Goal: Task Accomplishment & Management: Complete application form

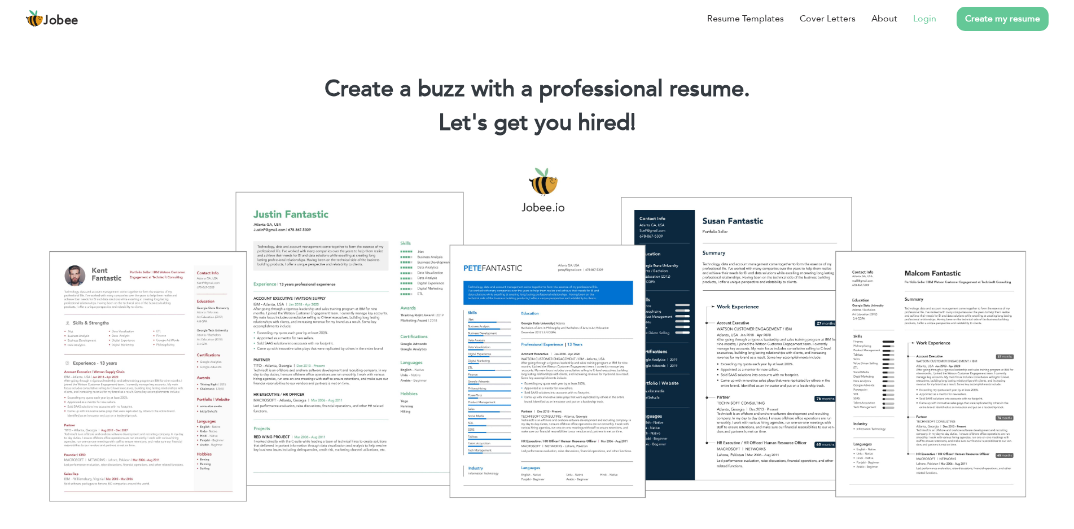
click at [917, 17] on link "Login" at bounding box center [924, 19] width 23 height 14
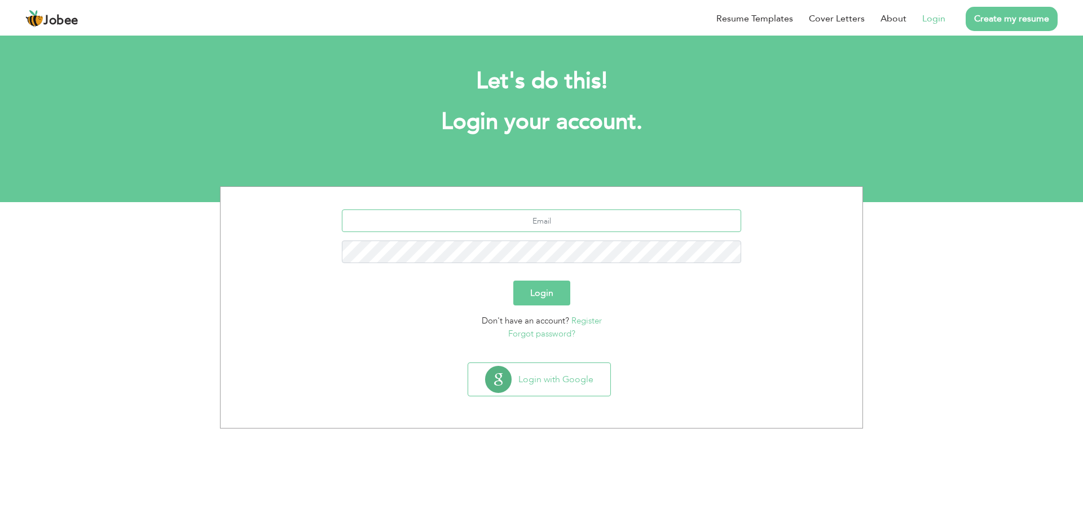
click at [564, 218] on input "text" at bounding box center [542, 220] width 400 height 23
type input "[EMAIL_ADDRESS][DOMAIN_NAME]"
click at [552, 285] on button "Login" at bounding box center [542, 292] width 57 height 25
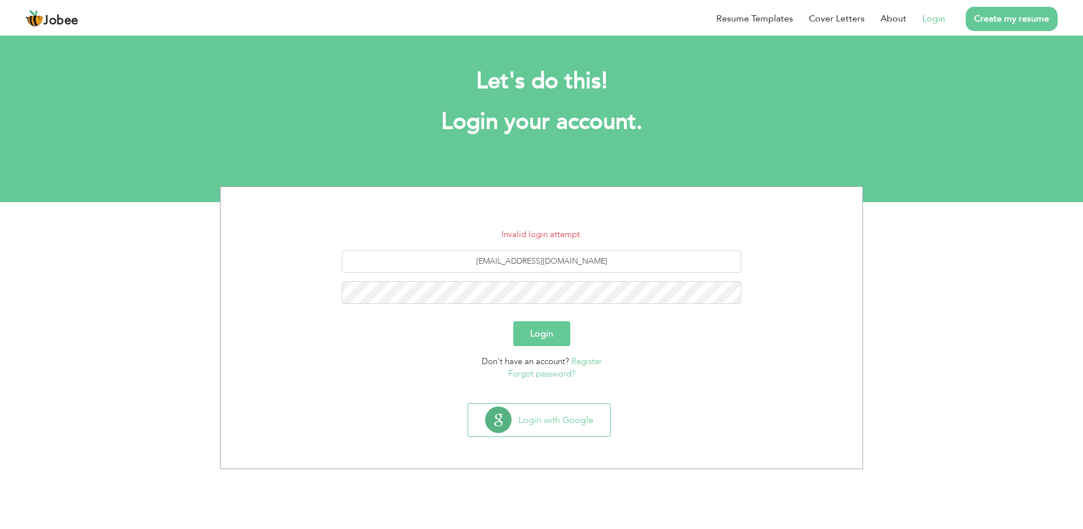
click at [536, 333] on button "Login" at bounding box center [542, 333] width 57 height 25
click at [548, 260] on input "kashifshafique82@gmail.com" at bounding box center [542, 261] width 400 height 23
click at [561, 261] on input "kashifshafique82@gmail.com" at bounding box center [542, 261] width 400 height 23
type input "kashifshafique82@hotmail.com"
click at [550, 328] on button "Login" at bounding box center [542, 333] width 57 height 25
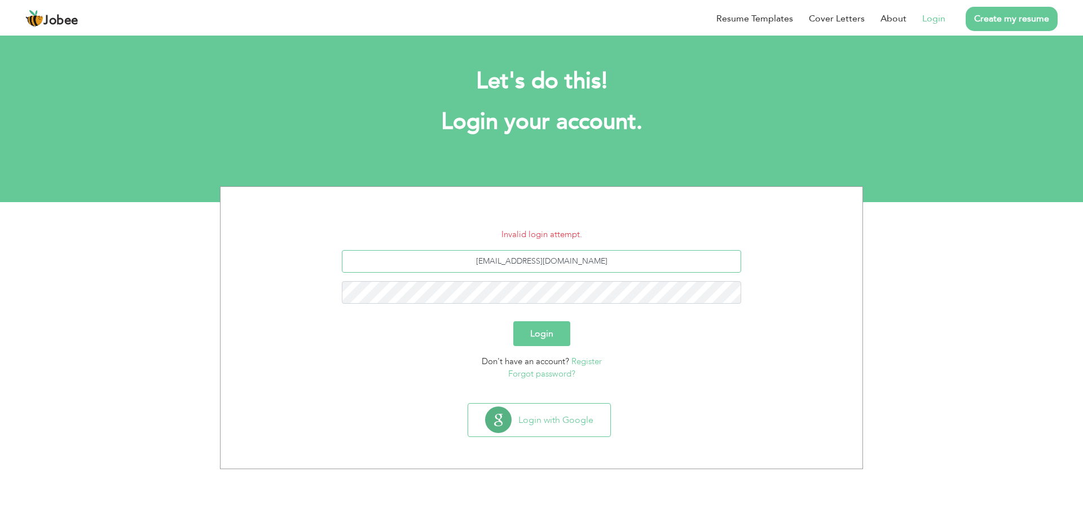
click at [563, 262] on input "[EMAIL_ADDRESS][DOMAIN_NAME]" at bounding box center [542, 261] width 400 height 23
type input "[EMAIL_ADDRESS][DOMAIN_NAME]"
click at [548, 371] on link "Forgot password?" at bounding box center [541, 373] width 67 height 11
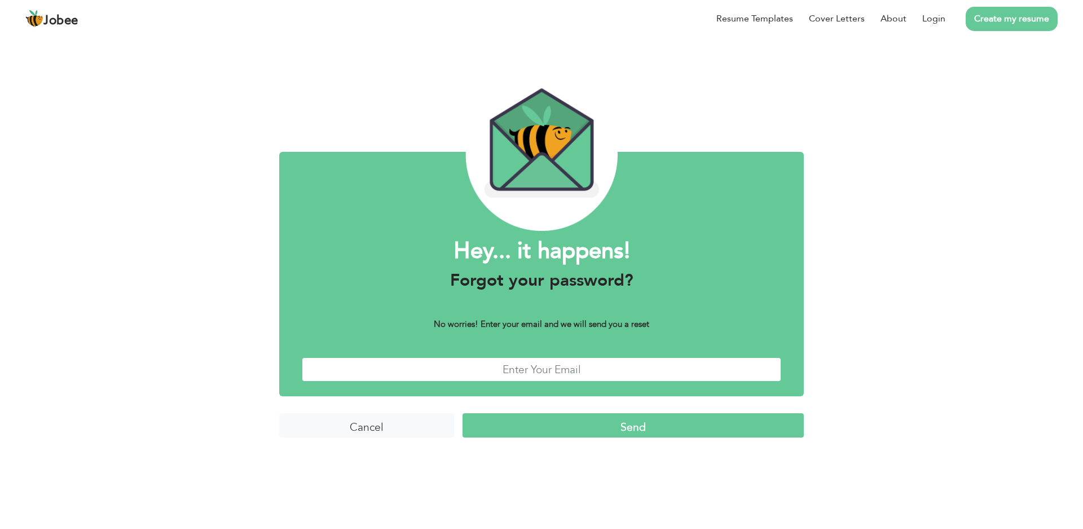
drag, startPoint x: 0, startPoint y: 0, endPoint x: 548, endPoint y: 371, distance: 662.4
click at [548, 371] on input "text" at bounding box center [542, 369] width 480 height 24
type input "kashifshafique82@gmail.com"
click at [608, 426] on input "Send" at bounding box center [633, 425] width 341 height 24
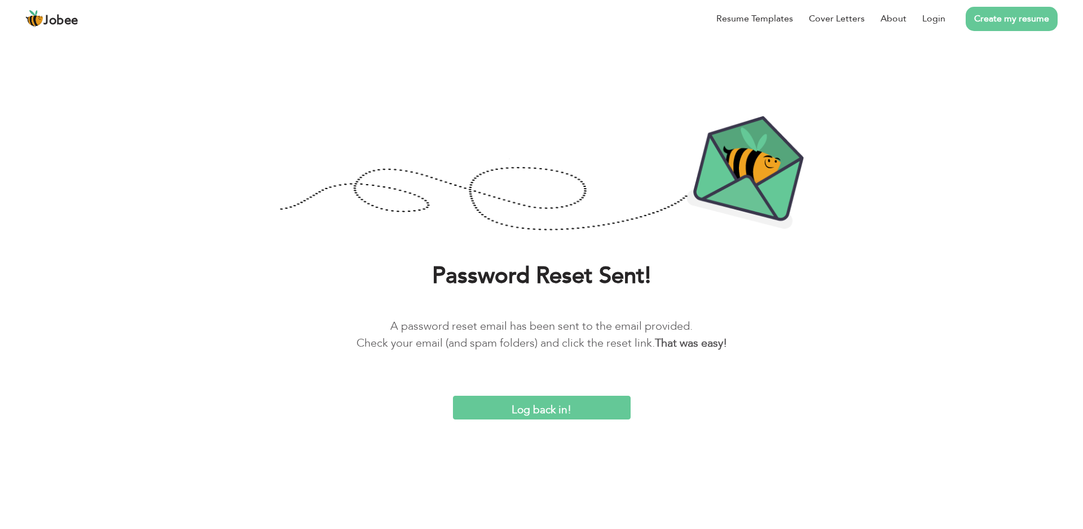
click at [542, 410] on input "Log back in!" at bounding box center [542, 408] width 178 height 24
click at [554, 410] on input "Log back in!" at bounding box center [542, 408] width 178 height 24
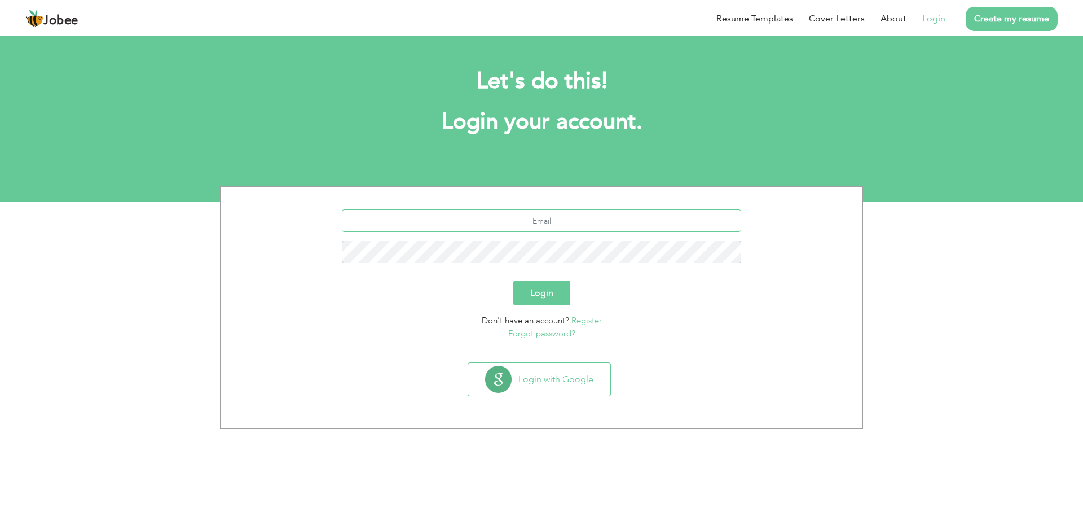
click at [556, 214] on input "text" at bounding box center [542, 220] width 400 height 23
type input "kashifshafique82@gmail.com"
click at [550, 311] on form "kashifshafique82@gmail.com Login Don't have an account? Register Forgot passwor…" at bounding box center [541, 274] width 625 height 130
click at [547, 302] on button "Login" at bounding box center [542, 292] width 57 height 25
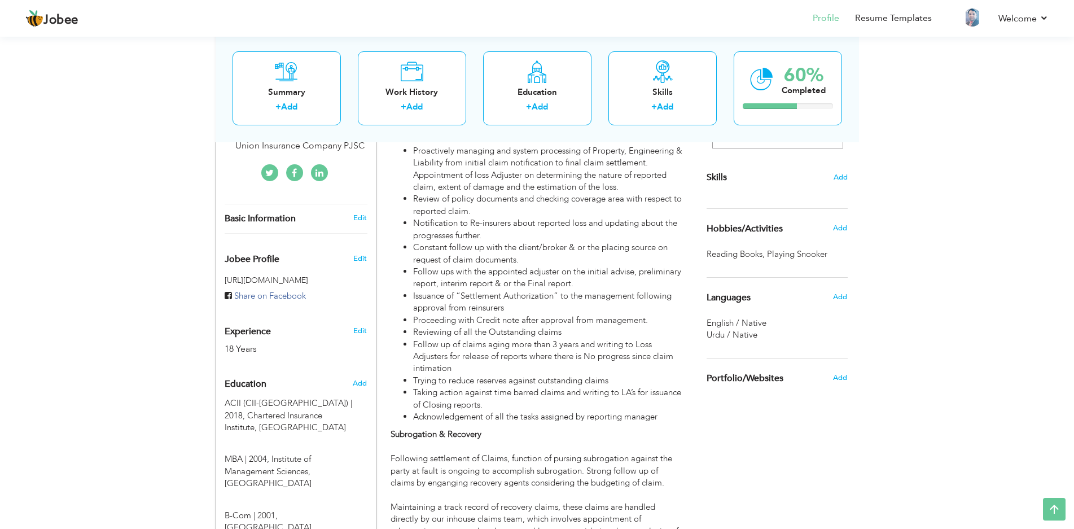
scroll to position [243, 0]
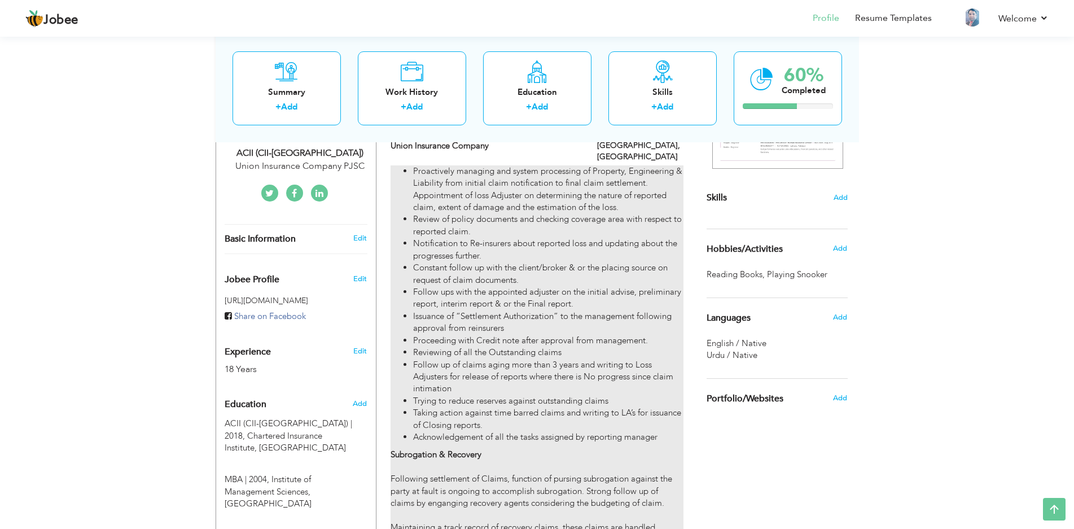
click at [629, 286] on li "Follow ups with the appointed adjuster on the initial advise, preliminary repor…" at bounding box center [548, 298] width 270 height 24
type input "Sr. Officer"
type input "Union Insurance Company"
type input "05/2019"
type input "United Arab Emirates"
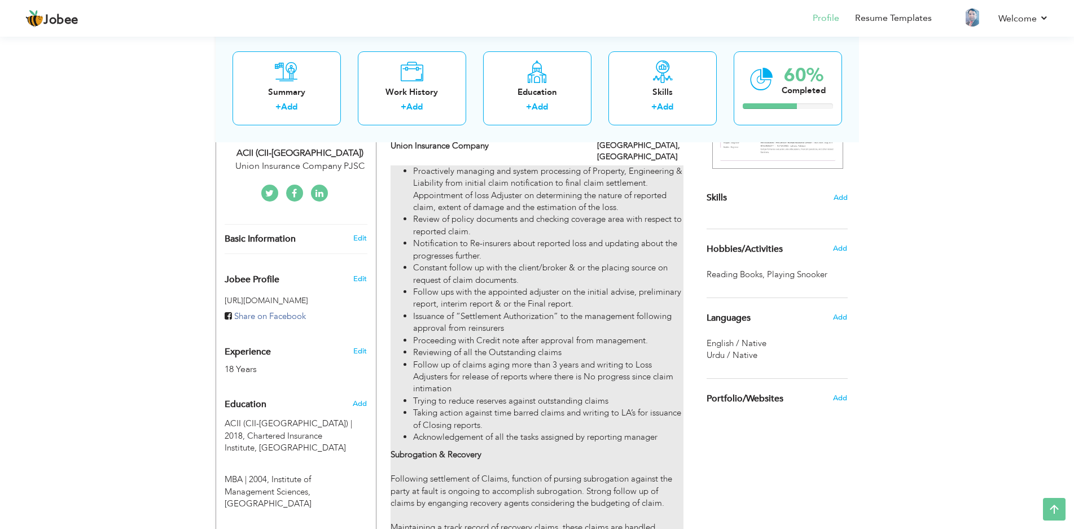
type input "Dubai"
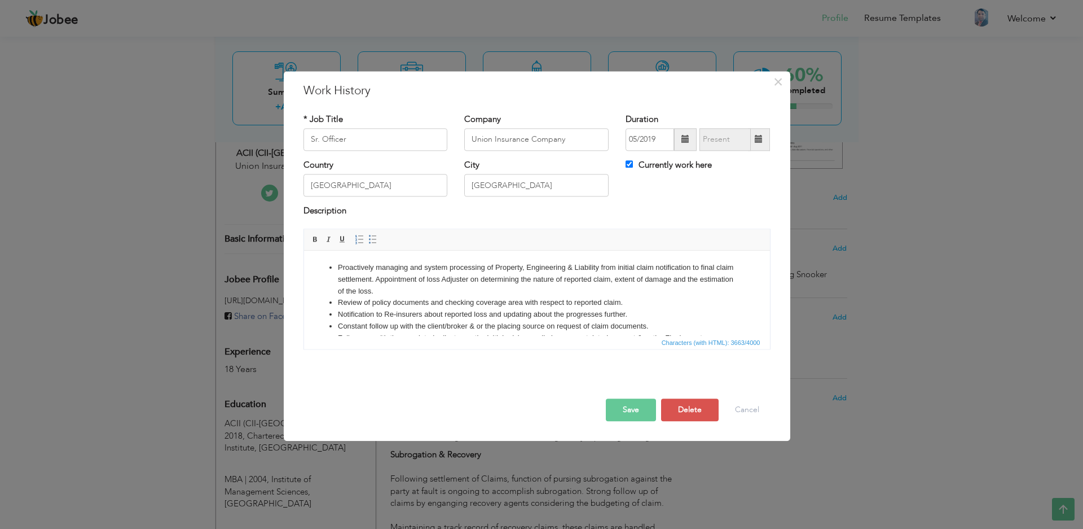
click at [756, 142] on span at bounding box center [759, 139] width 8 height 8
click at [627, 163] on input "Currently work here" at bounding box center [629, 163] width 7 height 7
checkbox input "false"
click at [758, 138] on span at bounding box center [759, 139] width 8 height 8
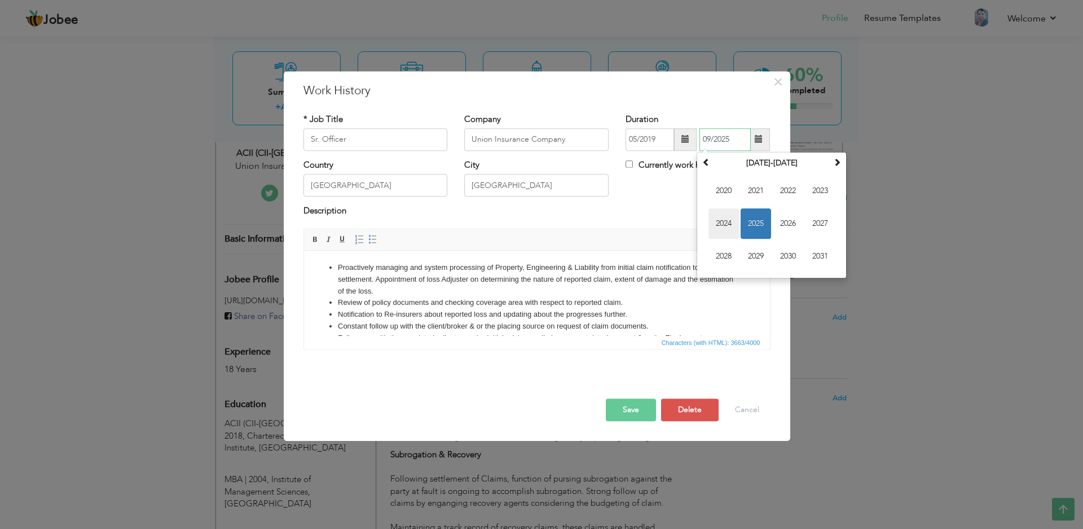
click at [728, 222] on span "2024" at bounding box center [724, 223] width 30 height 30
click at [721, 259] on span "Sep" at bounding box center [724, 256] width 30 height 30
type input "09/2024"
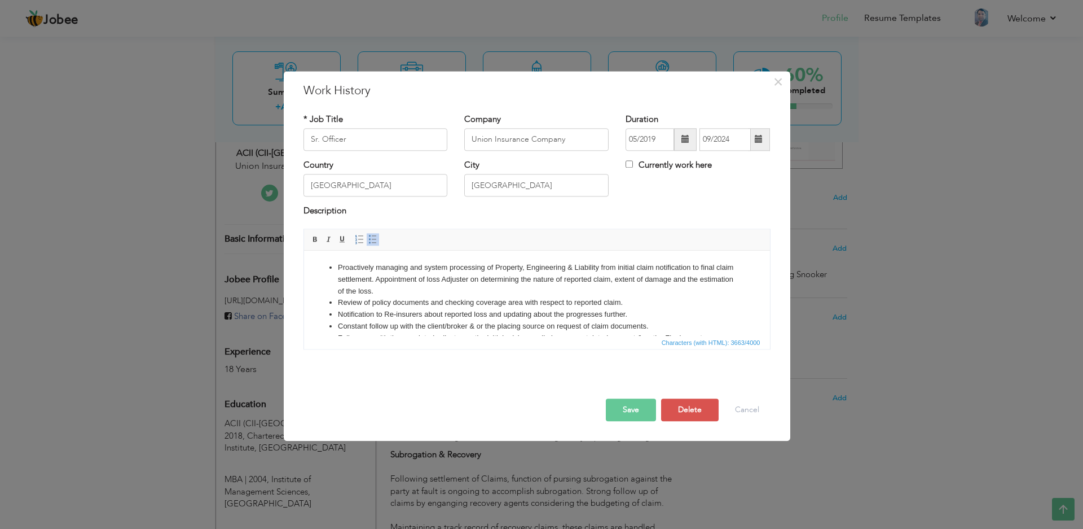
click at [378, 269] on li "Proactively managing and system processing of Property, Engineering & Liability…" at bounding box center [536, 279] width 398 height 35
click at [628, 405] on button "Save" at bounding box center [631, 409] width 50 height 23
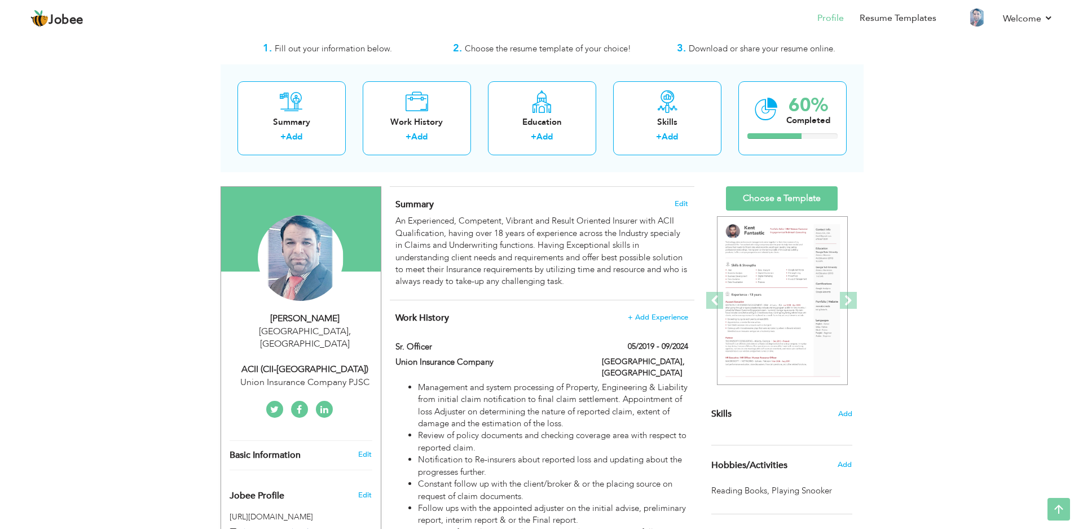
scroll to position [0, 0]
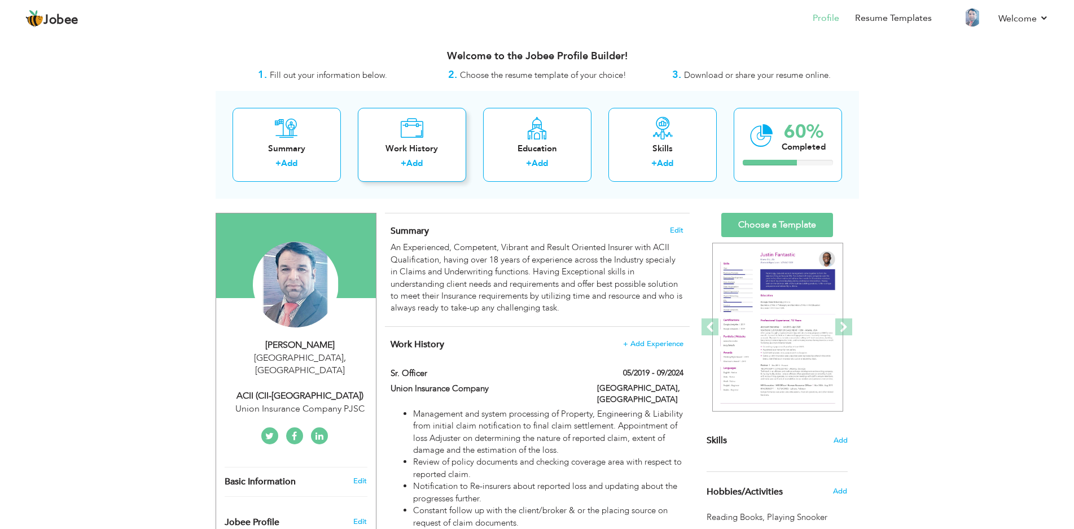
click at [416, 161] on link "Add" at bounding box center [414, 162] width 16 height 11
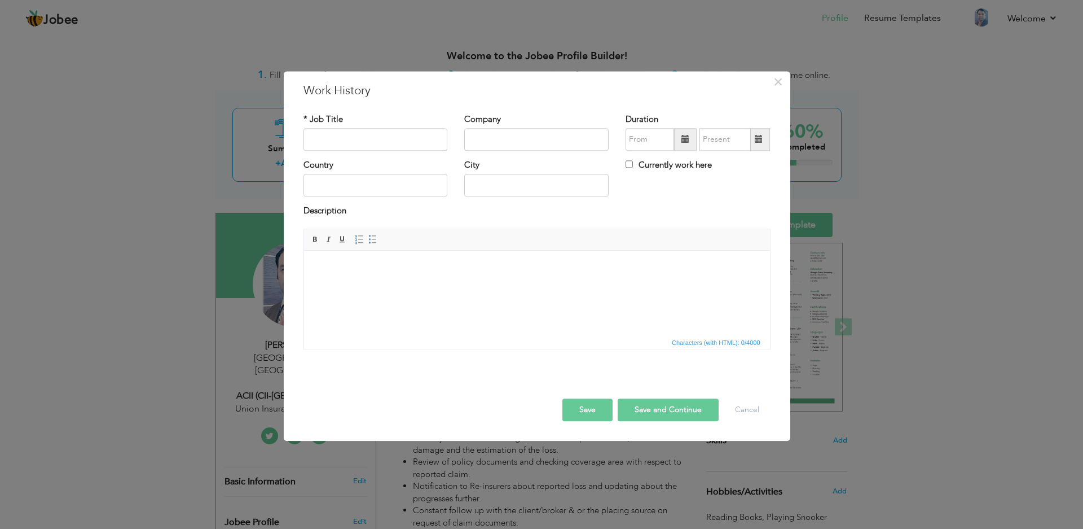
click at [357, 277] on html at bounding box center [537, 268] width 466 height 34
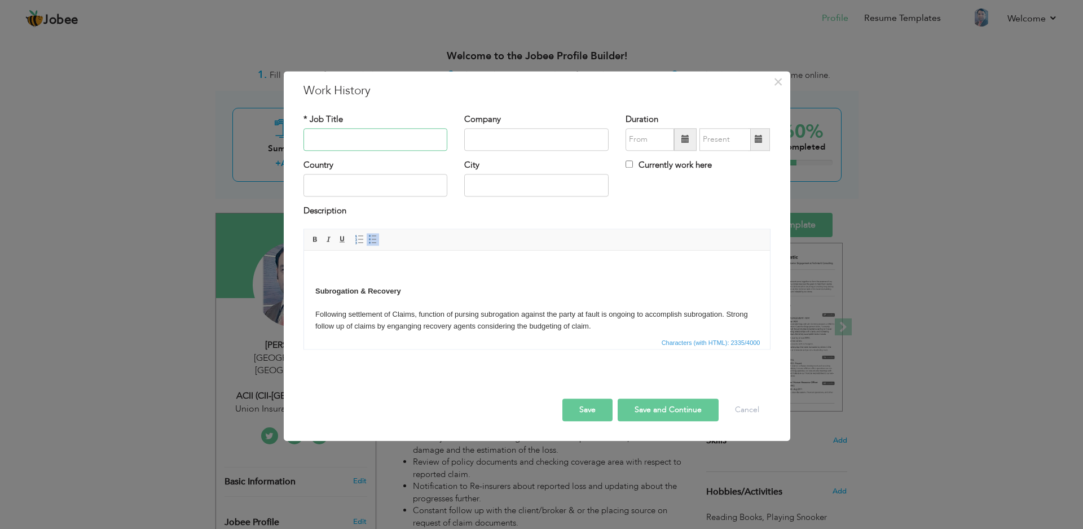
click at [328, 136] on input "text" at bounding box center [376, 139] width 144 height 23
type input "Manager - Non Motor Claims"
type input "Sharjah Insurance Company"
click at [646, 168] on label "Currently work here" at bounding box center [669, 165] width 86 height 12
click at [633, 168] on input "Currently work here" at bounding box center [629, 163] width 7 height 7
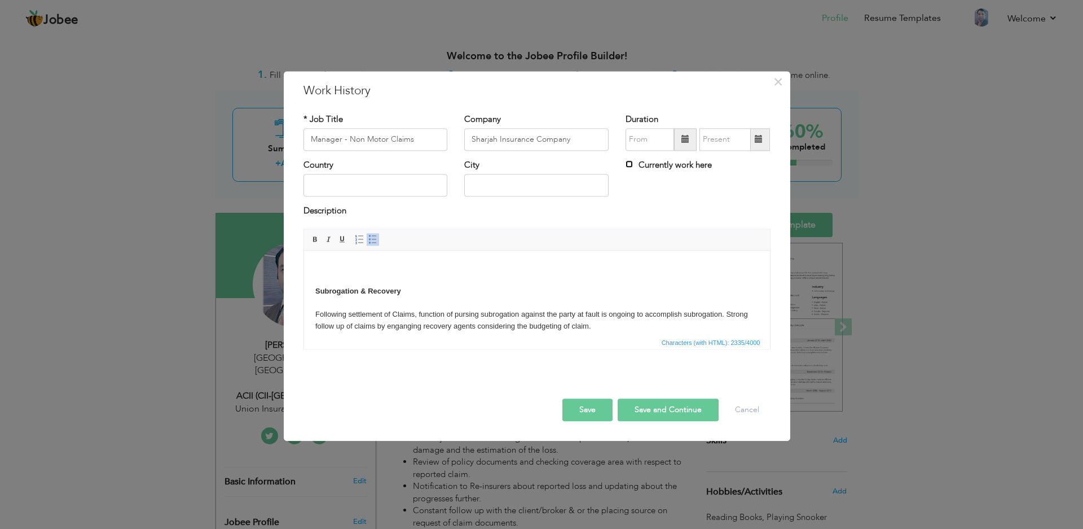
checkbox input "true"
click at [682, 138] on span at bounding box center [686, 139] width 8 height 8
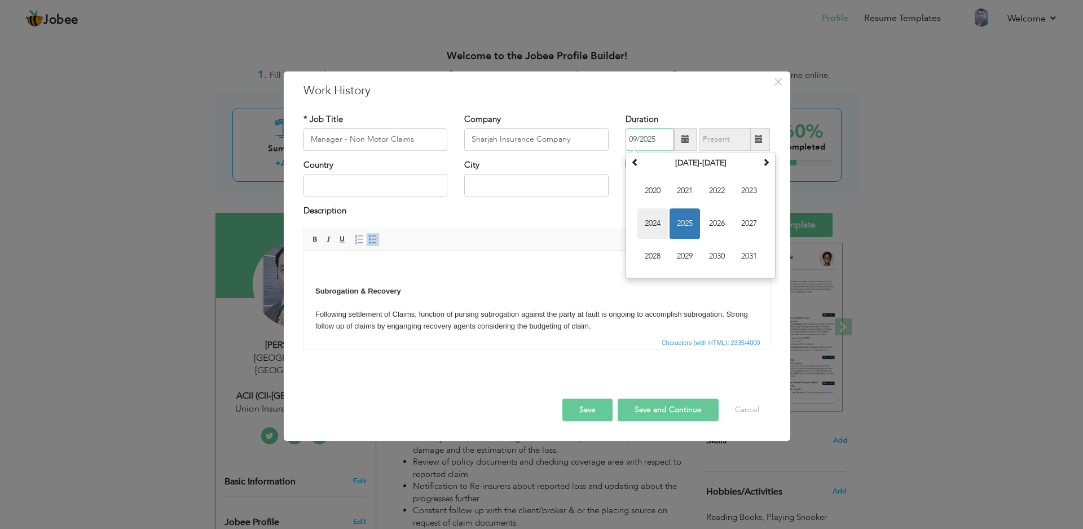
click at [648, 227] on span "2024" at bounding box center [653, 223] width 30 height 30
click at [682, 254] on span "Oct" at bounding box center [685, 256] width 30 height 30
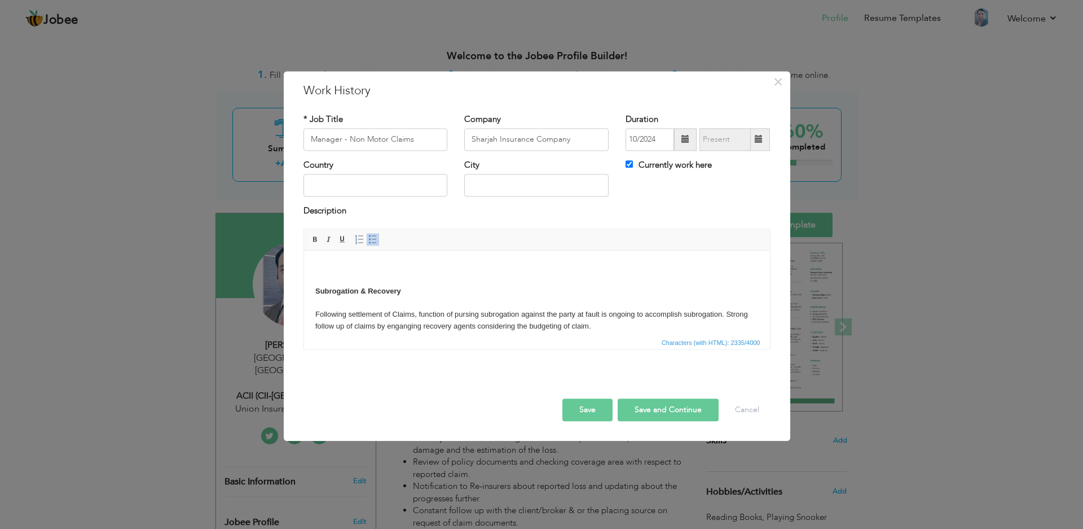
click at [686, 142] on span at bounding box center [686, 139] width 8 height 8
click at [661, 254] on span "Sep" at bounding box center [653, 256] width 30 height 30
type input "09/2024"
click at [322, 262] on body "Subrogation & Recovery Following settlement of Claims, function of pursing subr…" at bounding box center [537, 445] width 444 height 367
click at [339, 271] on span "Context Menu Options" at bounding box center [333, 275] width 14 height 14
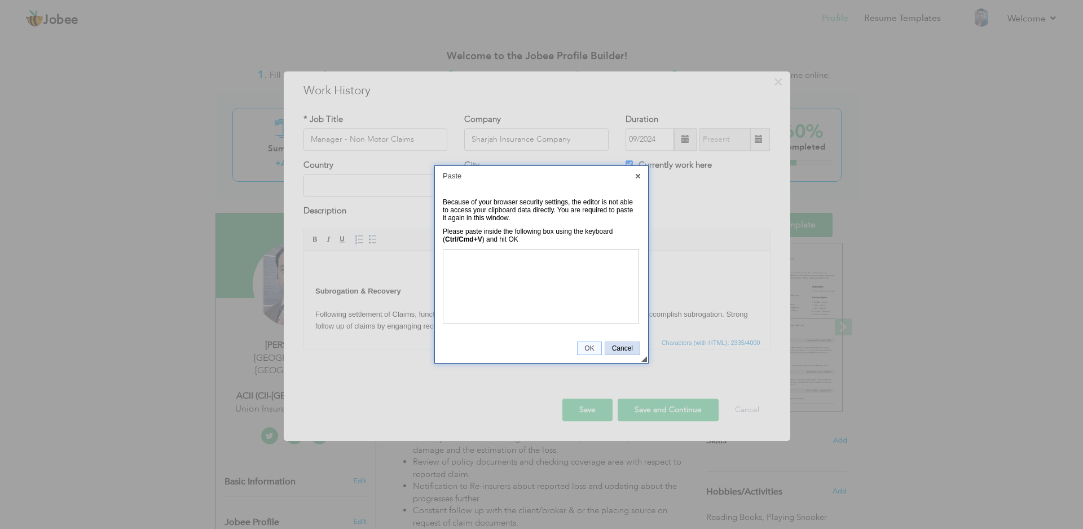
click at [629, 343] on link "Cancel" at bounding box center [623, 348] width 36 height 14
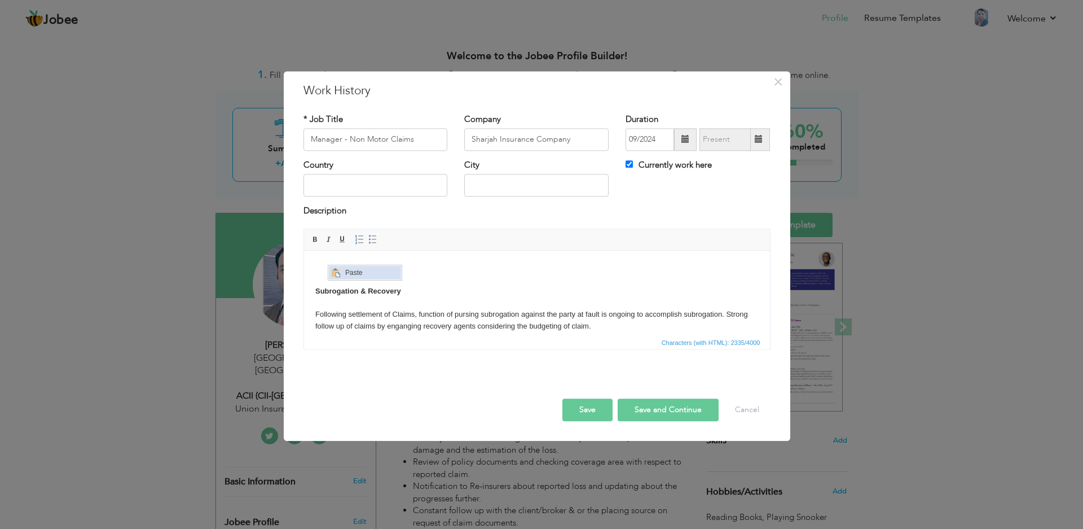
click at [345, 270] on span "Paste" at bounding box center [371, 272] width 59 height 14
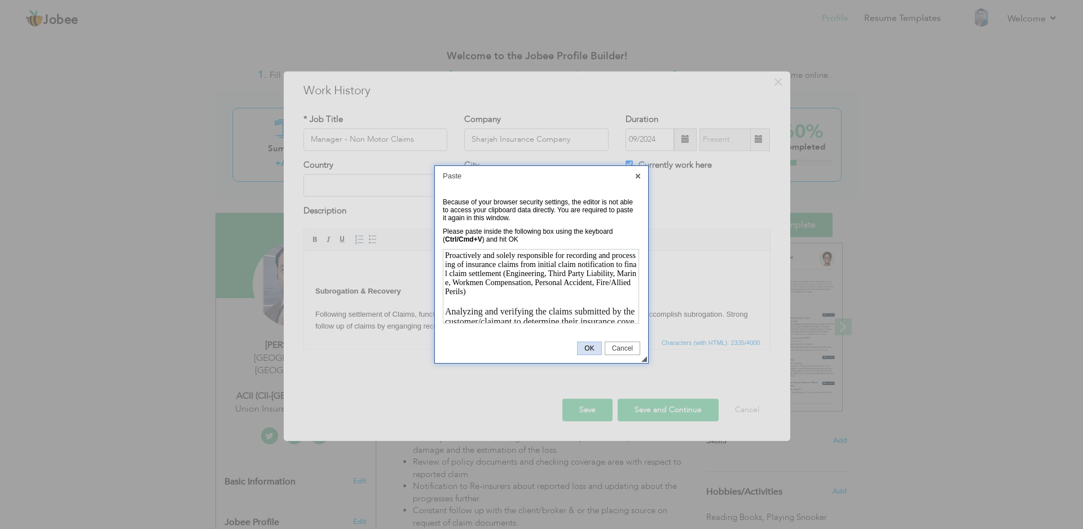
click at [586, 345] on span "OK" at bounding box center [589, 348] width 23 height 8
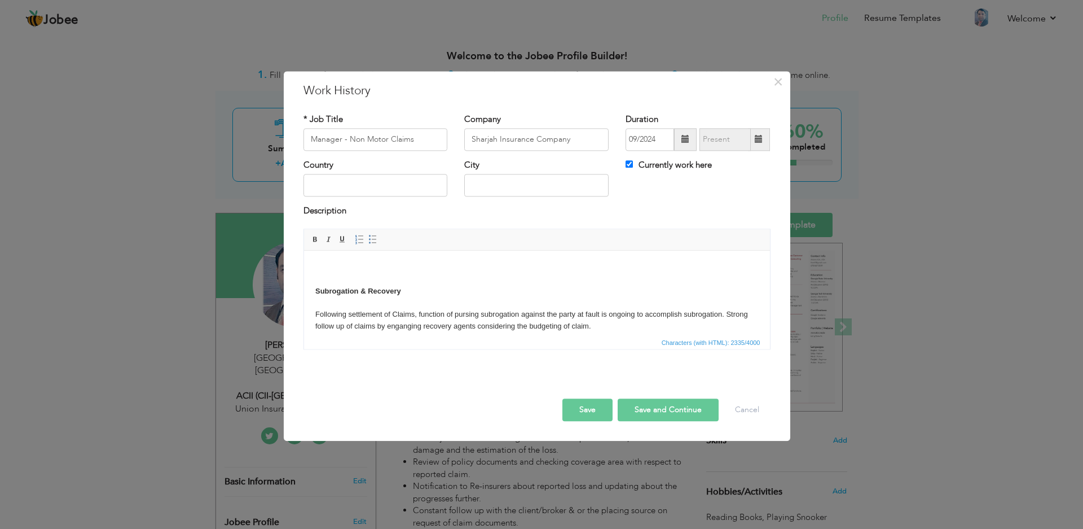
drag, startPoint x: 611, startPoint y: 328, endPoint x: 660, endPoint y: 275, distance: 72.3
click at [660, 275] on body "Subrogation & Recovery Following settlement of Claims, function of pursing subr…" at bounding box center [537, 445] width 444 height 367
click at [572, 262] on body "Subrogation & Recovery Following settlement of Claims, function of pursing subr…" at bounding box center [537, 445] width 444 height 367
click at [323, 263] on body "Subrogation & Recovery Following settlement of Claims, function of pursing subr…" at bounding box center [537, 445] width 444 height 367
click at [346, 267] on span "Paste" at bounding box center [366, 271] width 59 height 14
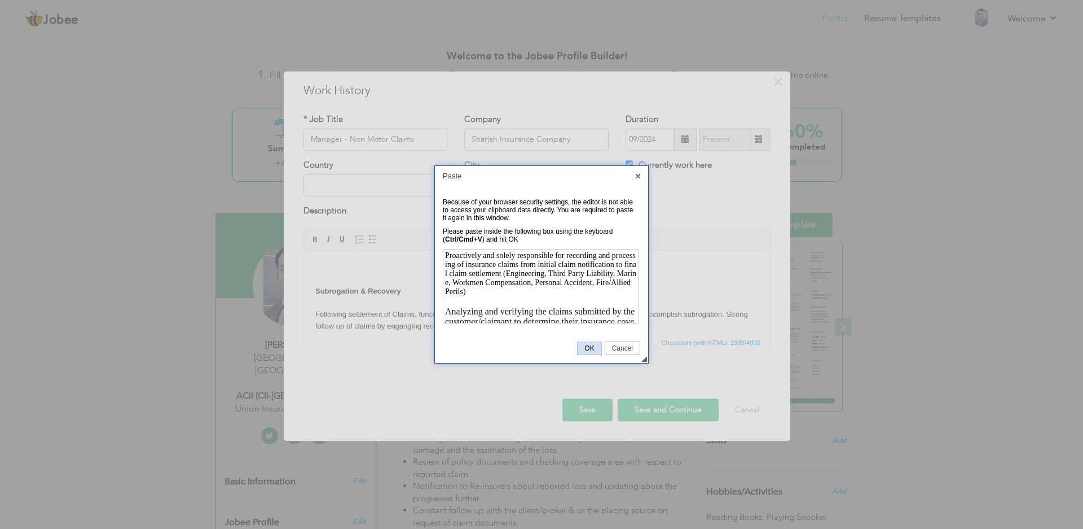
click at [584, 347] on span "OK" at bounding box center [589, 348] width 23 height 8
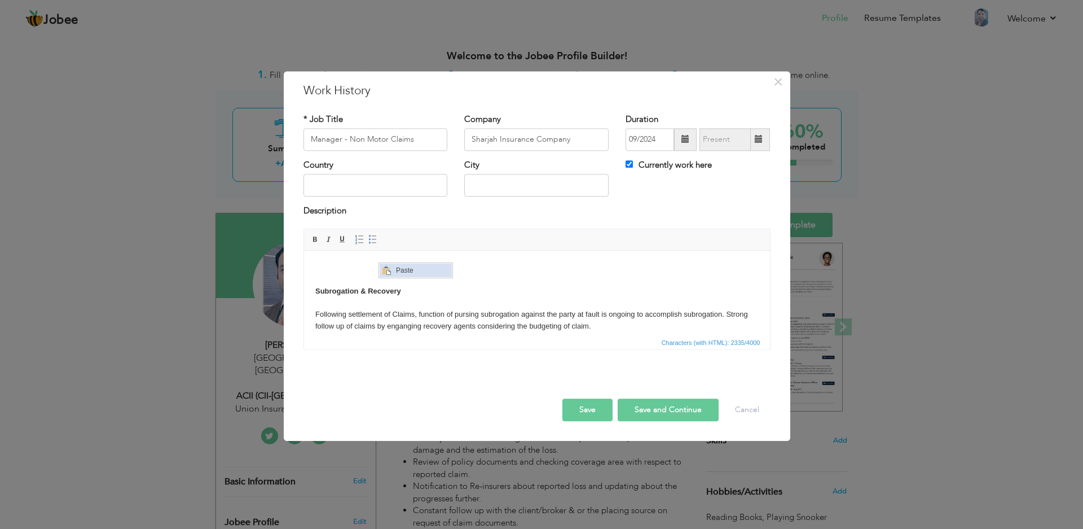
click at [389, 266] on span "Context Menu Options" at bounding box center [385, 269] width 9 height 9
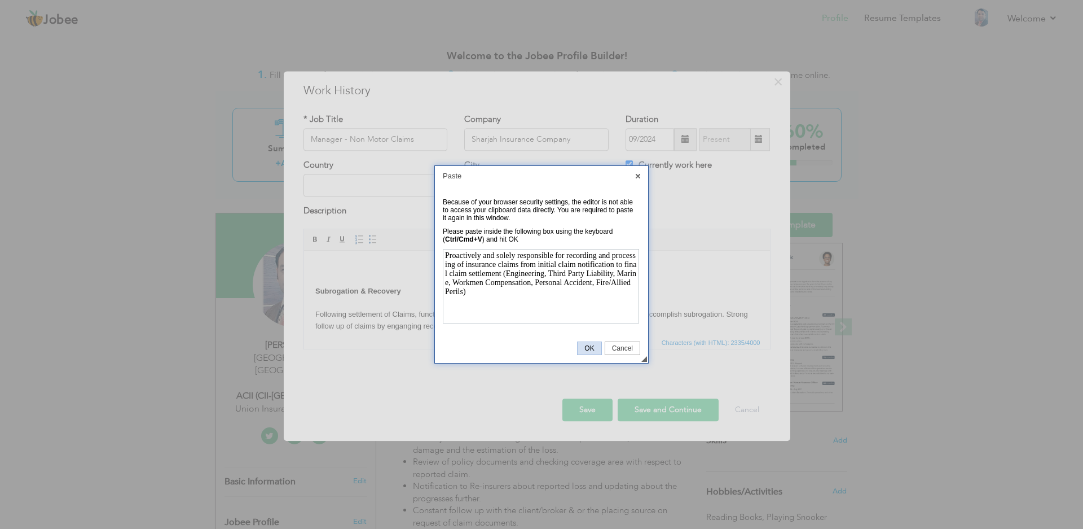
click at [593, 352] on span "OK" at bounding box center [589, 348] width 23 height 8
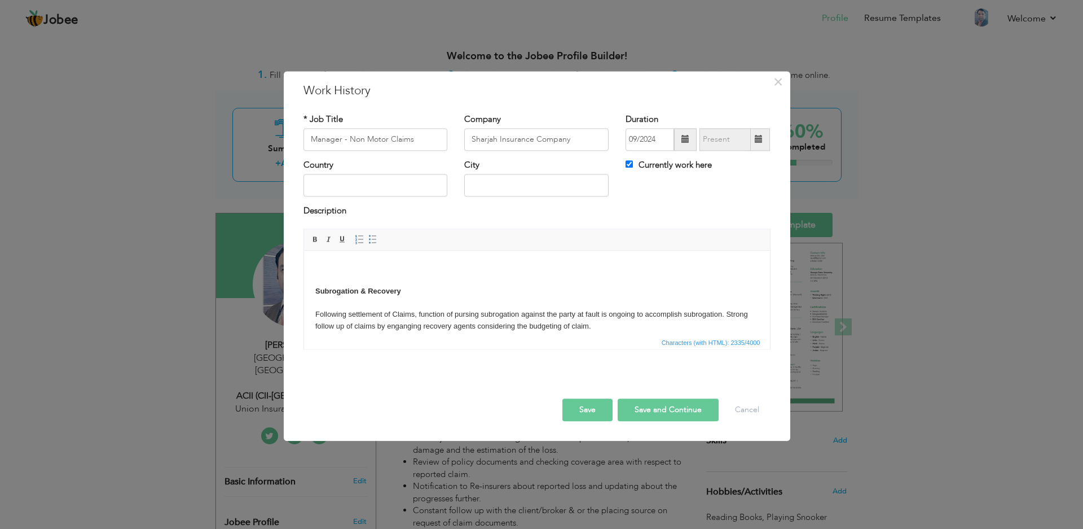
click at [652, 407] on button "Save and Continue" at bounding box center [668, 409] width 101 height 23
checkbox input "false"
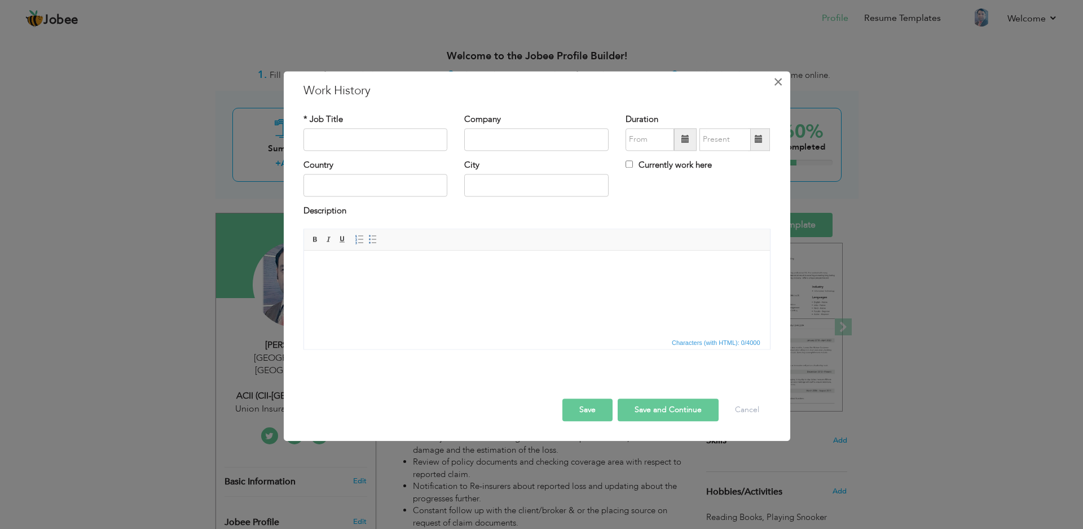
click at [775, 85] on span "×" at bounding box center [779, 82] width 10 height 20
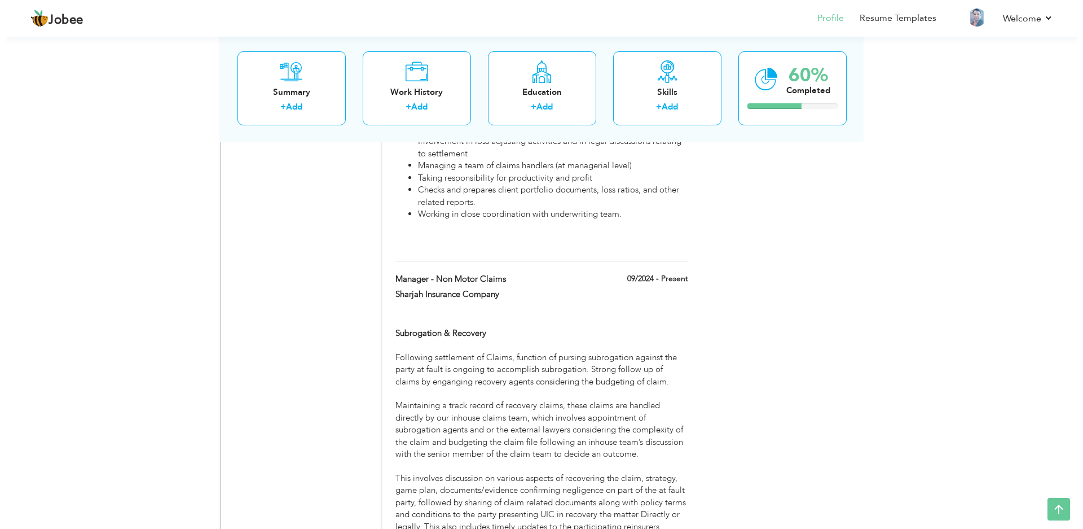
scroll to position [1881, 0]
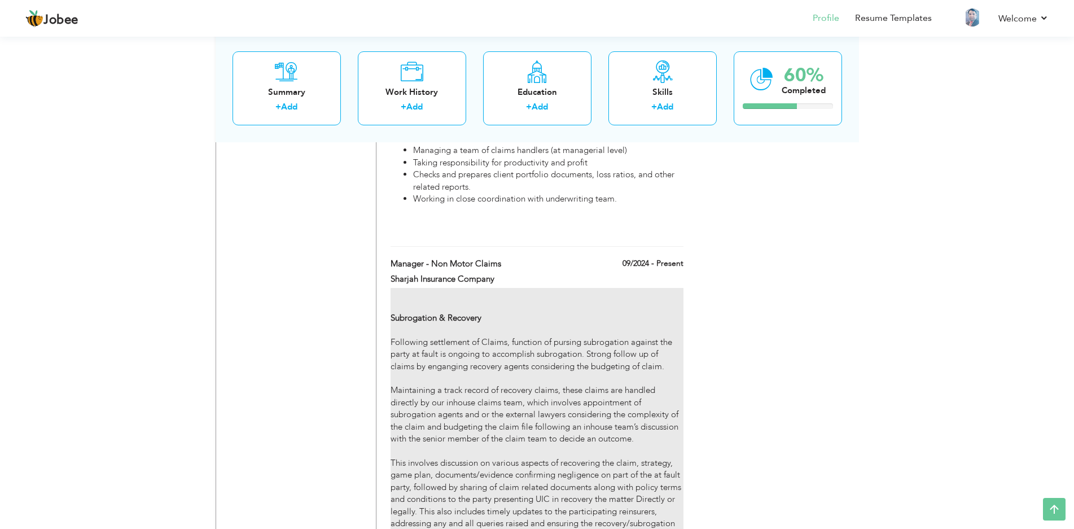
type input "Manager - Non Motor Claims"
type input "Sharjah Insurance Company"
type input "09/2024"
checkbox input "true"
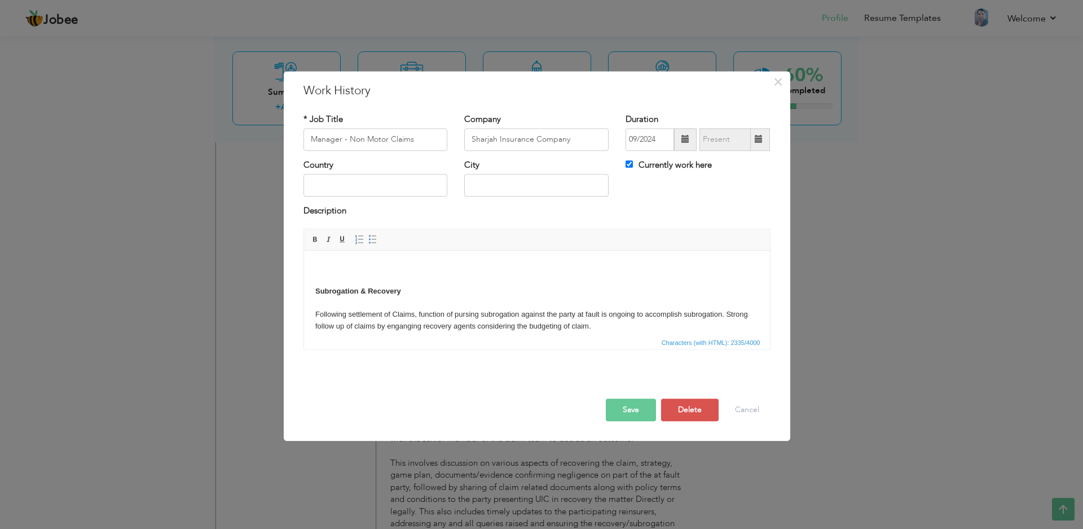
click at [352, 267] on body "Subrogation & Recovery Following settlement of Claims, function of pursing subr…" at bounding box center [537, 436] width 444 height 348
click at [356, 274] on span "Paste" at bounding box center [383, 277] width 59 height 14
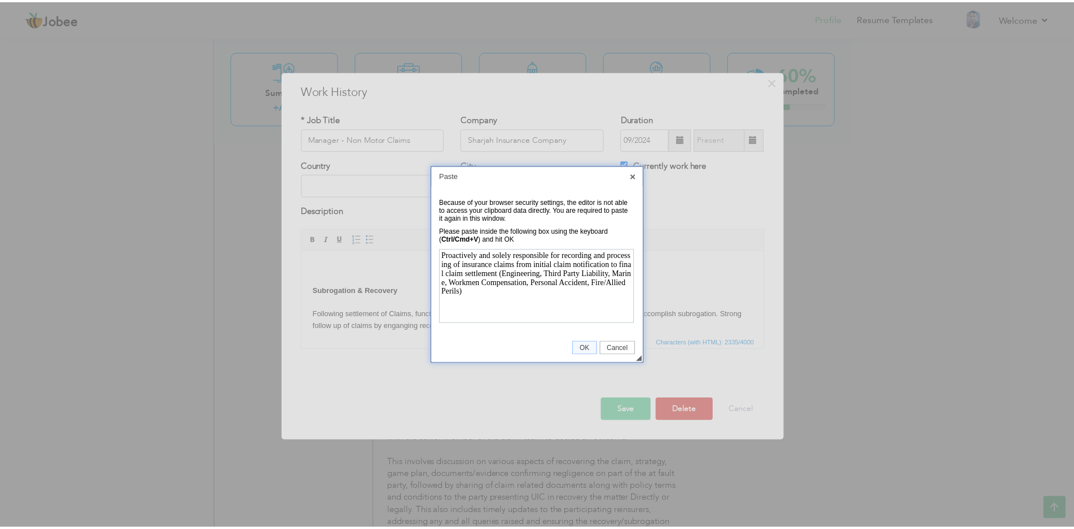
scroll to position [0, 0]
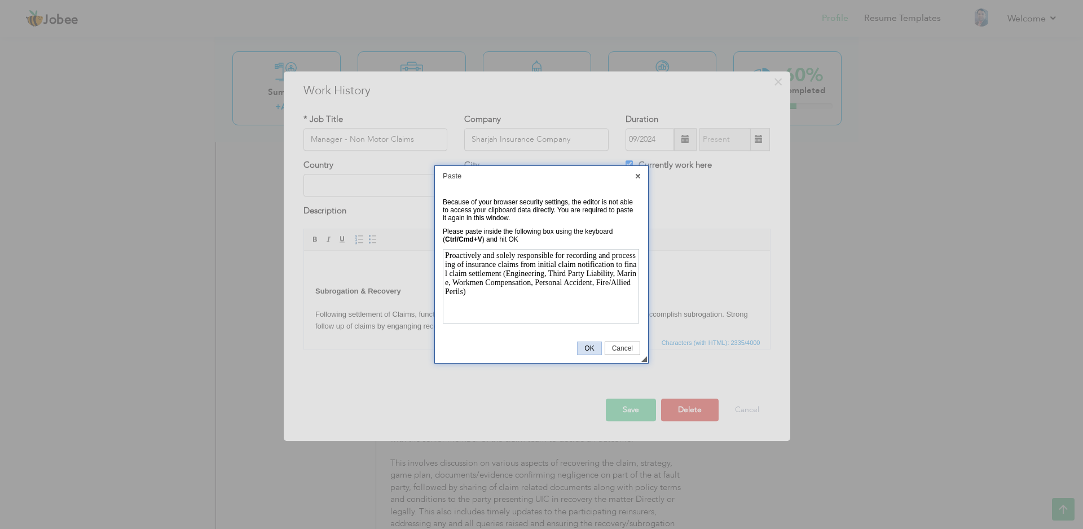
click at [591, 349] on span "OK" at bounding box center [589, 348] width 23 height 8
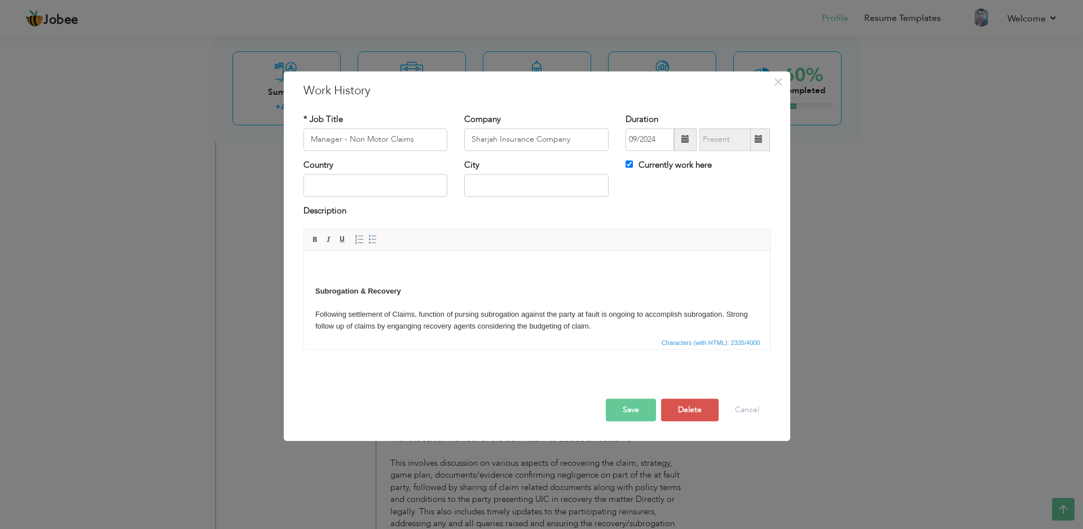
click at [349, 269] on body "Subrogation & Recovery Following settlement of Claims, function of pursing subr…" at bounding box center [537, 436] width 444 height 348
click at [368, 272] on span "Paste" at bounding box center [393, 276] width 59 height 14
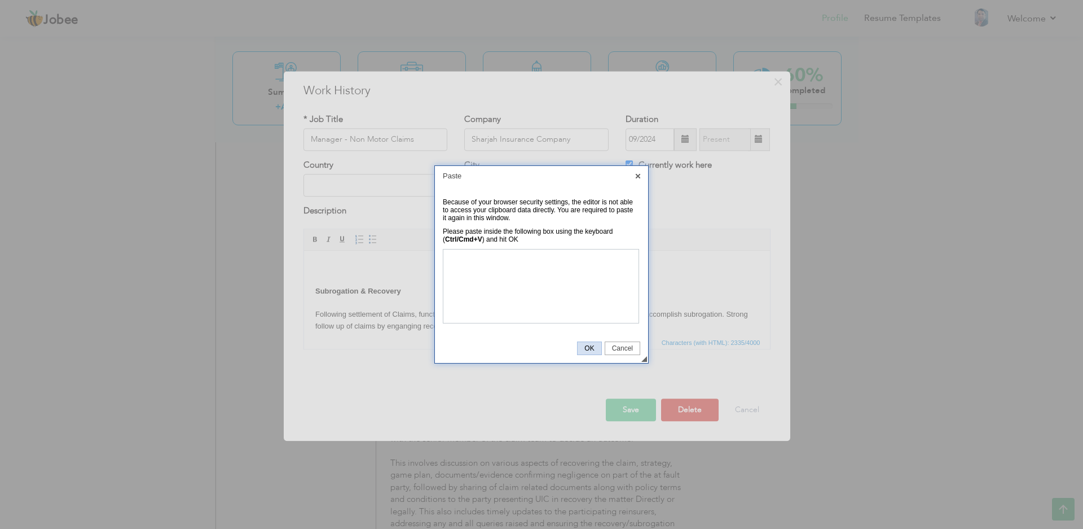
click at [590, 345] on span "OK" at bounding box center [589, 348] width 23 height 8
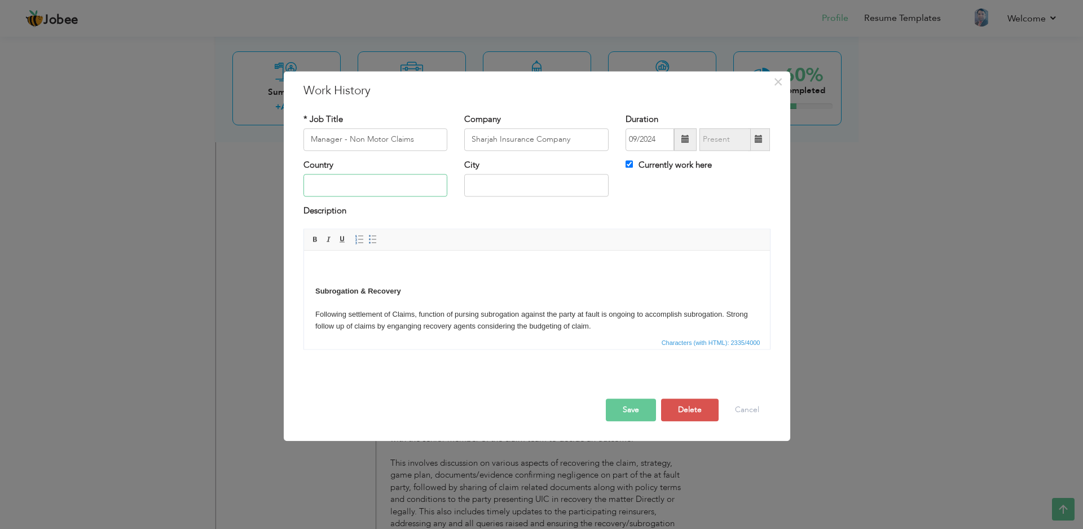
click at [387, 186] on input "text" at bounding box center [376, 185] width 144 height 23
type input "[GEOGRAPHIC_DATA]"
type input "Sharjah"
click at [341, 266] on body "Subrogation & Recovery Following settlement of Claims, function of pursing subr…" at bounding box center [537, 436] width 444 height 348
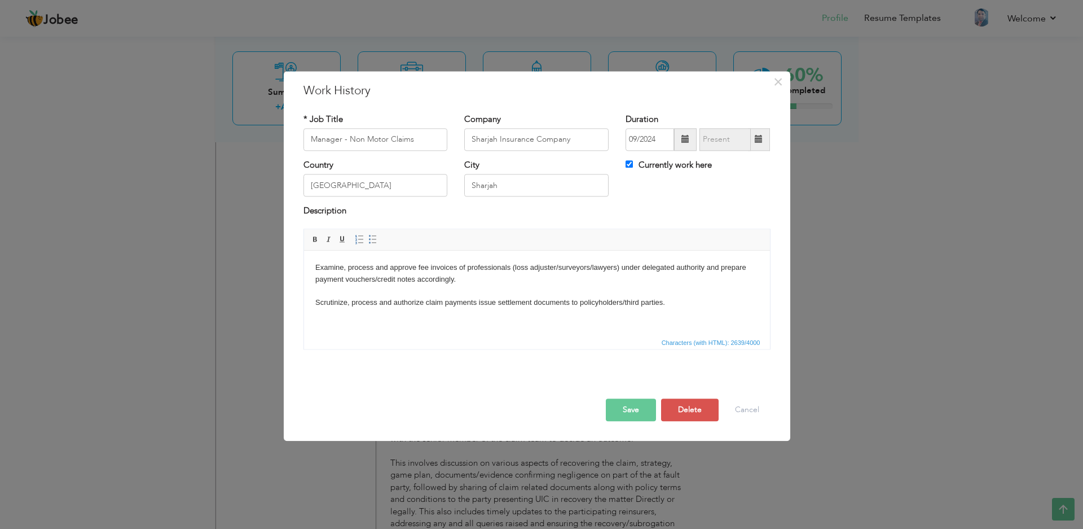
drag, startPoint x: 312, startPoint y: 317, endPoint x: 410, endPoint y: 282, distance: 104.2
click at [410, 282] on body "Examine, process and approve fee invoices of professionals (loss adjuster/surve…" at bounding box center [537, 465] width 444 height 406
click at [331, 325] on body "Examine, process and approve fee invoices of professionals (loss adjuster/surve…" at bounding box center [537, 465] width 444 height 406
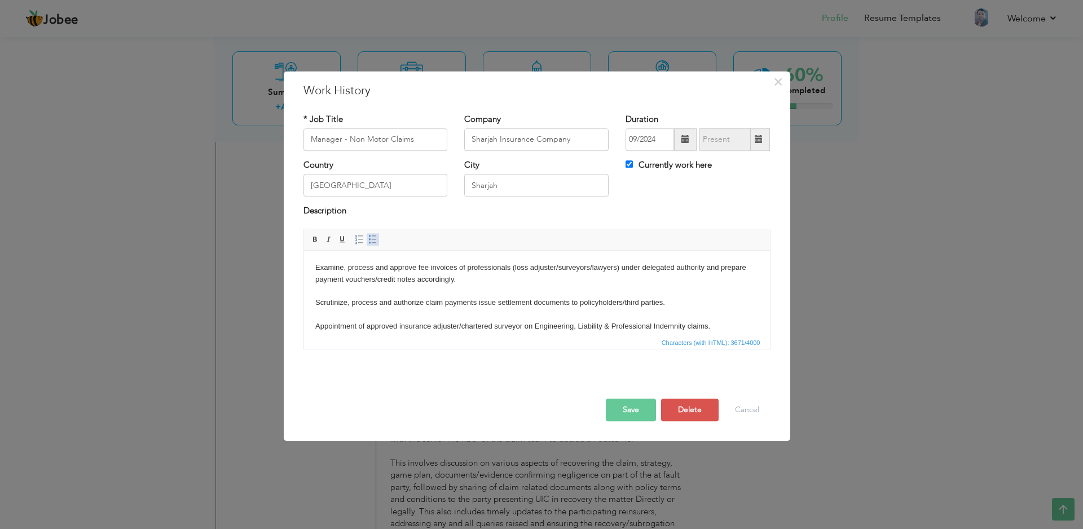
click at [372, 240] on span at bounding box center [372, 239] width 9 height 9
click at [363, 497] on li "Proactively deal and resolve work-related issues by identifying and offering po…" at bounding box center [536, 503] width 398 height 12
click at [348, 508] on li at bounding box center [536, 514] width 398 height 12
click at [346, 403] on li at bounding box center [536, 409] width 398 height 12
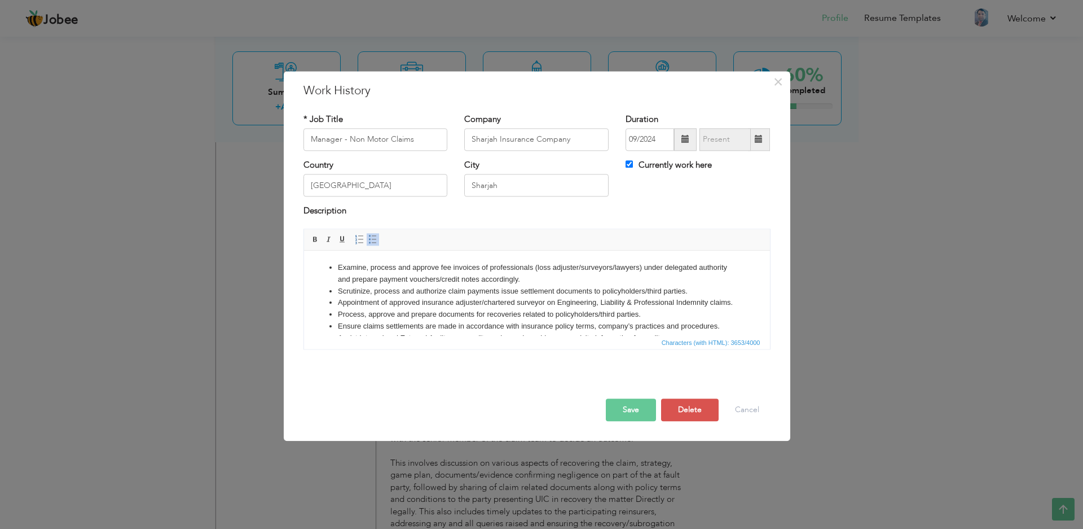
click at [314, 306] on html "Examine, process and approve fee invoices of professionals (loss adjuster/surve…" at bounding box center [537, 522] width 466 height 542
click at [641, 403] on button "Save" at bounding box center [631, 409] width 50 height 23
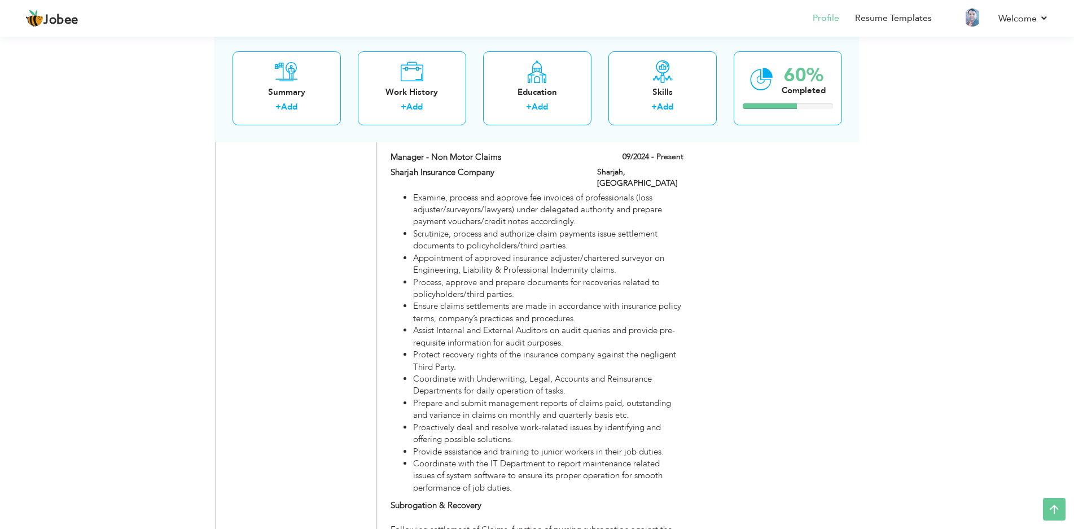
scroll to position [1978, 0]
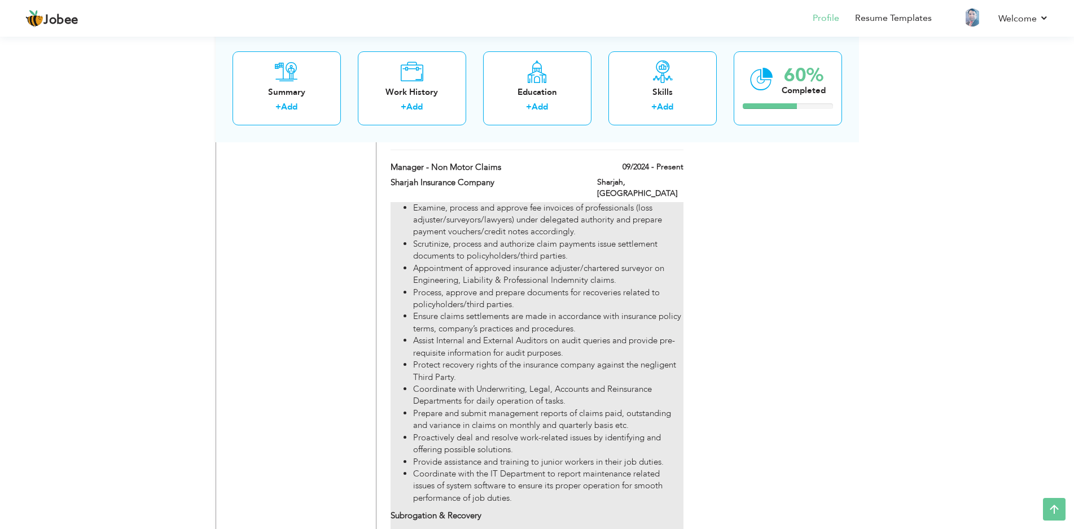
click at [662, 407] on li "Prepare and submit management reports of claims paid, outstanding and variance …" at bounding box center [548, 419] width 270 height 24
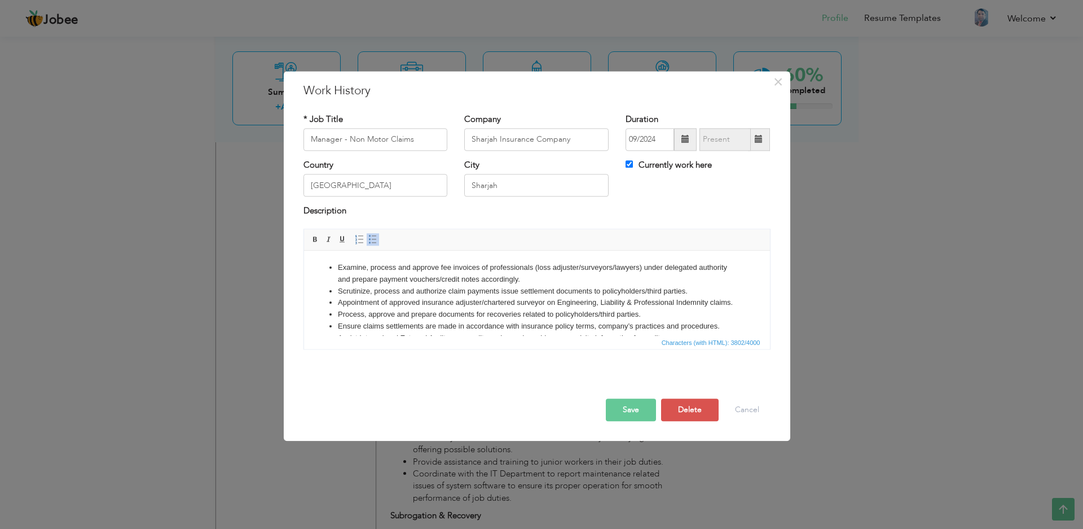
click at [339, 265] on li "Examine, process and approve fee invoices of professionals (loss adjuster/surve…" at bounding box center [536, 274] width 398 height 24
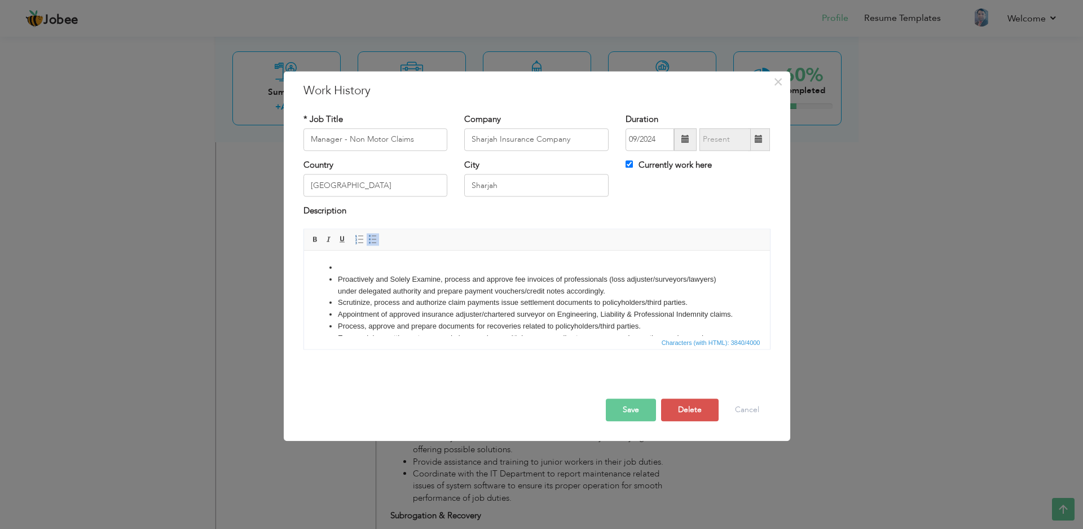
drag, startPoint x: 612, startPoint y: 288, endPoint x: 418, endPoint y: 269, distance: 195.6
click at [418, 269] on ul "Proactively and Solely Examine, process and approve fee invoices of professiona…" at bounding box center [537, 356] width 444 height 188
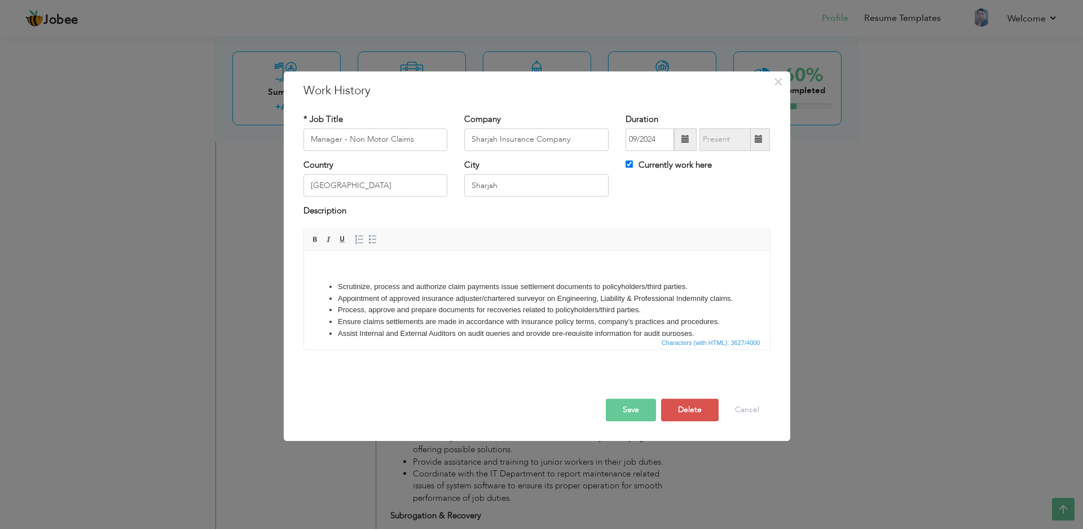
click at [337, 274] on body "​​​​​​​ Scrutinize, process and authorize claim payments issue settlement docum…" at bounding box center [537, 513] width 444 height 503
click at [336, 274] on body "Scrutinize, process and authorize claim payments issue settlement documents to …" at bounding box center [537, 513] width 444 height 503
click at [337, 270] on body "Scrutinize, process and authorize claim payments issue settlement documents to …" at bounding box center [537, 513] width 444 height 503
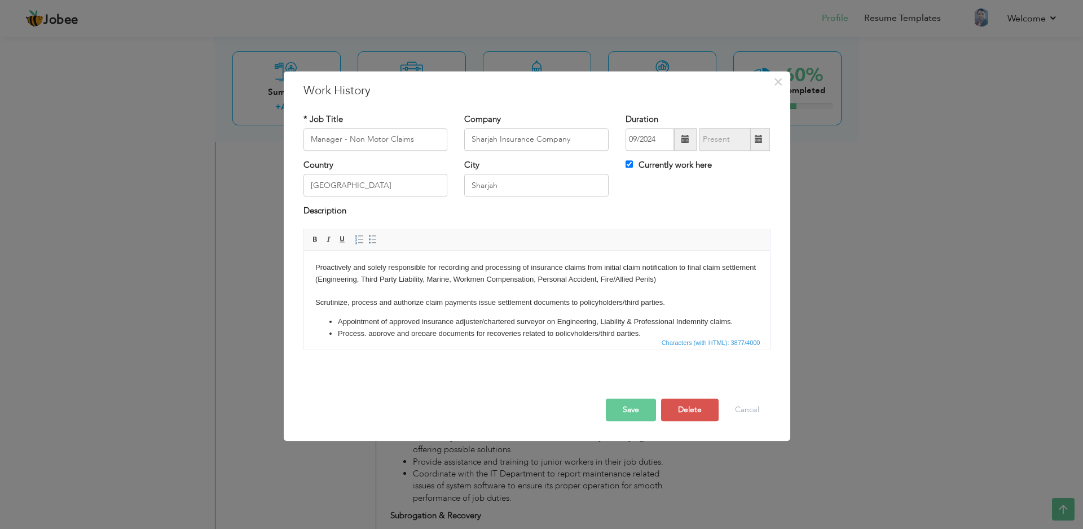
drag, startPoint x: 339, startPoint y: 304, endPoint x: 520, endPoint y: 315, distance: 180.9
click at [520, 433] on li "Coordinate with the IT Department to report maintenance related issues of syste…" at bounding box center [536, 445] width 398 height 24
click at [695, 277] on body "Proactively and solely responsible for recording and processing of insurance cl…" at bounding box center [537, 513] width 444 height 503
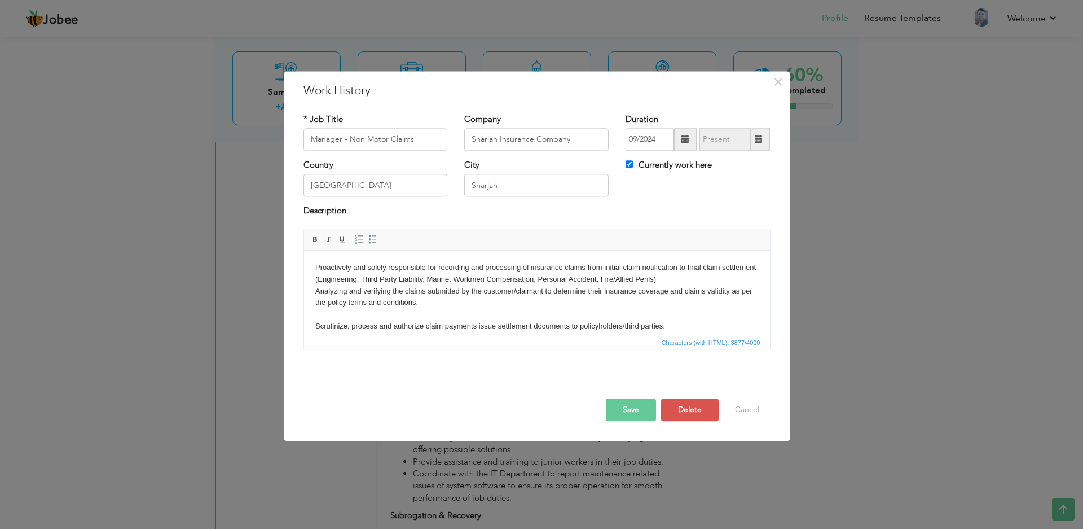
drag, startPoint x: 312, startPoint y: 269, endPoint x: 674, endPoint y: 299, distance: 363.6
click at [674, 299] on html "Proactively and solely responsible for recording and processing of insurance cl…" at bounding box center [537, 525] width 466 height 549
click at [378, 236] on link "Insert/Remove Bulleted List" at bounding box center [373, 239] width 12 height 12
click at [379, 321] on li "Scrutinize, process and authorize claim payments issue settlement documents to …" at bounding box center [536, 327] width 398 height 12
click at [350, 321] on li "Scrutinize, process and authorize claim payments issue settlement documents to …" at bounding box center [536, 327] width 398 height 12
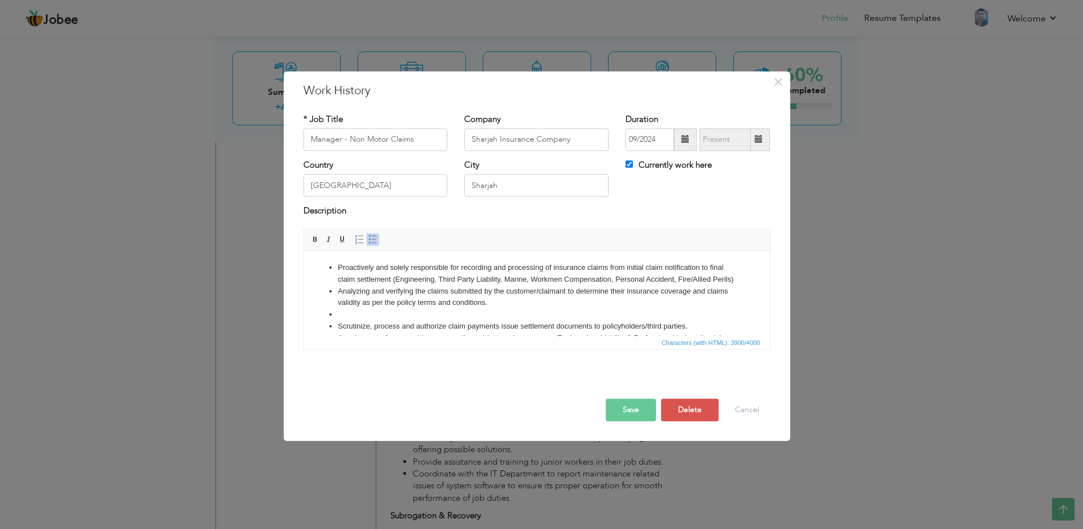
click at [345, 309] on li at bounding box center [536, 315] width 398 height 12
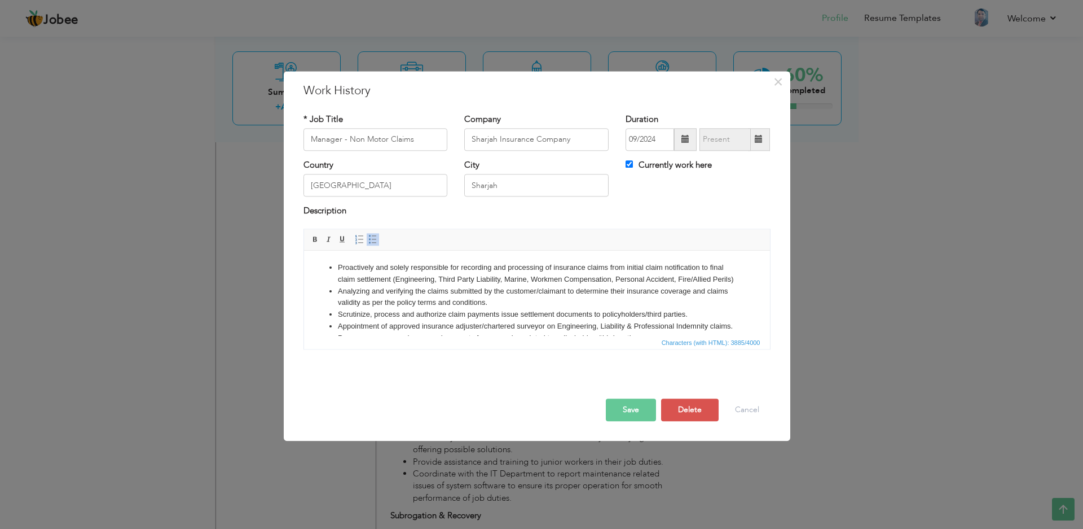
click at [315, 295] on body "Proactively and solely responsible for recording and processing of insurance cl…" at bounding box center [537, 515] width 444 height 507
click at [650, 414] on button "Save" at bounding box center [631, 409] width 50 height 23
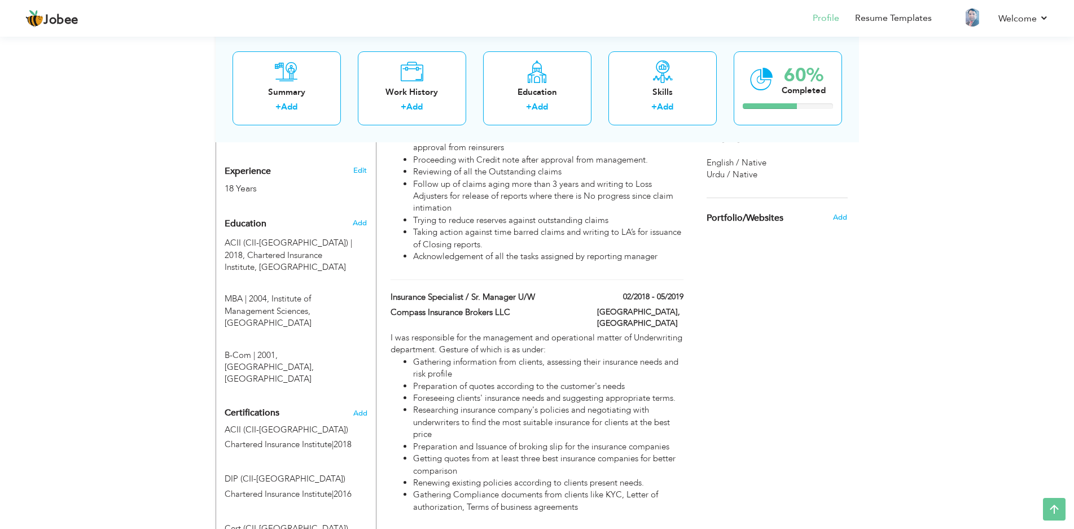
scroll to position [56, 0]
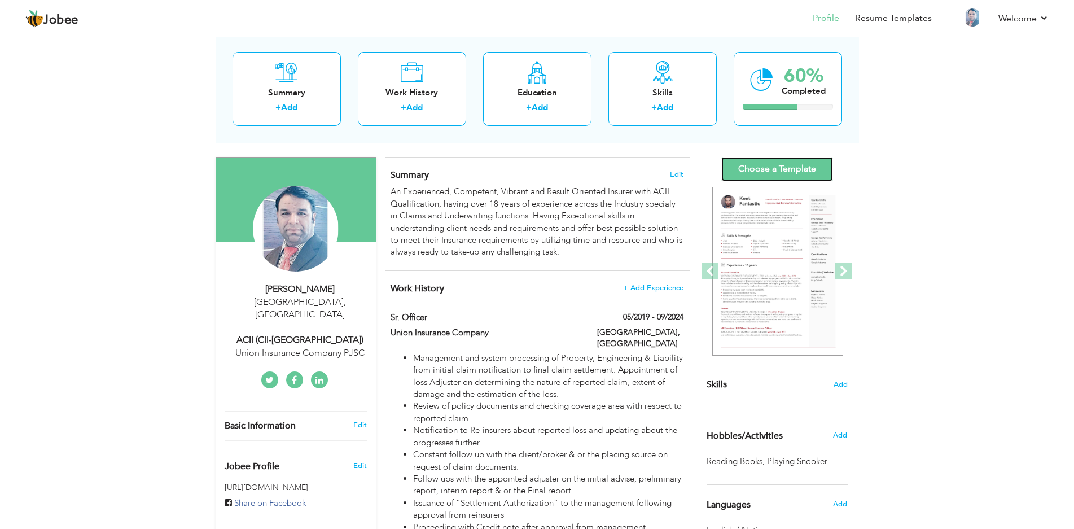
click at [783, 163] on link "Choose a Template" at bounding box center [777, 169] width 112 height 24
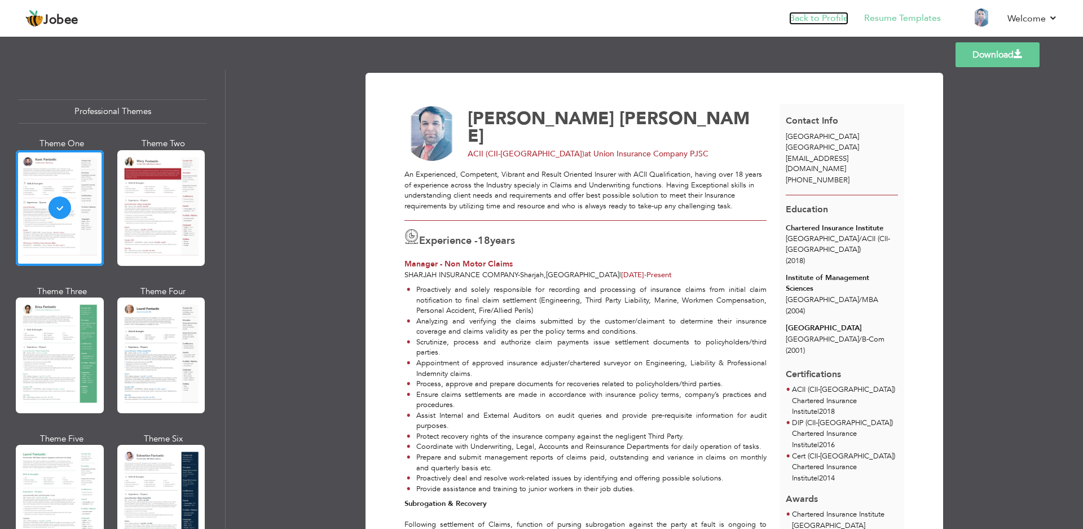
click at [808, 17] on link "Back to Profile" at bounding box center [818, 18] width 59 height 13
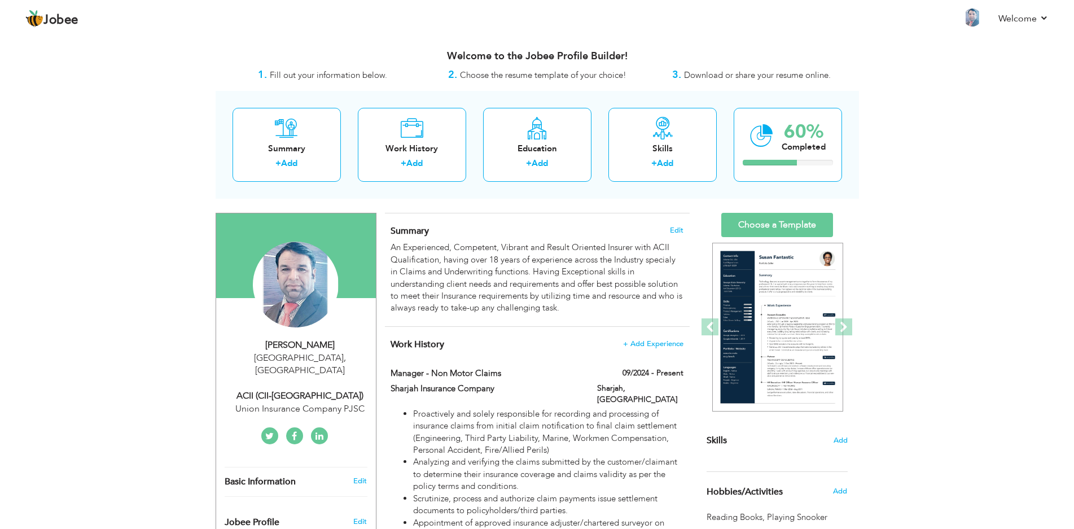
click at [337, 402] on div "Union Insurance Company PJSC" at bounding box center [300, 408] width 151 height 13
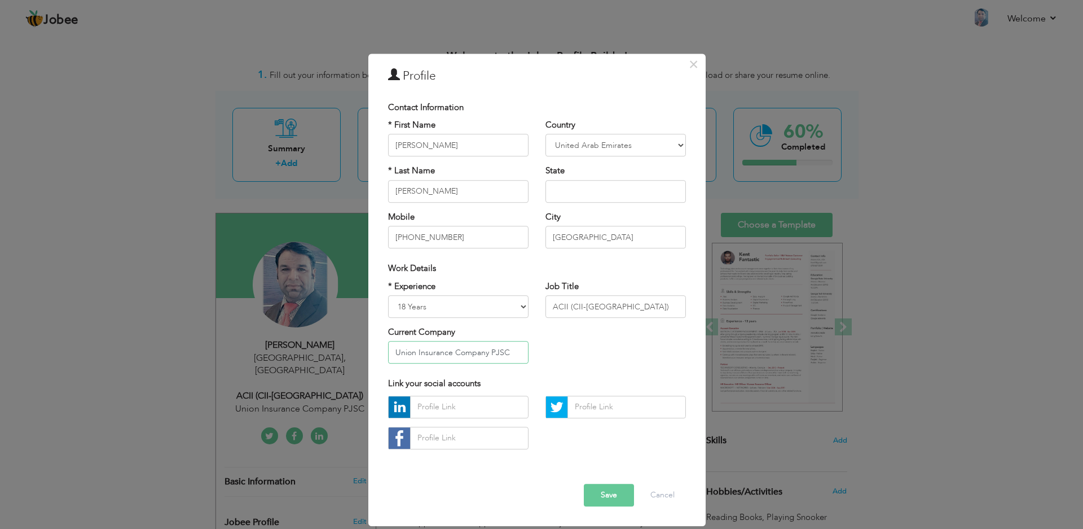
click at [415, 348] on input "Union Insurance Company PJSC" at bounding box center [458, 352] width 141 height 23
type input "Sharjah Insurance Company PSC"
click at [488, 302] on select "Entry Level Less than 1 Year 1 Year 2 Years 3 Years 4 Years 5 Years 6 Years 7 Y…" at bounding box center [458, 306] width 141 height 23
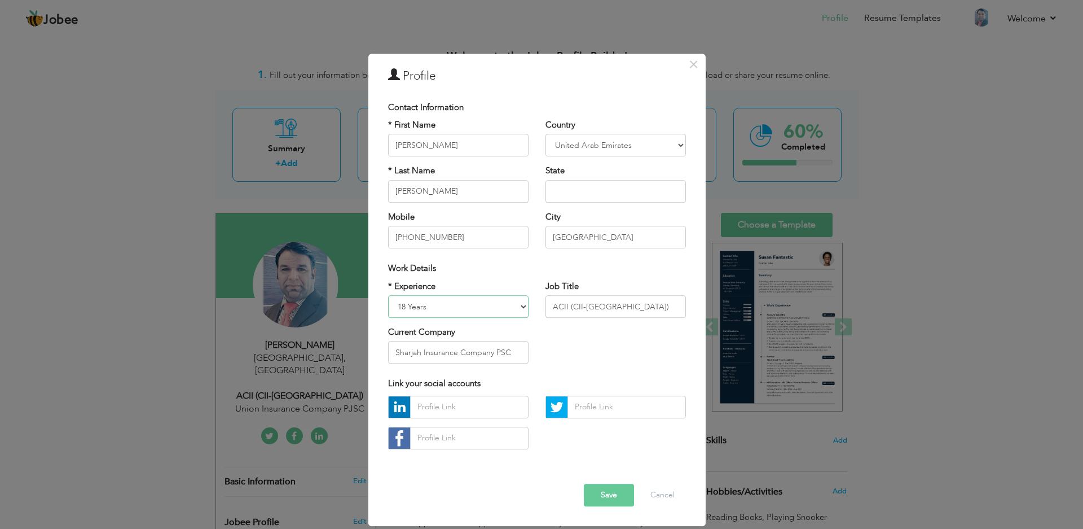
select select "number:23"
click at [388, 295] on select "Entry Level Less than 1 Year 1 Year 2 Years 3 Years 4 Years 5 Years 6 Years 7 Y…" at bounding box center [458, 306] width 141 height 23
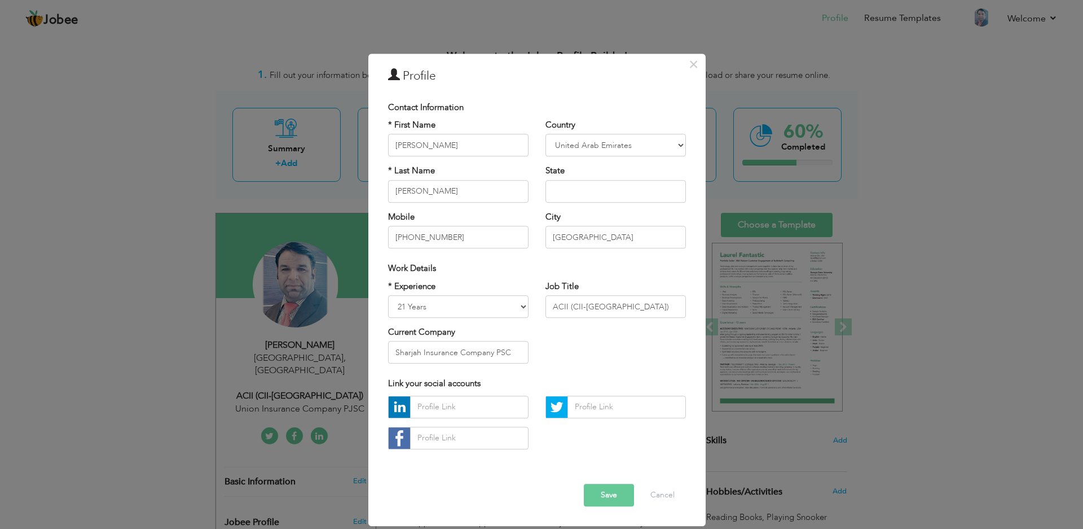
click at [609, 491] on button "Save" at bounding box center [609, 495] width 50 height 23
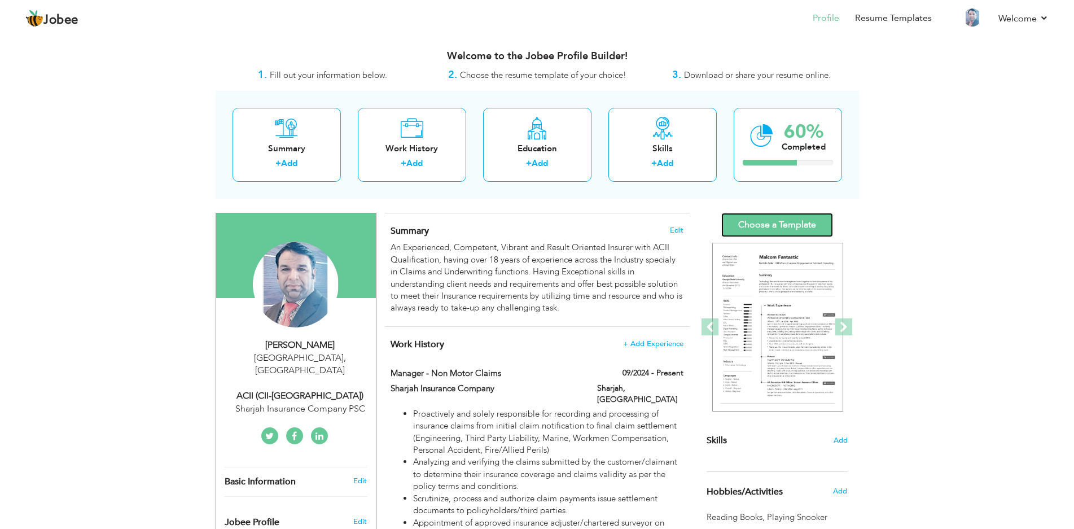
click at [759, 226] on link "Choose a Template" at bounding box center [777, 225] width 112 height 24
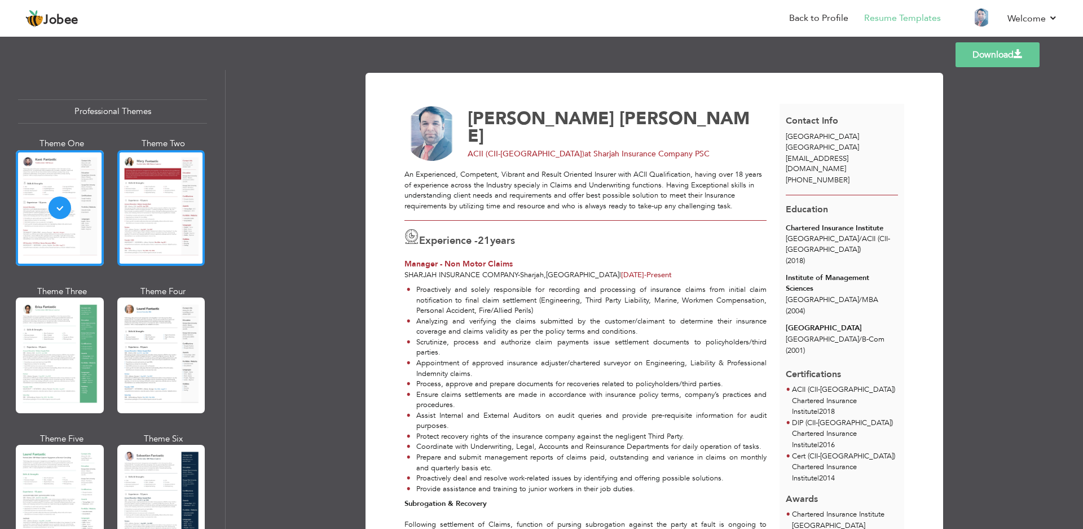
click at [166, 199] on div at bounding box center [161, 208] width 88 height 116
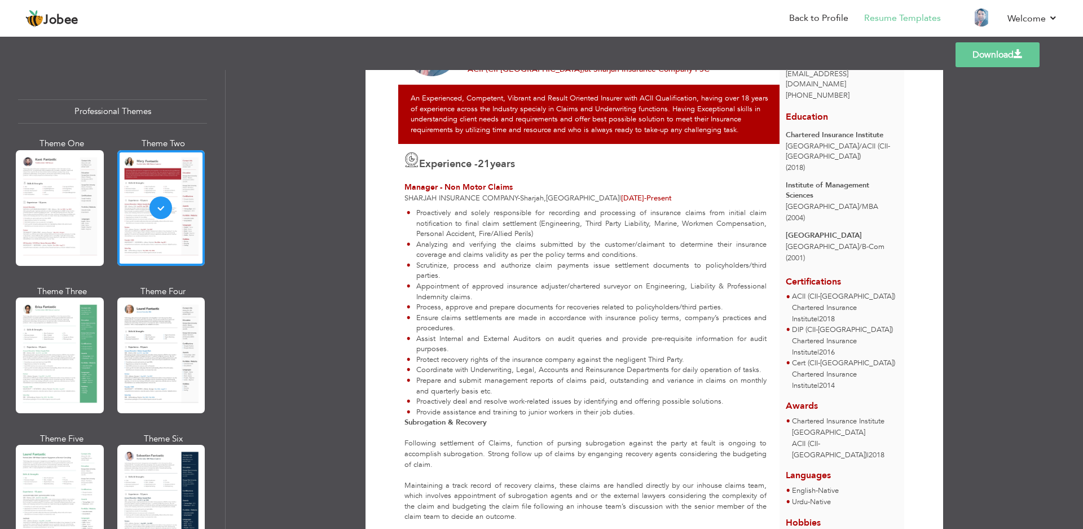
scroll to position [77, 0]
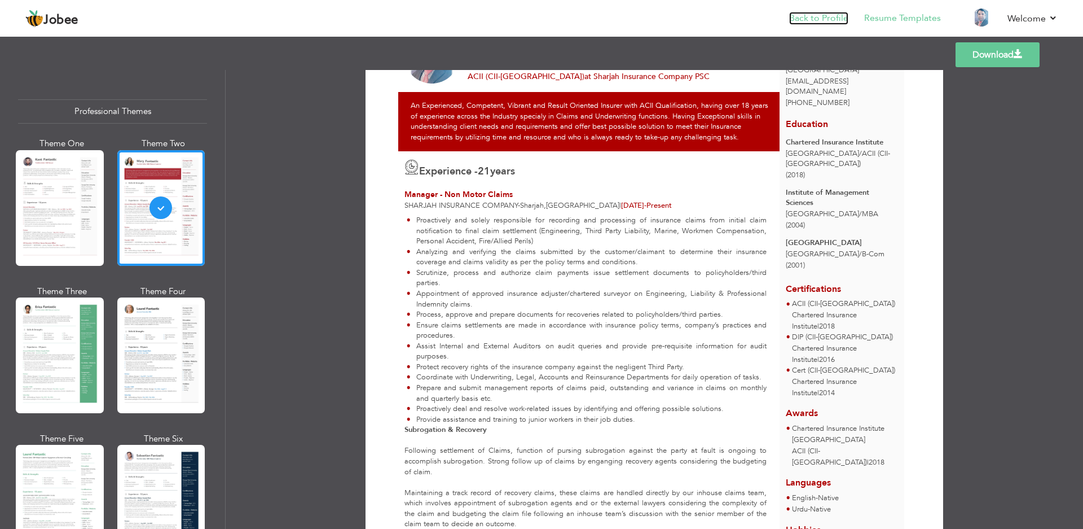
click at [835, 14] on link "Back to Profile" at bounding box center [818, 18] width 59 height 13
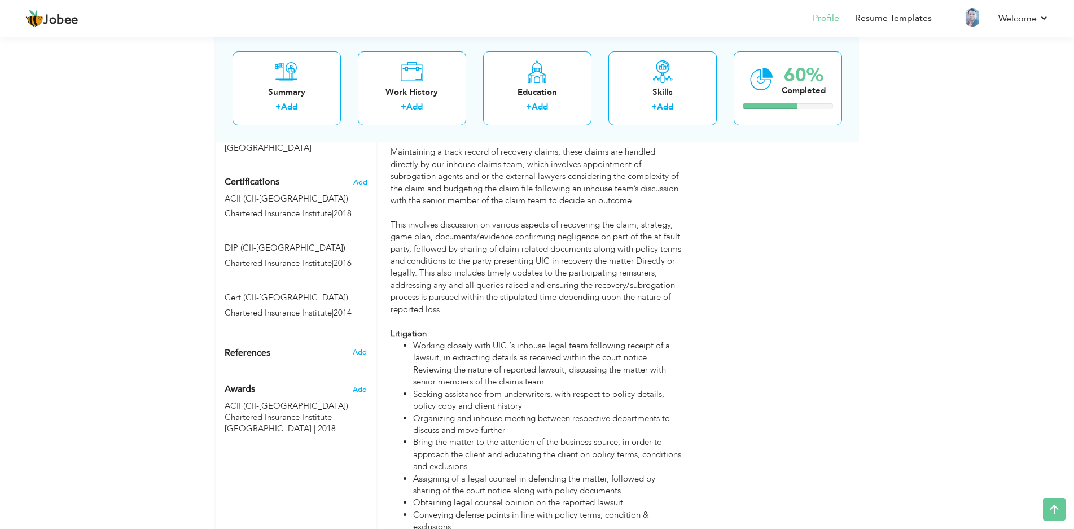
scroll to position [397, 0]
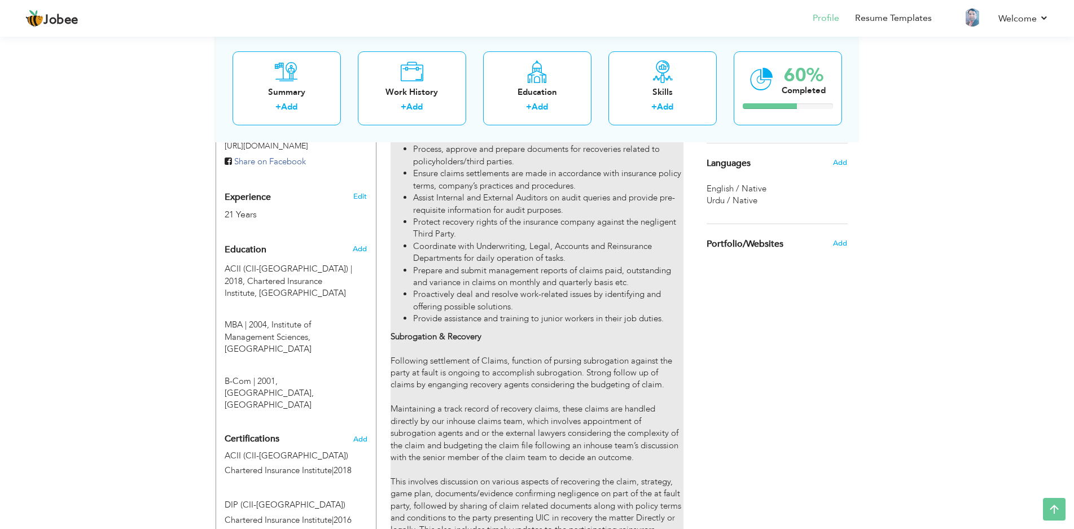
click at [551, 265] on li "Prepare and submit management reports of claims paid, outstanding and variance …" at bounding box center [548, 277] width 270 height 24
type input "Manager - Non Motor Claims"
type input "Sharjah Insurance Company"
type input "09/2024"
type input "[GEOGRAPHIC_DATA]"
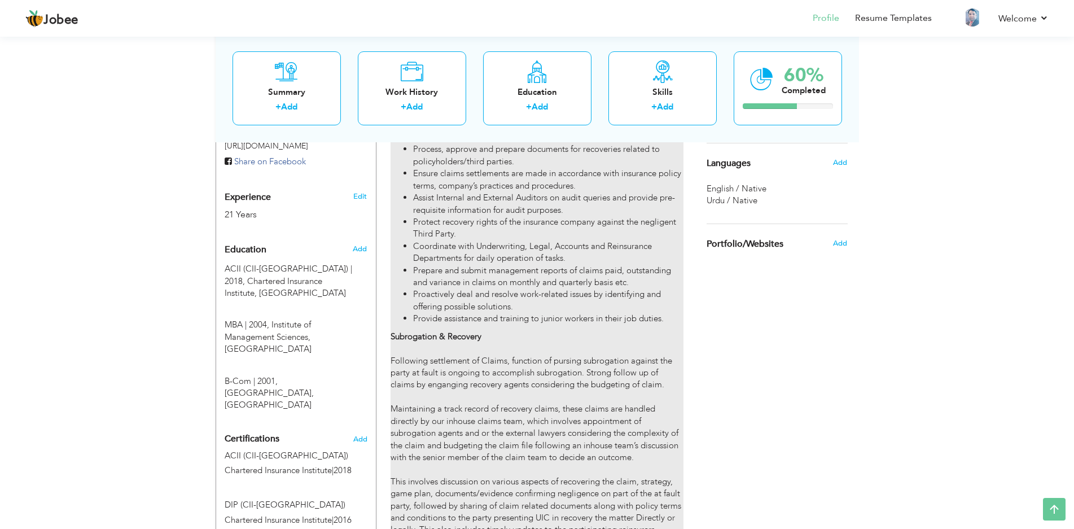
type input "Sharjah"
checkbox input "true"
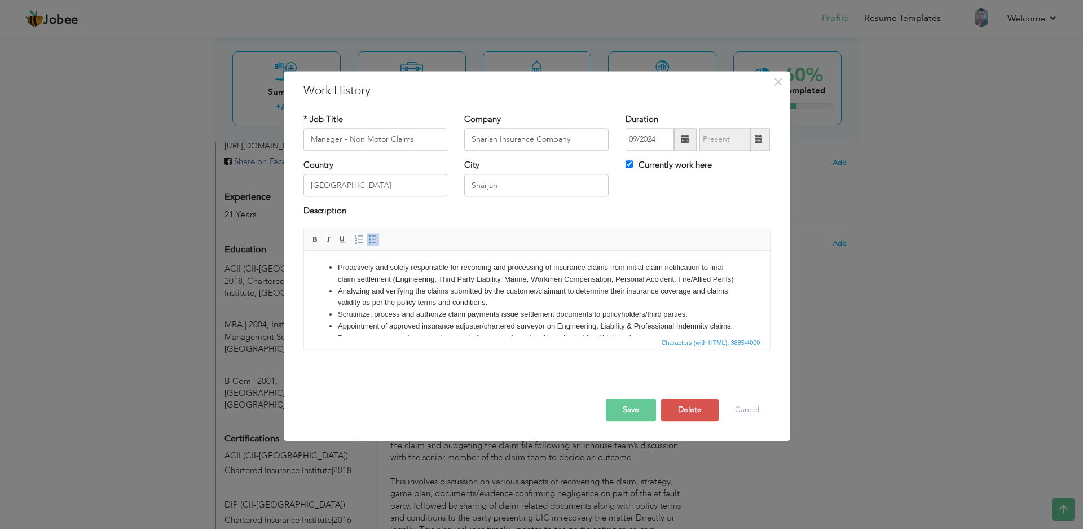
click at [317, 446] on strong "Subrogation & Recovery" at bounding box center [358, 450] width 86 height 8
click at [624, 406] on button "Save" at bounding box center [631, 409] width 50 height 23
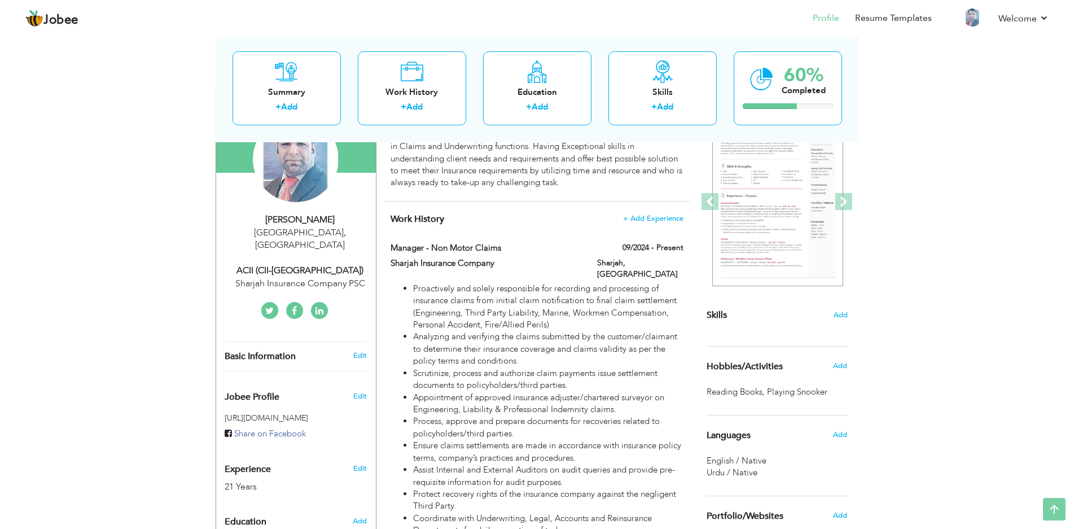
scroll to position [0, 0]
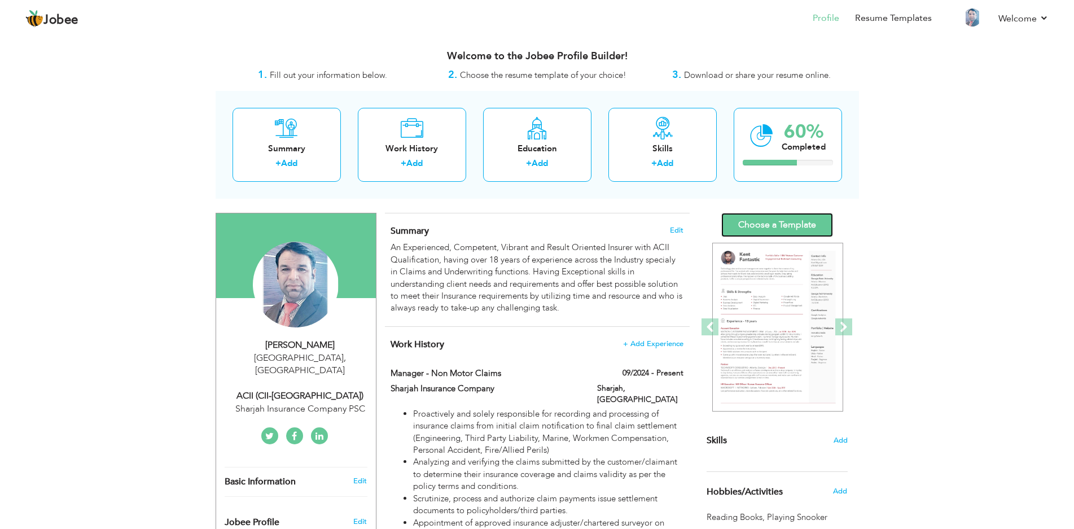
click at [760, 218] on link "Choose a Template" at bounding box center [777, 225] width 112 height 24
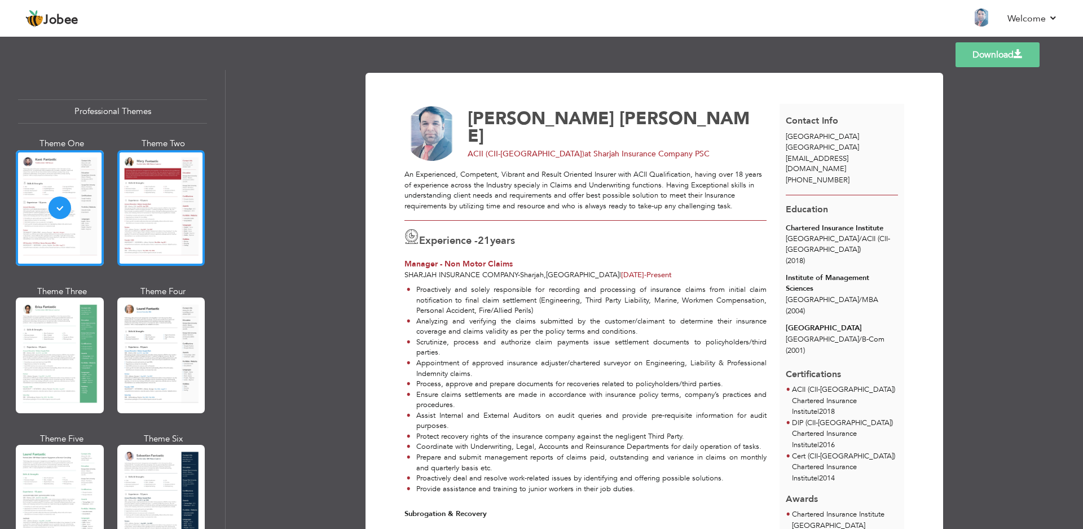
click at [181, 235] on div at bounding box center [161, 208] width 88 height 116
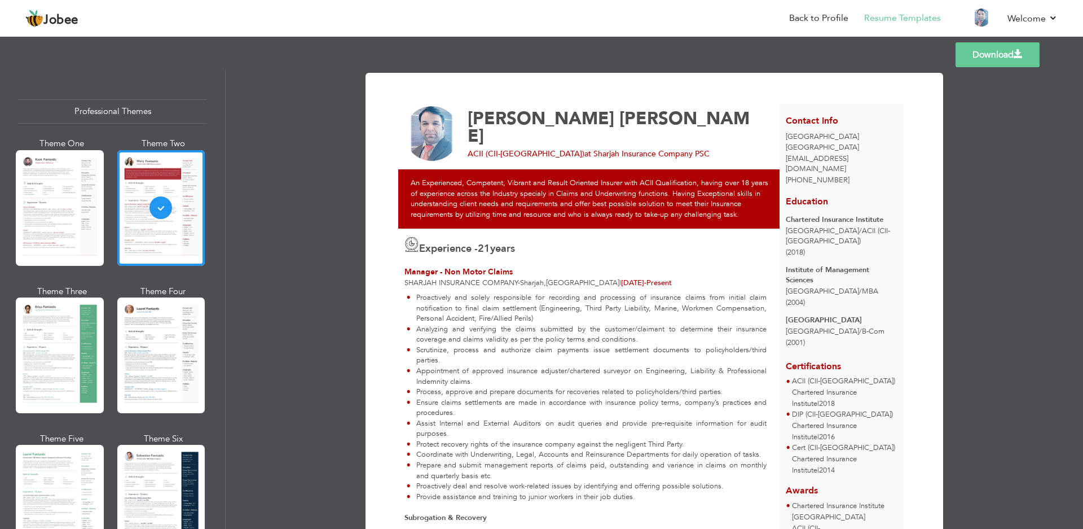
click at [1079, 115] on div "Download Muhammad Kashif Shafique ACII (CII-London) at Sharjah Insurance Compan…" at bounding box center [655, 299] width 858 height 459
click at [1026, 130] on div "Download Muhammad Kashif Shafique ACII (CII-London) at Sharjah Insurance Compan…" at bounding box center [655, 299] width 858 height 459
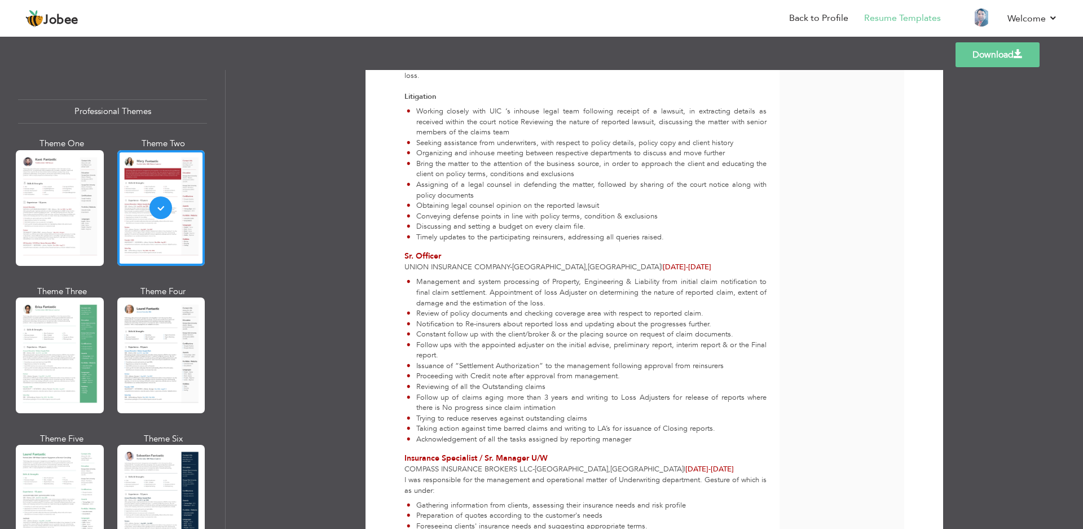
scroll to position [632, 0]
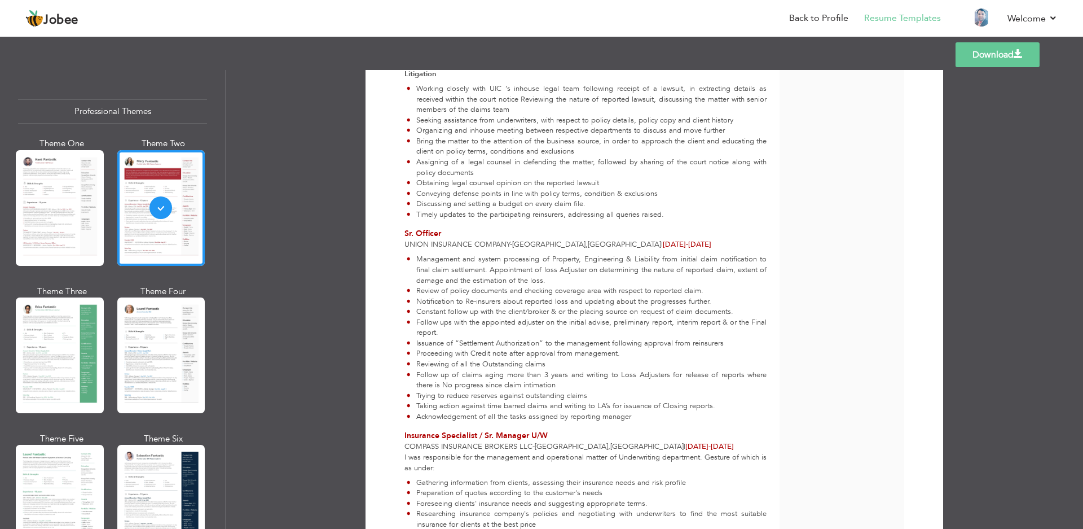
click at [997, 235] on div "Download Muhammad Kashif Shafique ACII (CII-London) at Sharjah Insurance Compan…" at bounding box center [655, 299] width 858 height 459
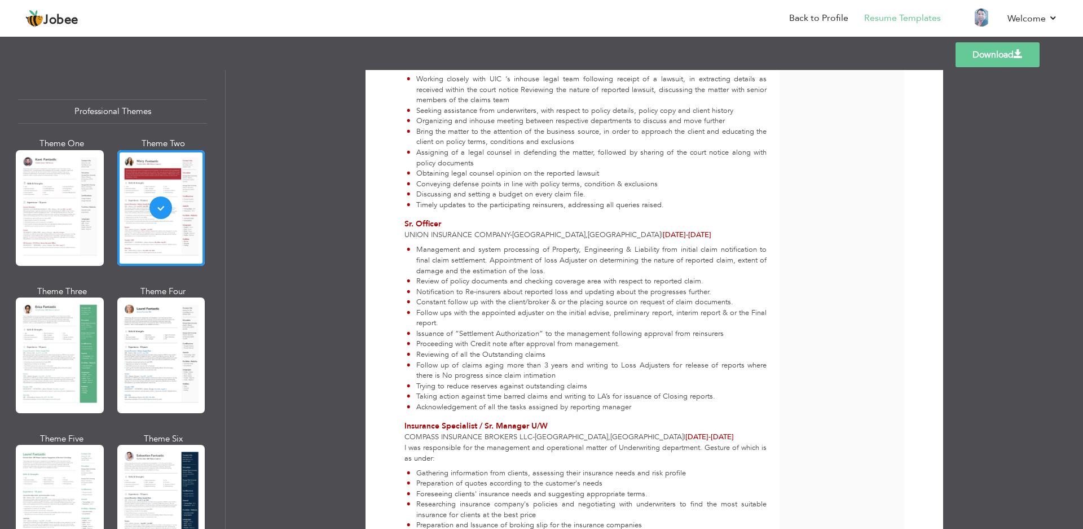
scroll to position [674, 0]
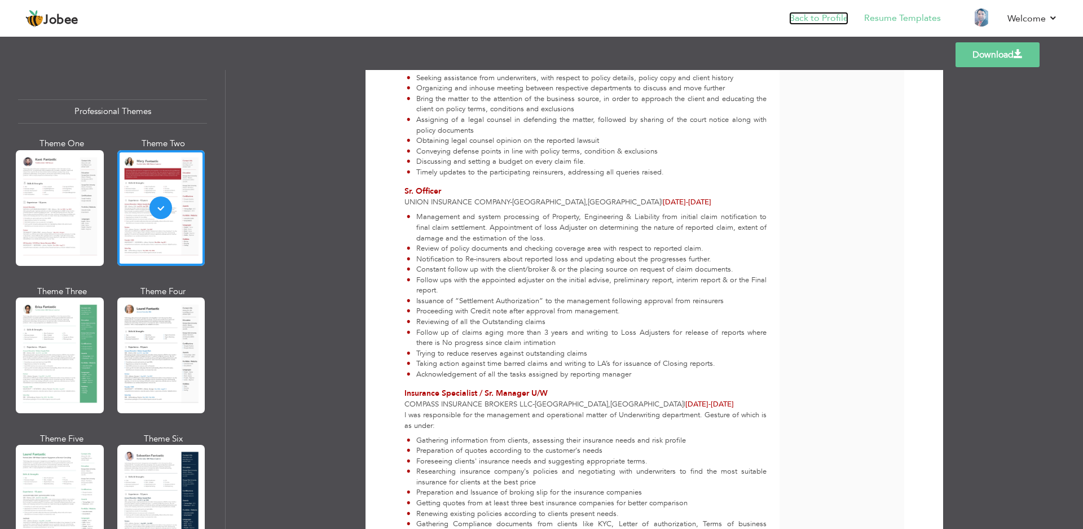
click at [826, 15] on link "Back to Profile" at bounding box center [818, 18] width 59 height 13
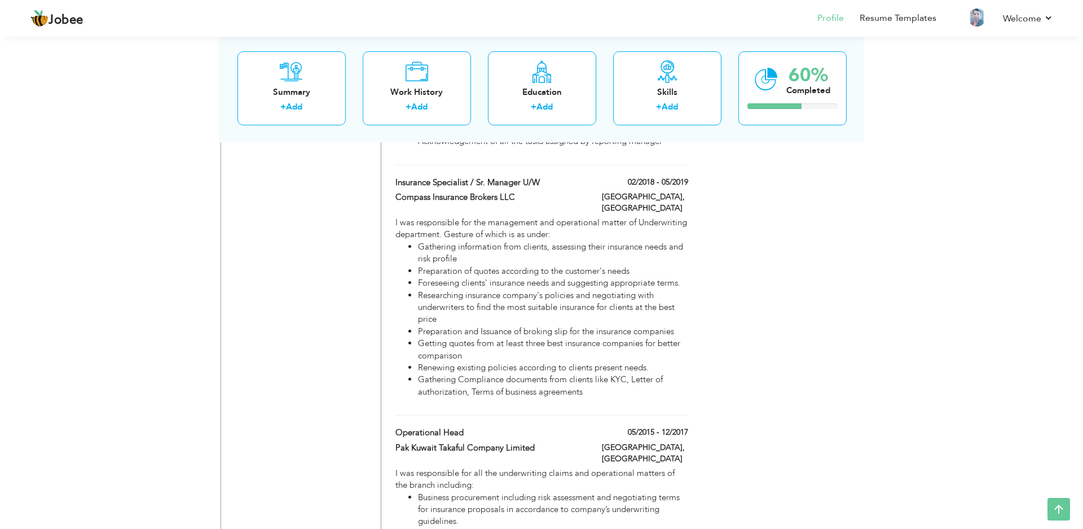
scroll to position [1398, 0]
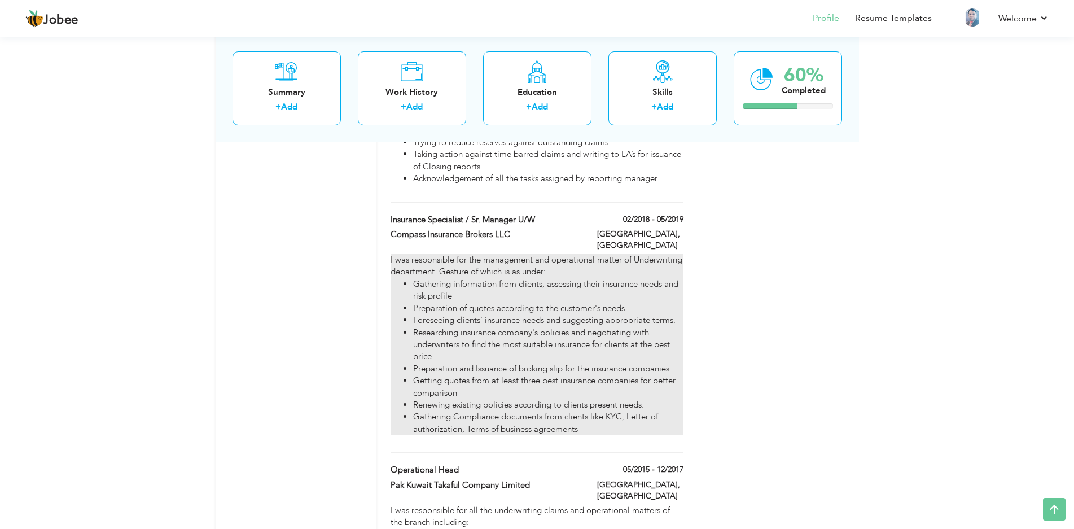
click at [594, 331] on li "Researching insurance company's policies and negotiating with underwriters to f…" at bounding box center [548, 345] width 270 height 36
type input "Insurance Specialist / Sr. Manager U/W"
type input "Compass Insurance Brokers LLC"
type input "02/2018"
type input "05/2019"
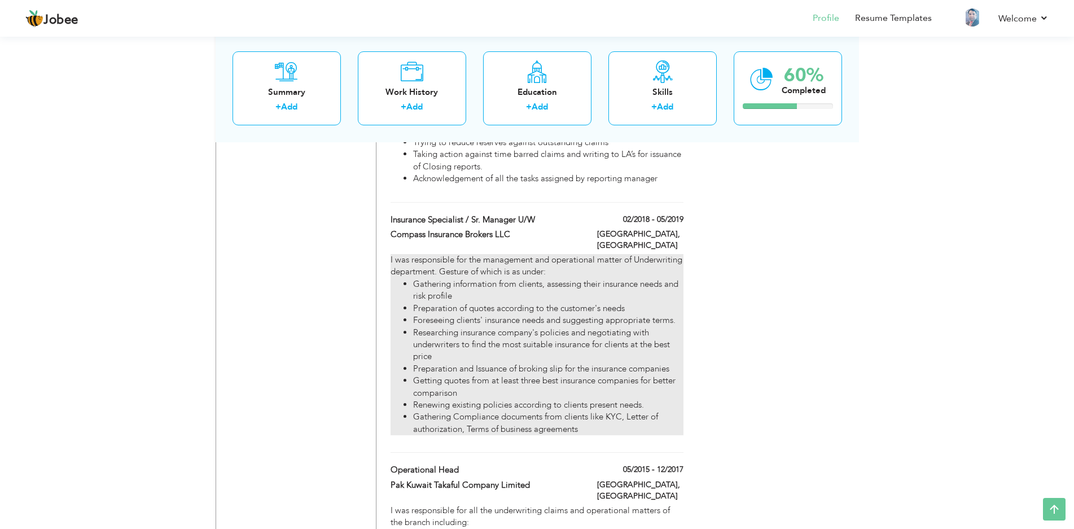
type input "[GEOGRAPHIC_DATA]"
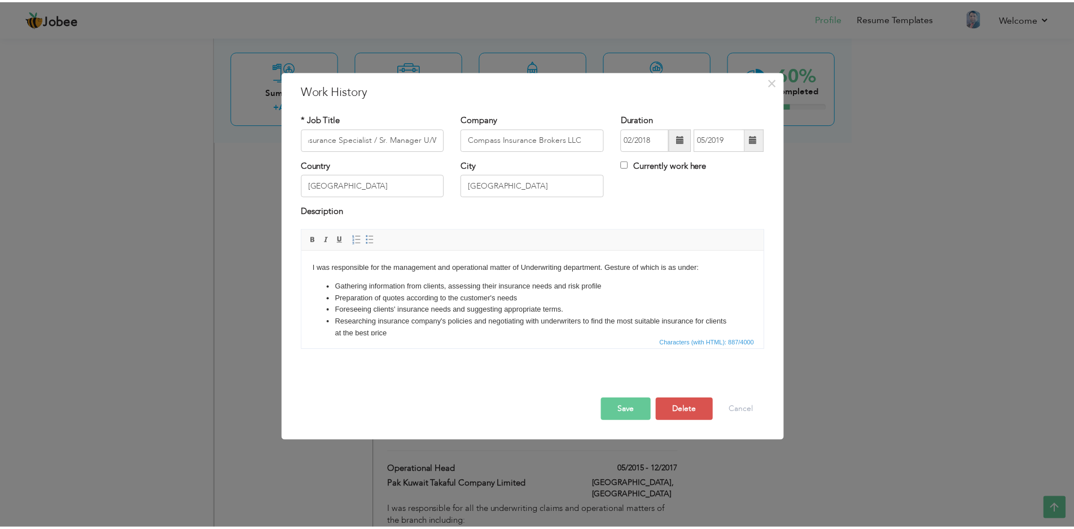
scroll to position [0, 0]
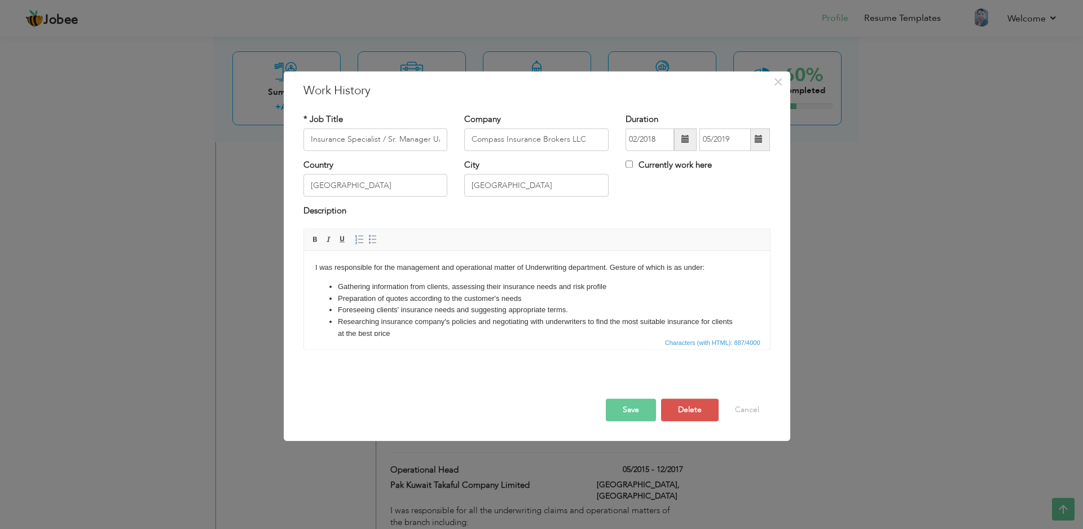
click at [312, 267] on html "I was responsible for the management and operational matter of Underwriting dep…" at bounding box center [537, 324] width 466 height 147
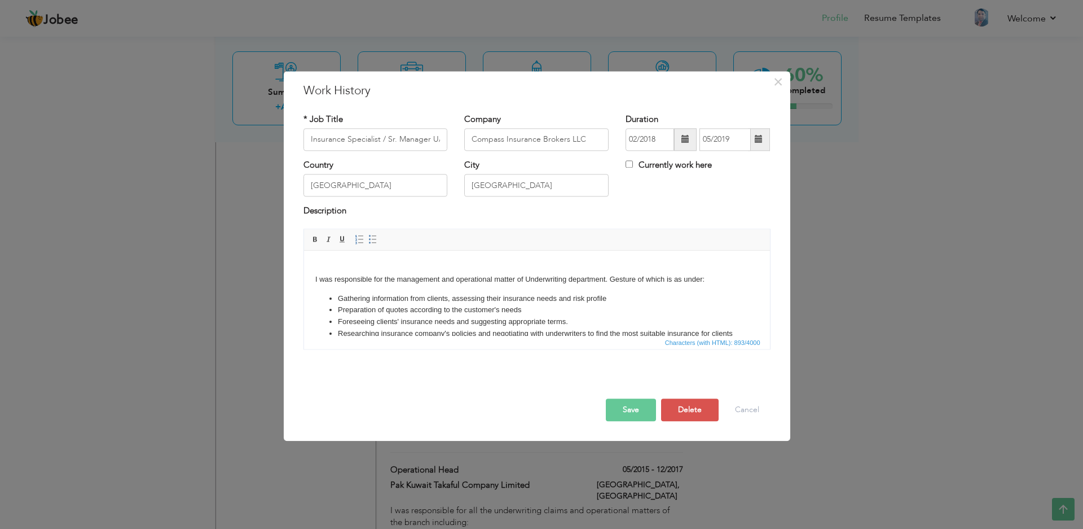
click at [618, 403] on button "Save" at bounding box center [631, 409] width 50 height 23
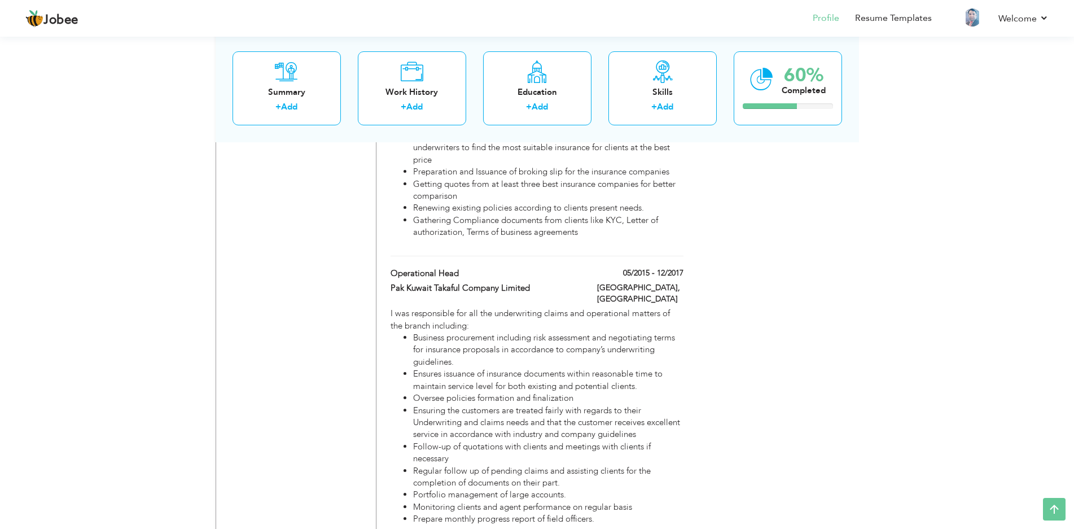
scroll to position [1610, 0]
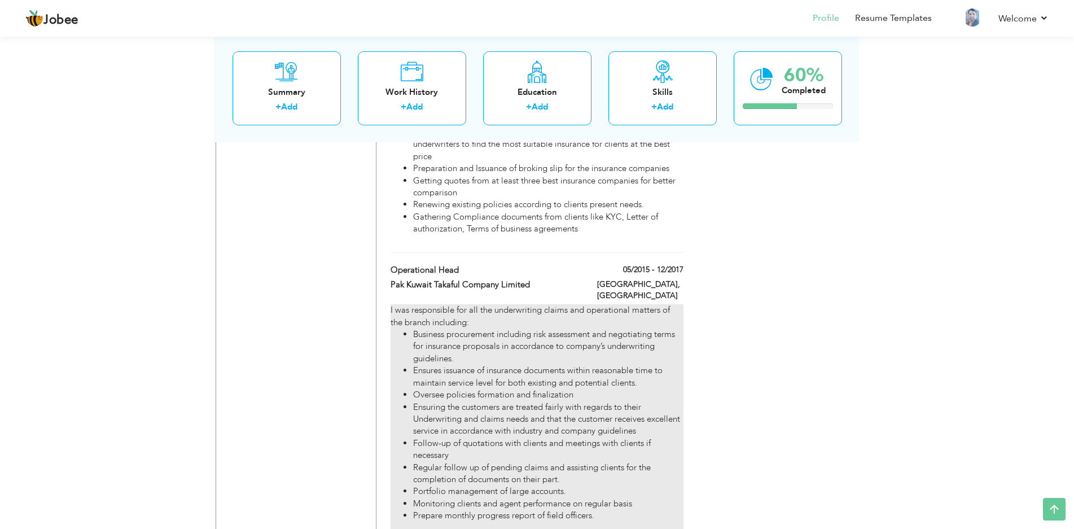
click at [650, 401] on li "Ensuring the customers are treated fairly with regards to their Underwriting an…" at bounding box center [548, 419] width 270 height 36
type input "Operational Head"
type input "Pak Kuwait Takaful Company Limited"
type input "05/2015"
type input "12/2017"
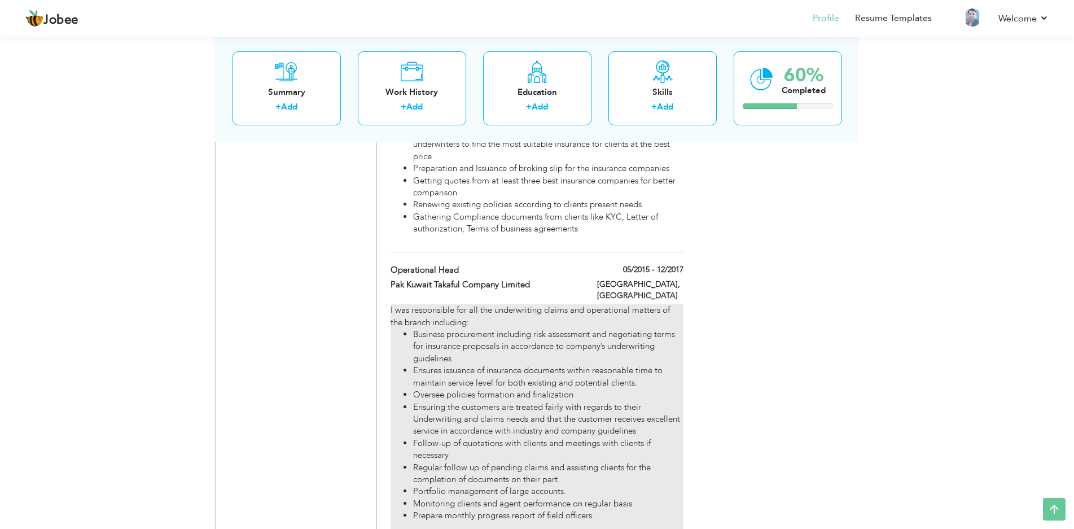
type input "[GEOGRAPHIC_DATA]"
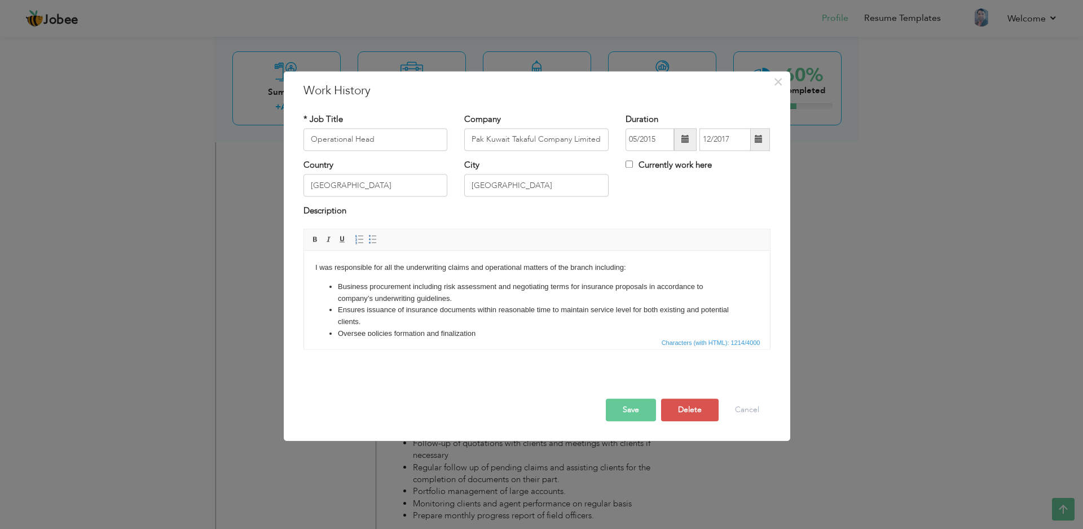
click at [310, 262] on html "I was responsible for all the underwriting claims and operational matters of th…" at bounding box center [537, 363] width 466 height 225
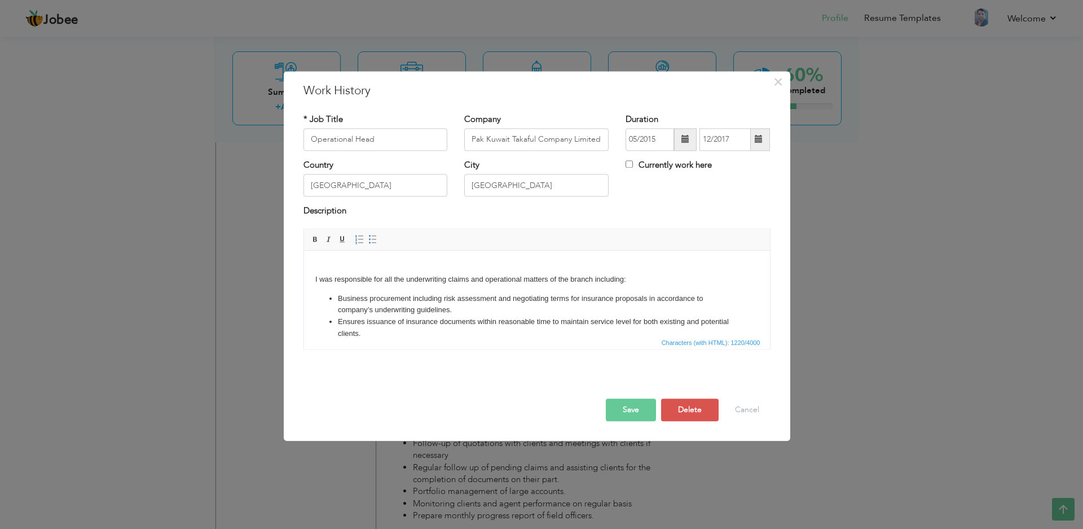
click at [636, 411] on button "Save" at bounding box center [631, 409] width 50 height 23
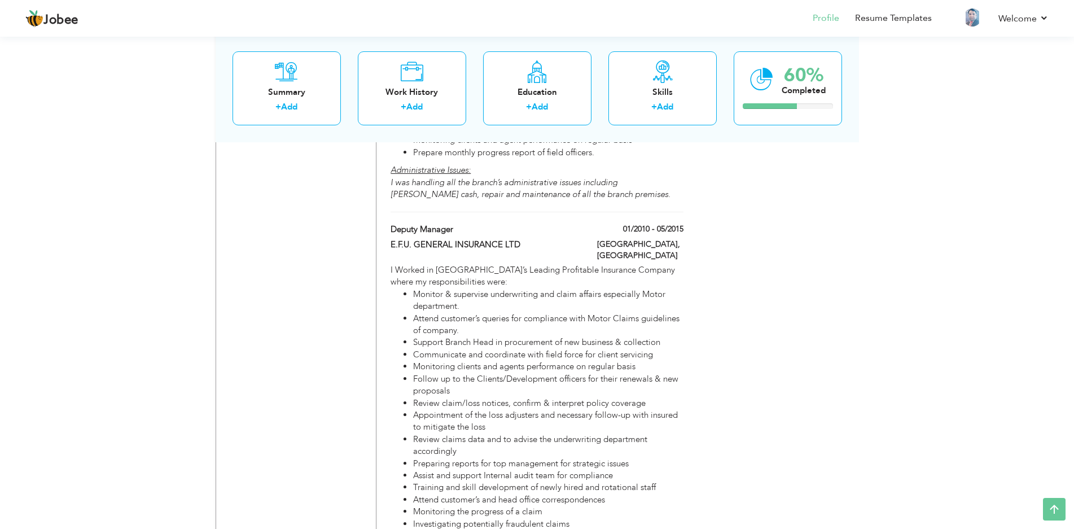
scroll to position [2002, 0]
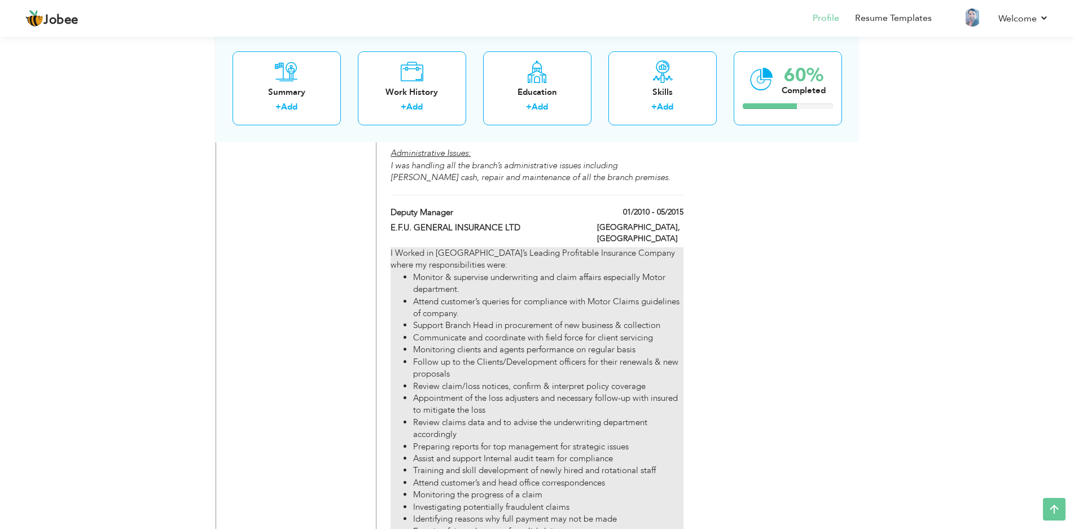
click at [542, 392] on li "Appointment of the loss adjusters and necessary follow-up with insured to mitig…" at bounding box center [548, 404] width 270 height 24
type input "Deputy Manager"
type input "E.F.U. GENERAL INSURANCE LTD"
type input "01/2010"
type input "05/2015"
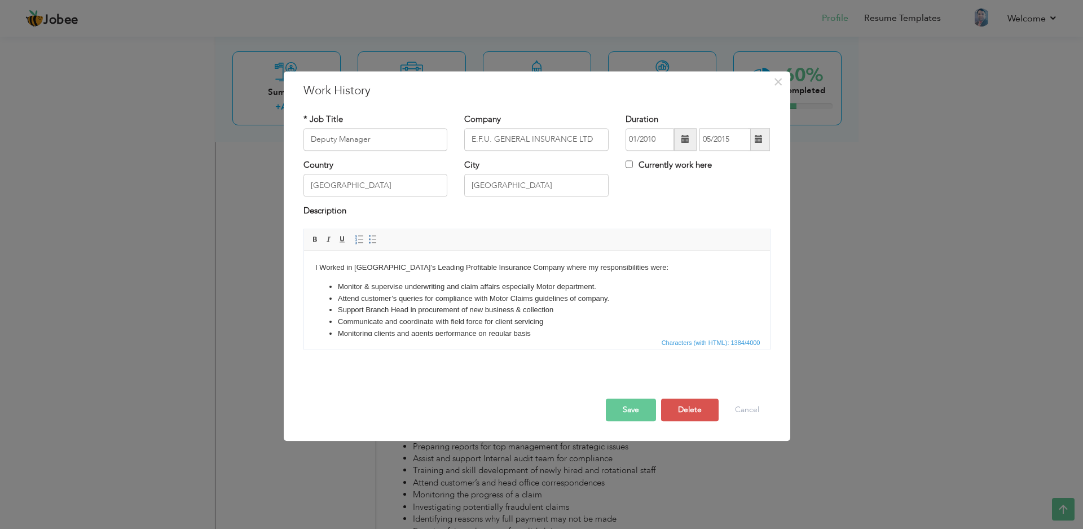
click at [311, 265] on html "I Worked in [GEOGRAPHIC_DATA]’s Leading Profitable Insurance Company where my r…" at bounding box center [537, 377] width 466 height 253
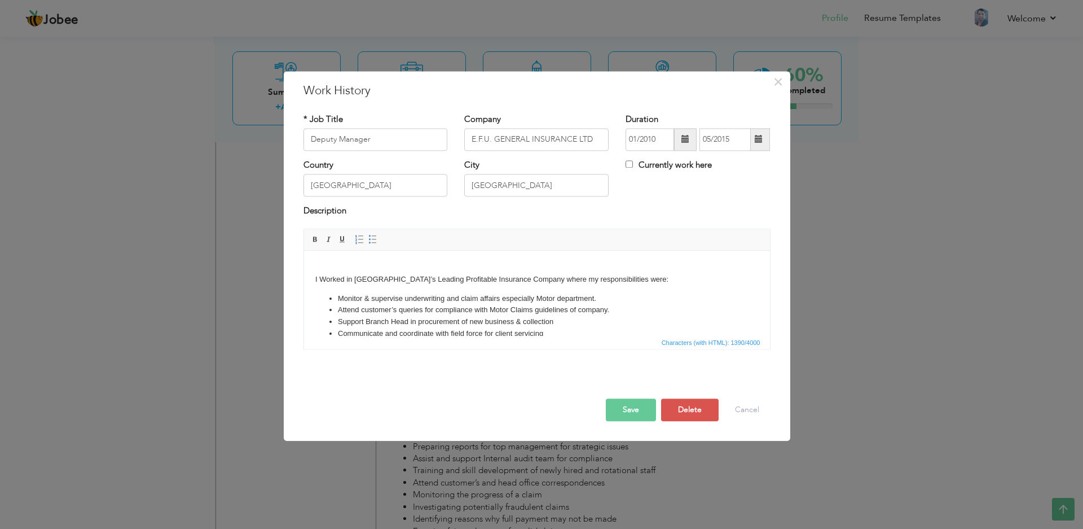
click at [617, 405] on button "Save" at bounding box center [631, 409] width 50 height 23
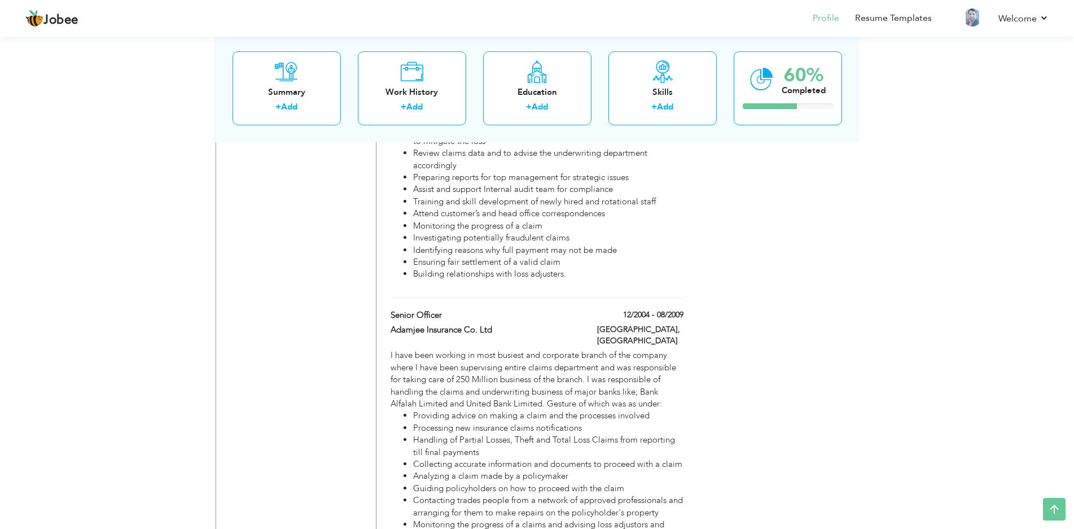
scroll to position [2293, 0]
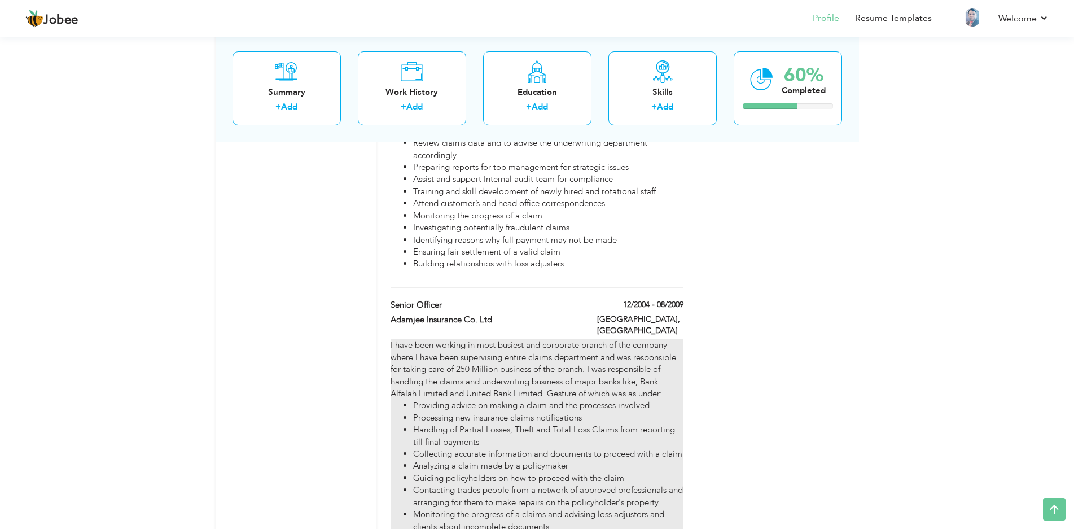
click at [645, 472] on li "Guiding policyholders on how to proceed with the claim" at bounding box center [548, 478] width 270 height 12
type input "Senior Officer"
type input "Adamjee Insurance Co. Ltd"
type input "12/2004"
type input "08/2009"
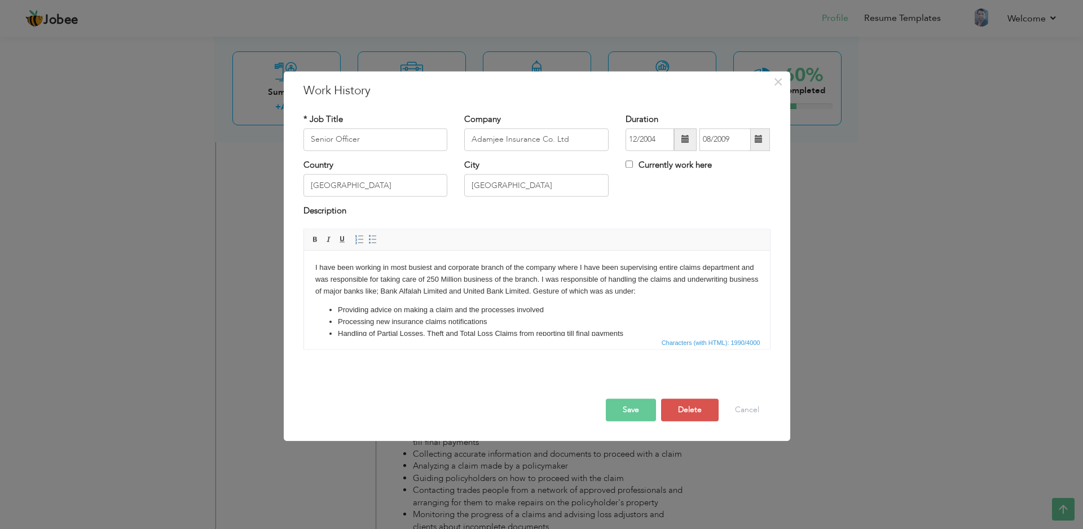
click at [313, 265] on html "I have been working in most busiest and corporate branch of the company where I…" at bounding box center [537, 422] width 466 height 343
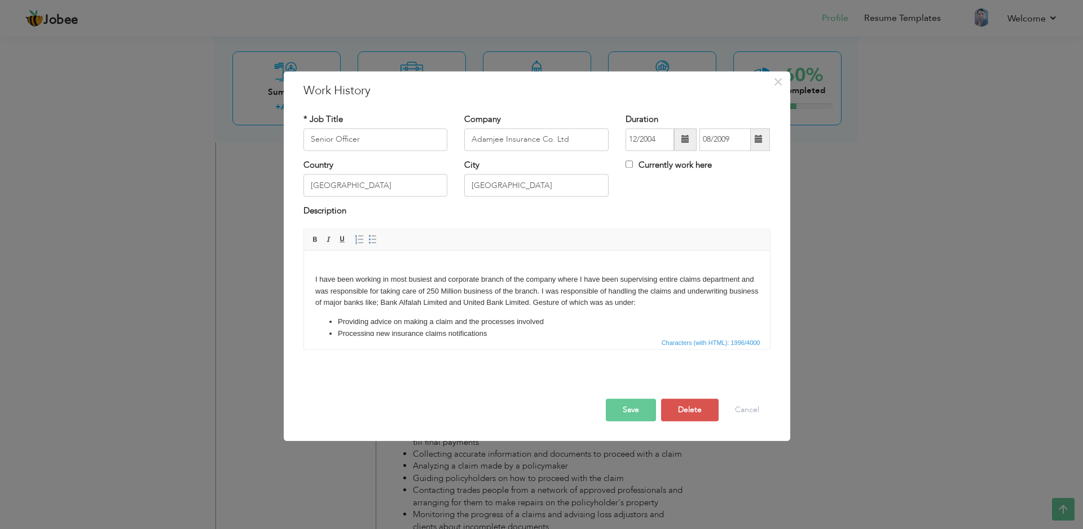
click at [624, 406] on button "Save" at bounding box center [631, 409] width 50 height 23
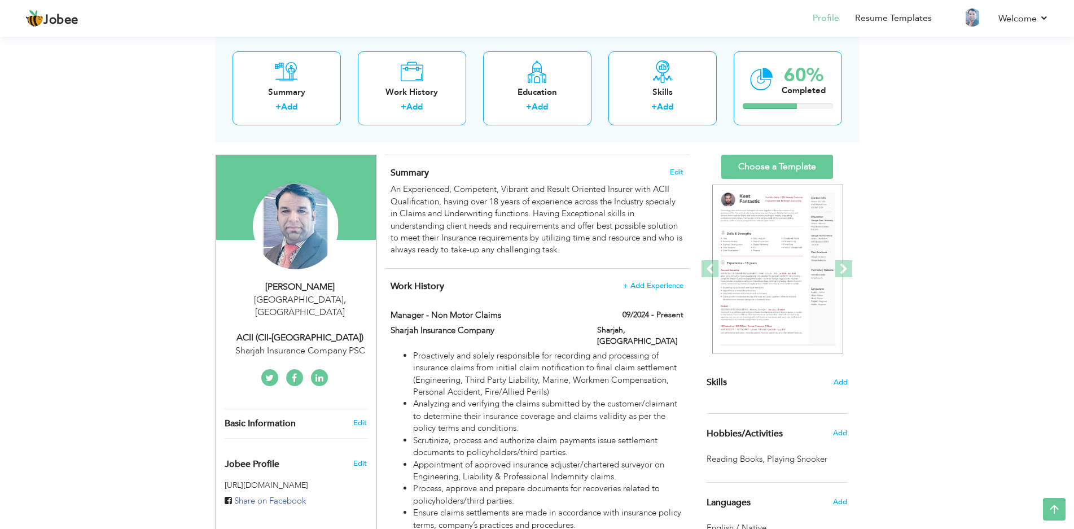
scroll to position [17, 0]
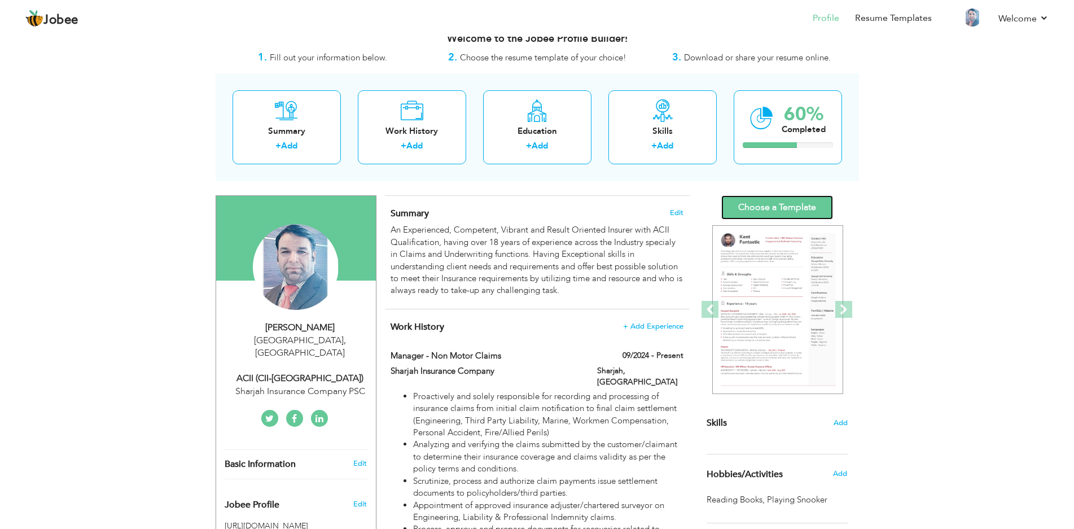
click at [769, 195] on link "Choose a Template" at bounding box center [777, 207] width 112 height 24
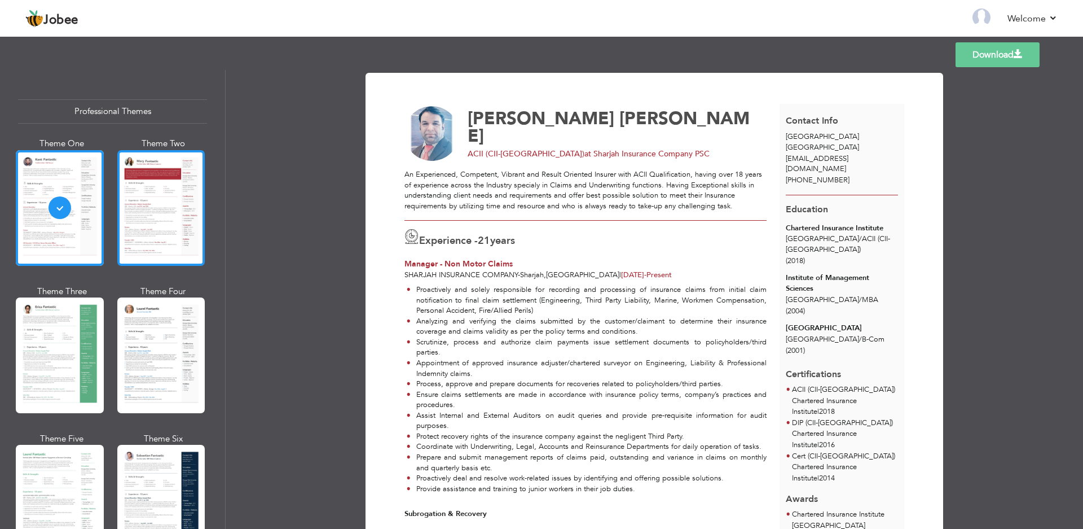
click at [172, 202] on div at bounding box center [161, 208] width 88 height 116
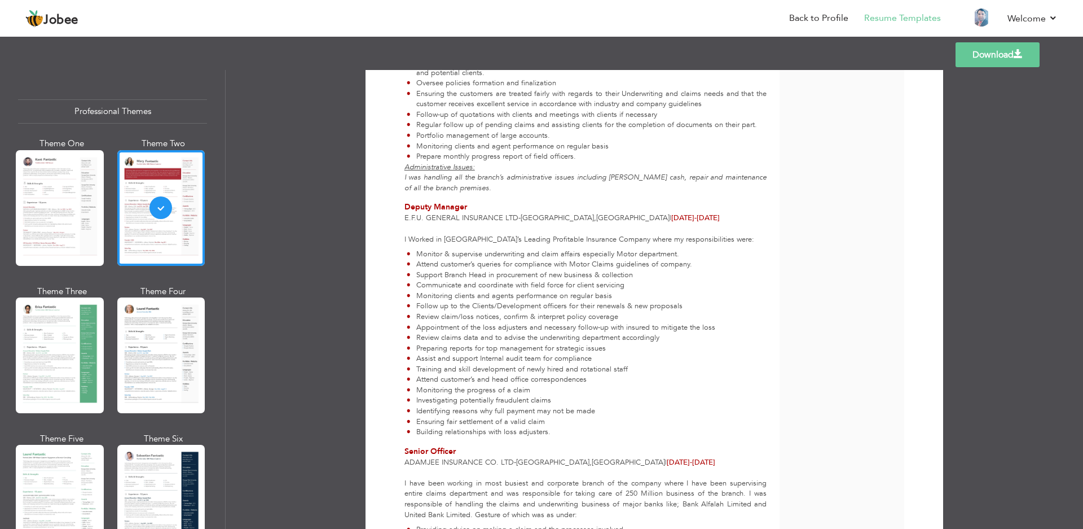
scroll to position [1225, 0]
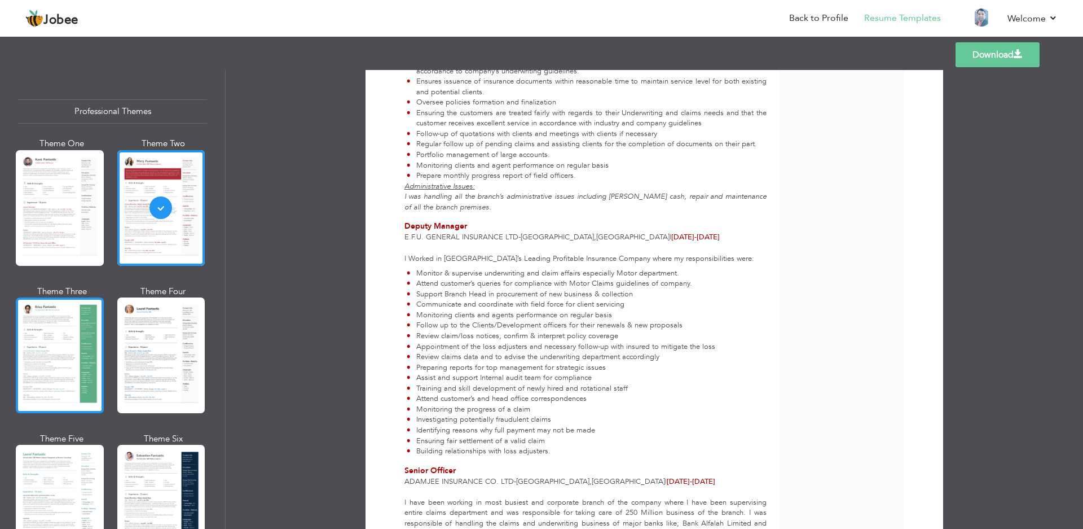
click at [29, 358] on div at bounding box center [60, 355] width 88 height 116
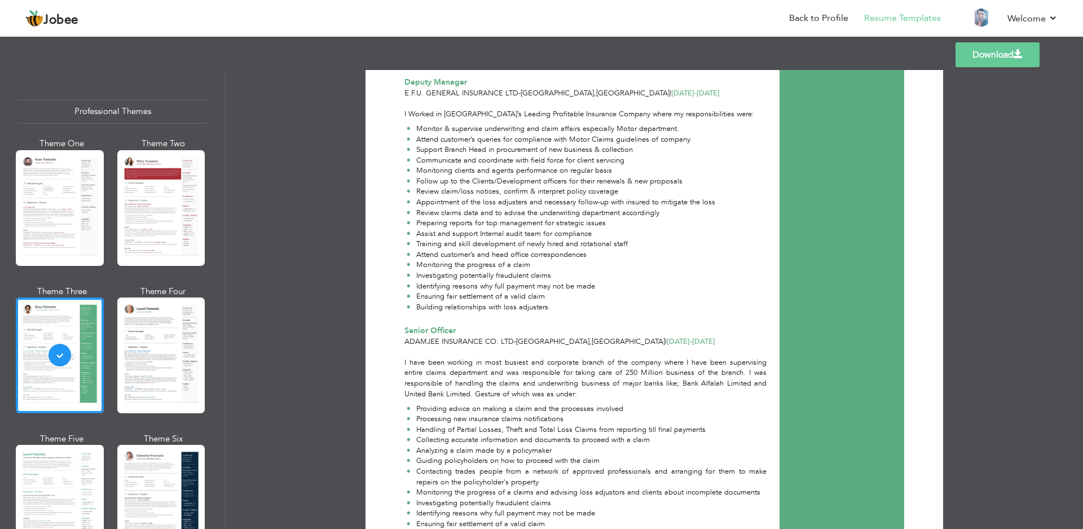
scroll to position [1372, 0]
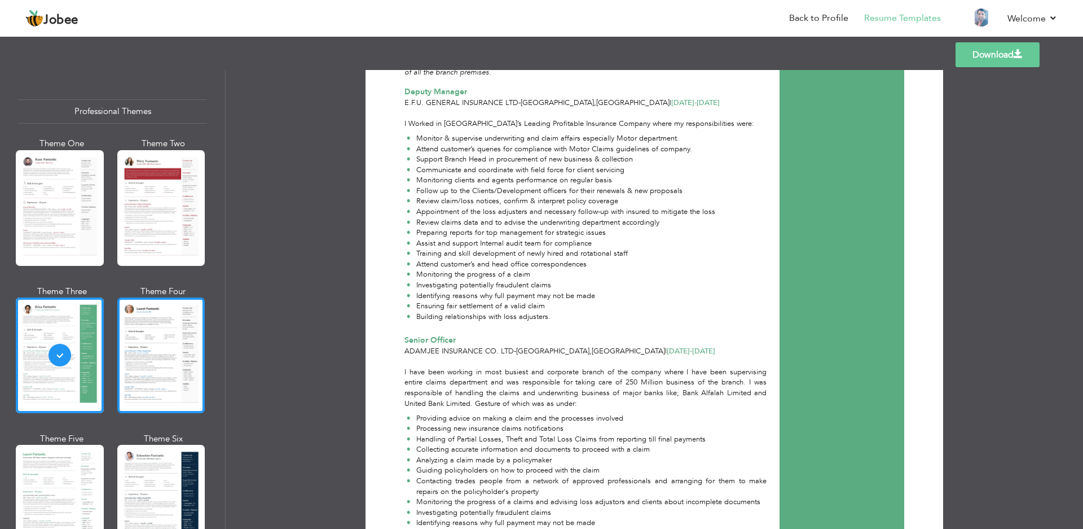
click at [194, 349] on div at bounding box center [161, 355] width 88 height 116
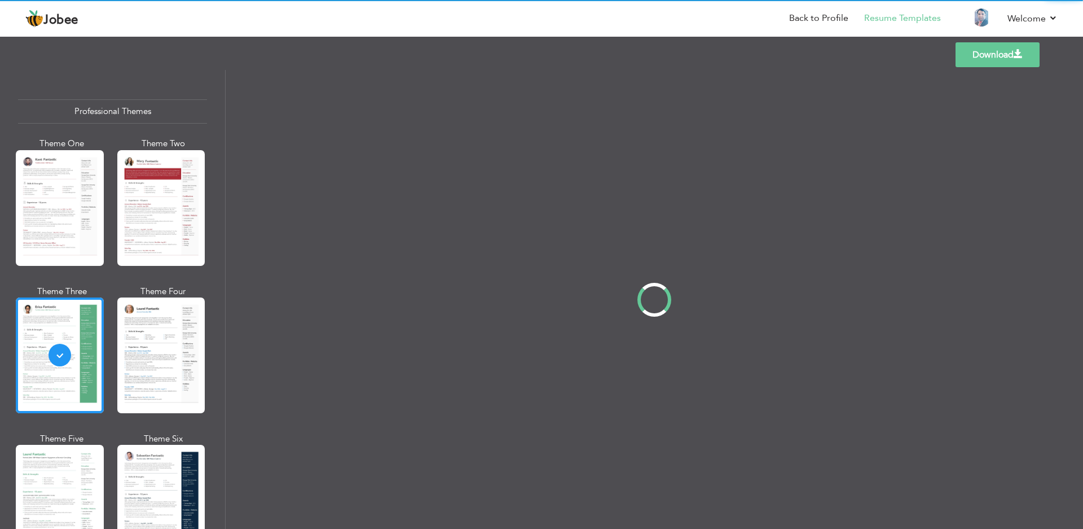
scroll to position [0, 0]
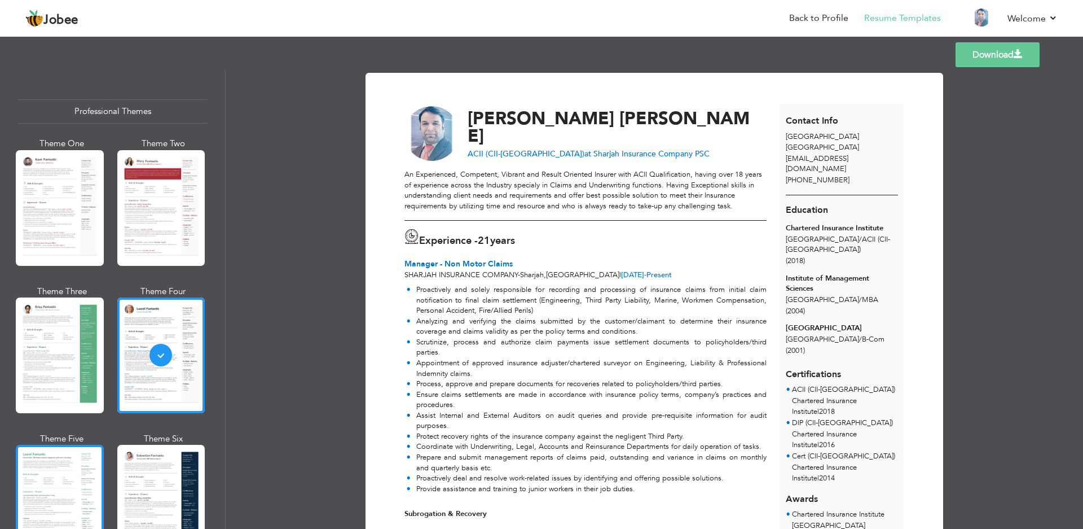
click at [68, 481] on div at bounding box center [60, 503] width 88 height 116
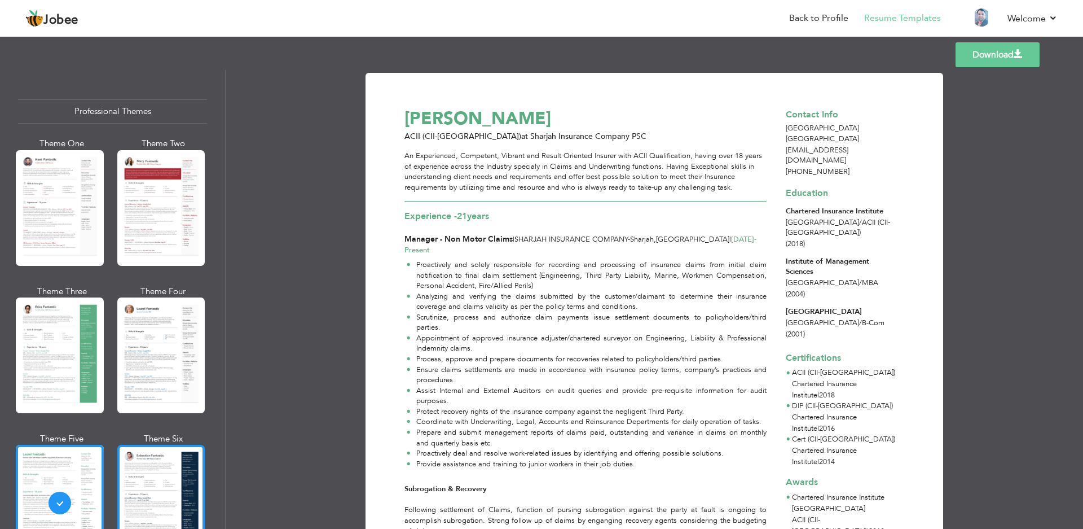
click at [168, 463] on div at bounding box center [161, 503] width 88 height 116
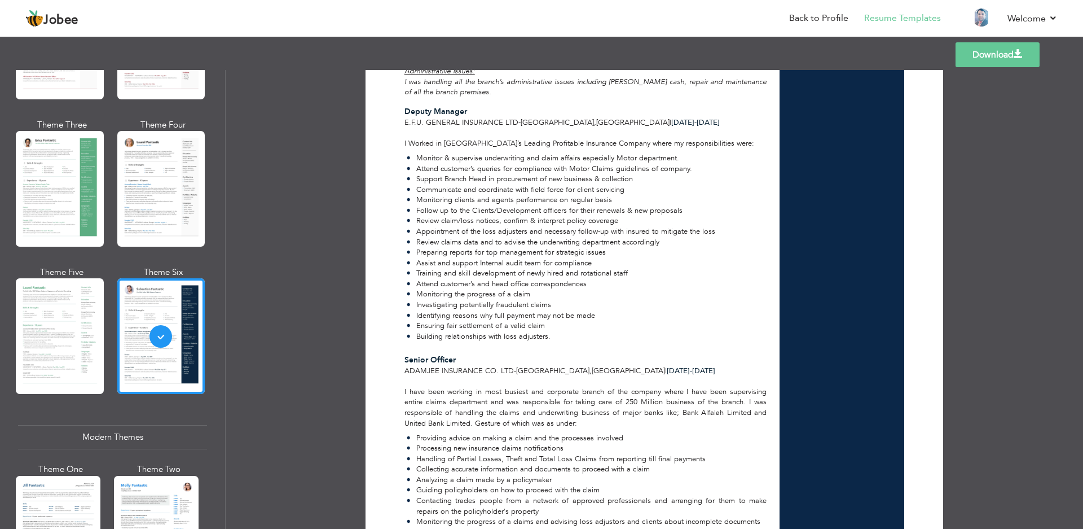
scroll to position [401, 0]
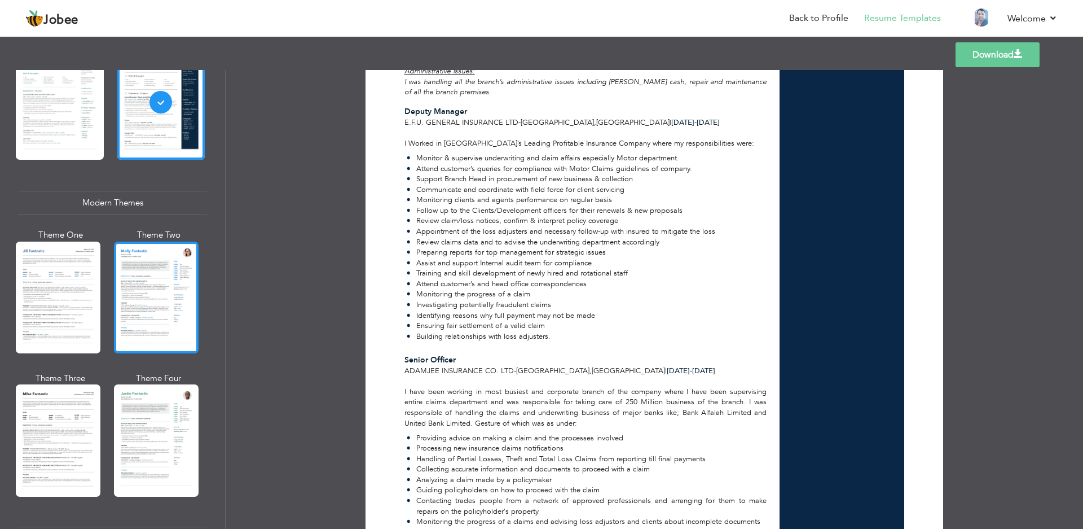
click at [134, 284] on div at bounding box center [156, 298] width 85 height 112
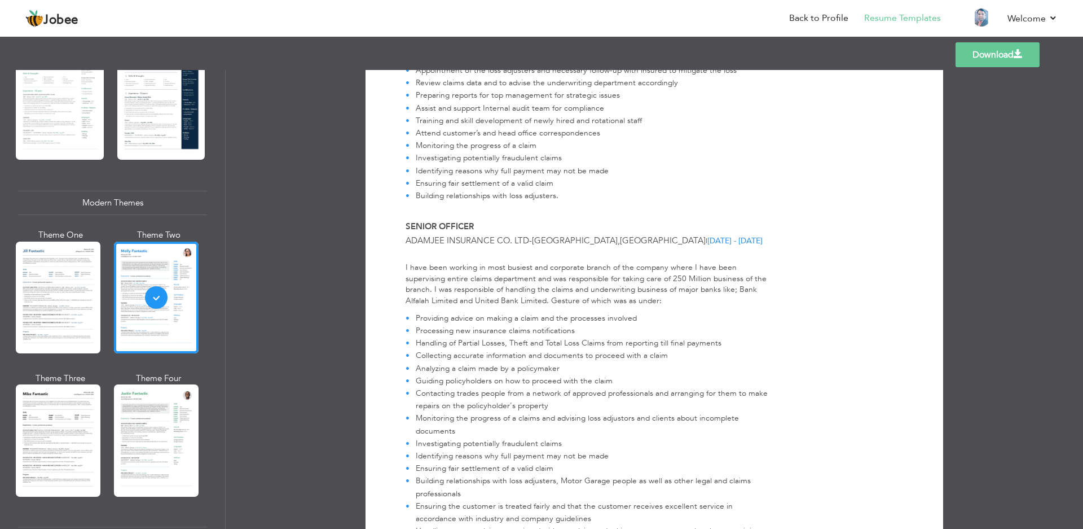
scroll to position [1952, 0]
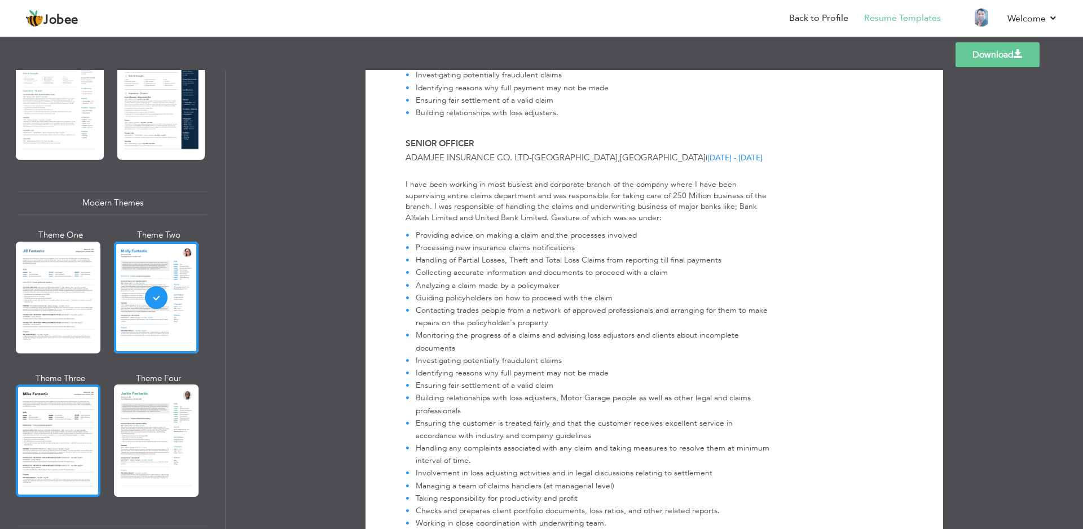
click at [78, 450] on div at bounding box center [58, 440] width 85 height 112
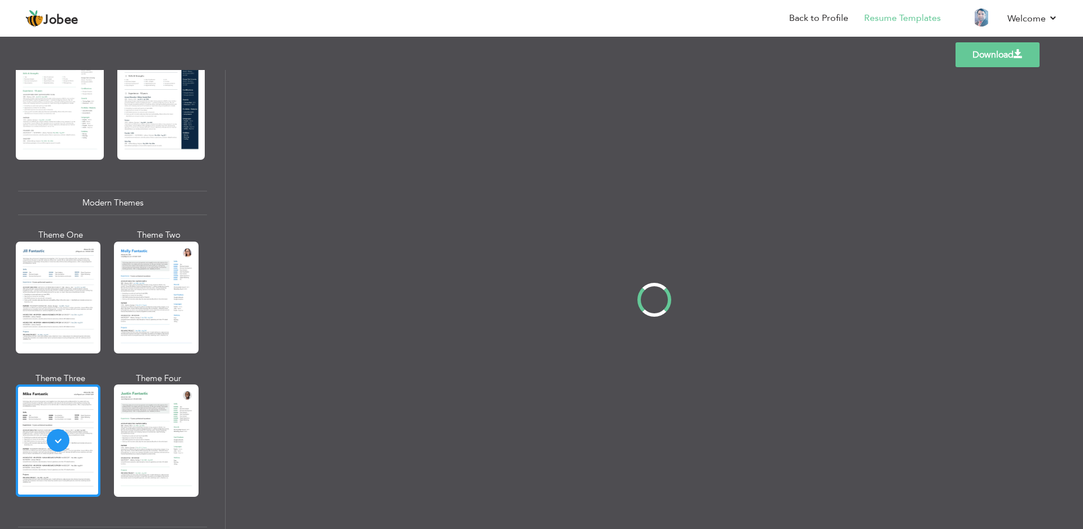
scroll to position [0, 0]
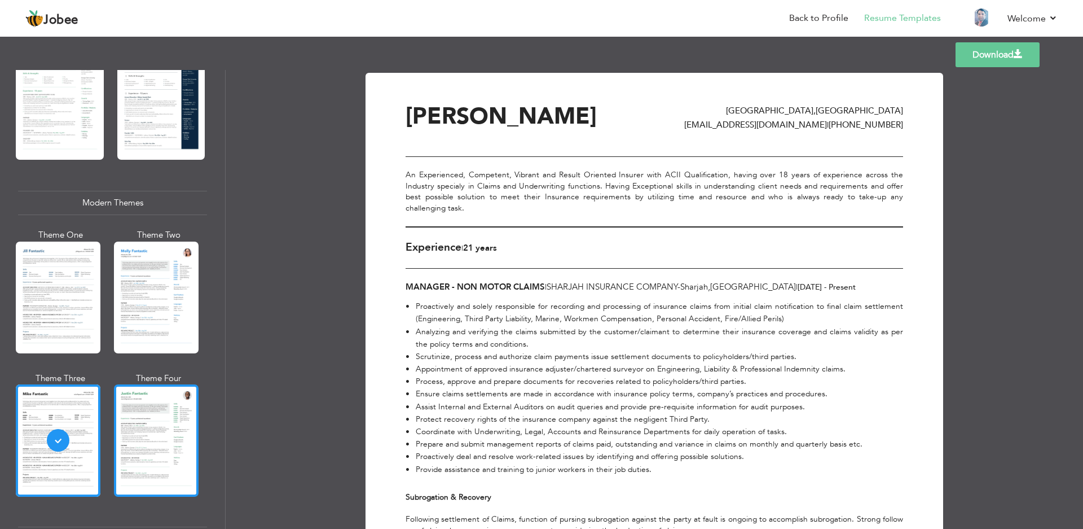
click at [140, 444] on div at bounding box center [156, 440] width 85 height 112
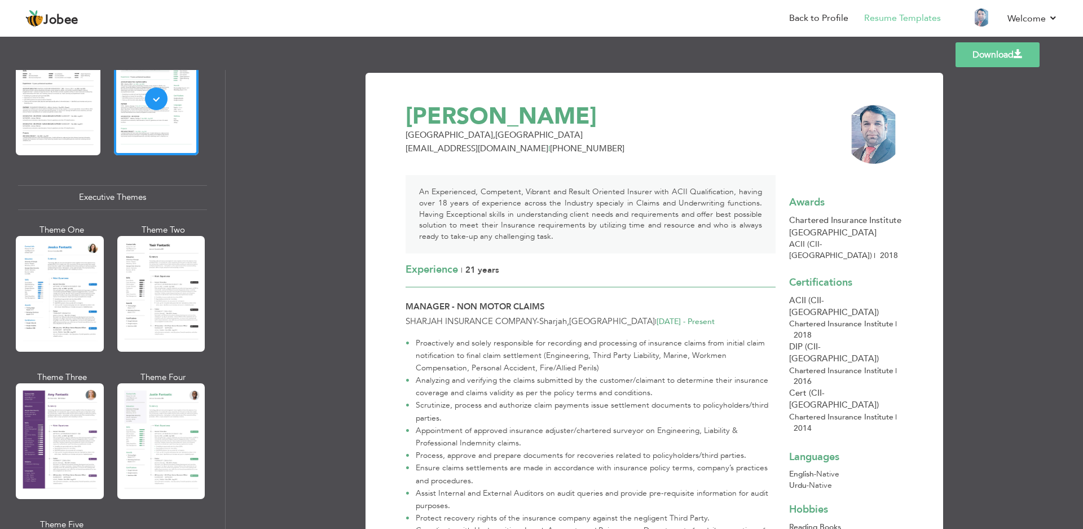
scroll to position [767, 0]
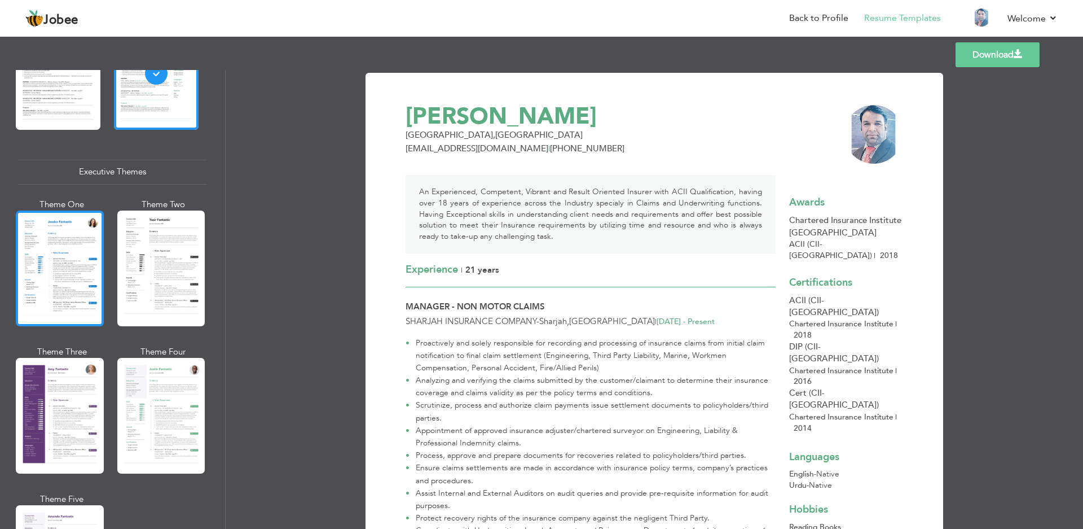
click at [52, 256] on div at bounding box center [60, 268] width 88 height 116
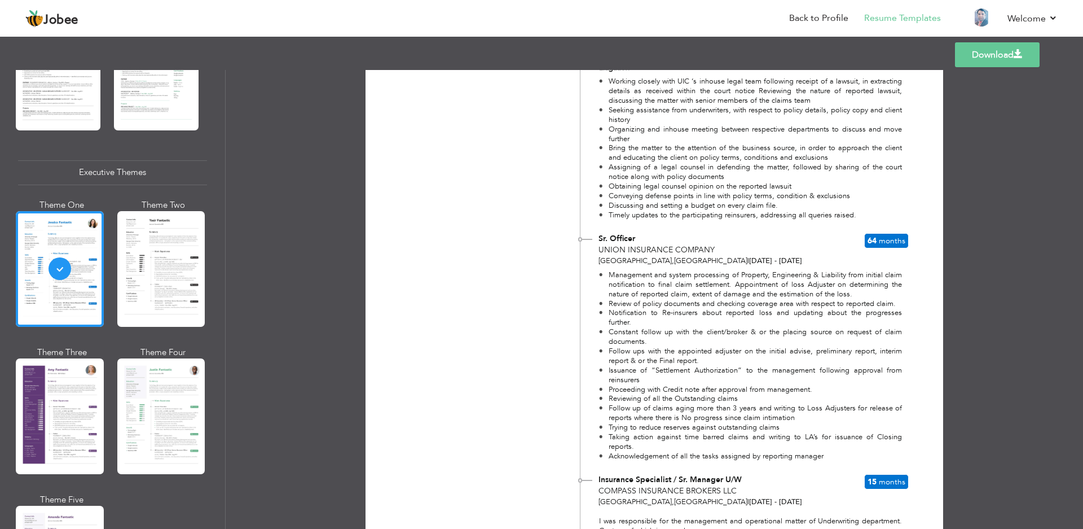
scroll to position [200, 0]
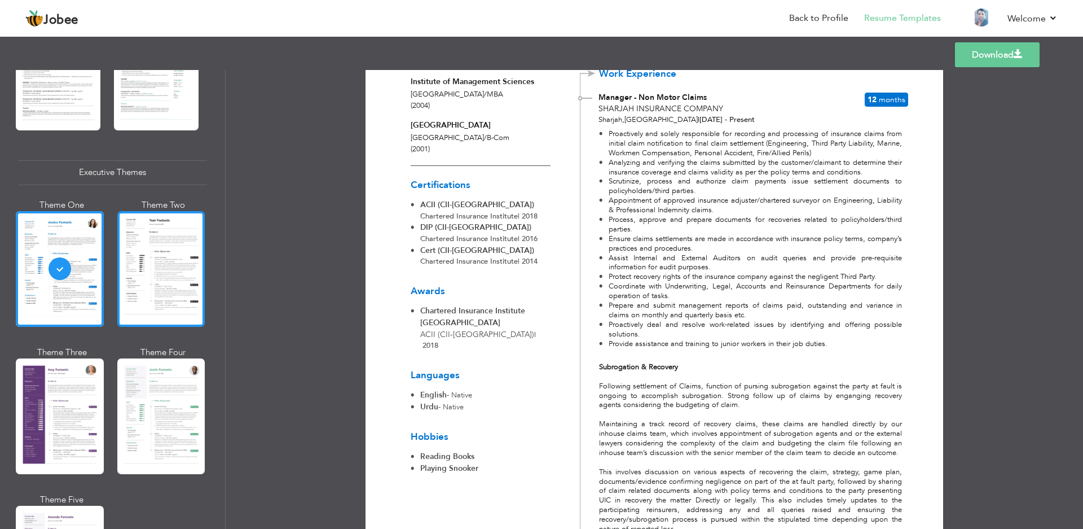
click at [179, 270] on div at bounding box center [161, 269] width 88 height 116
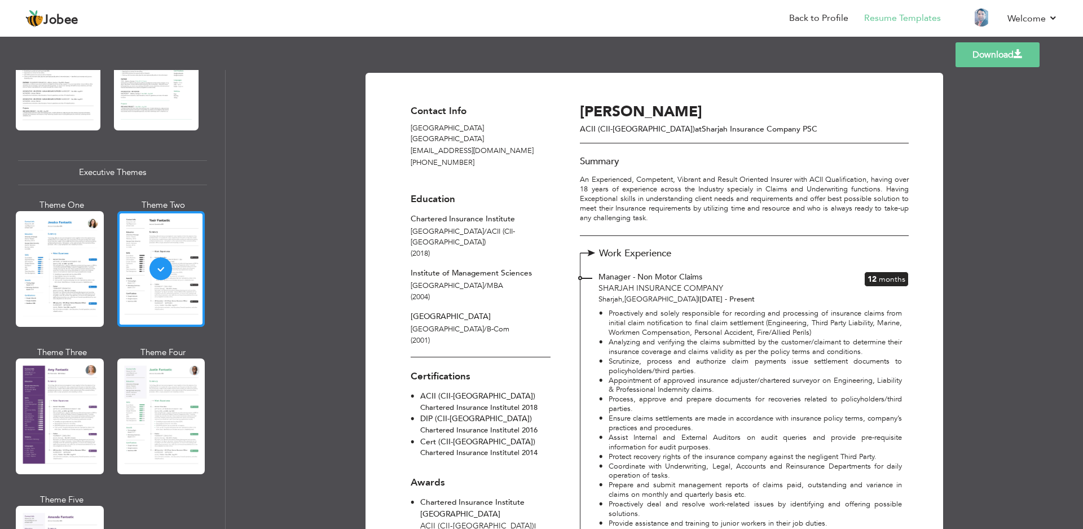
scroll to position [767, 0]
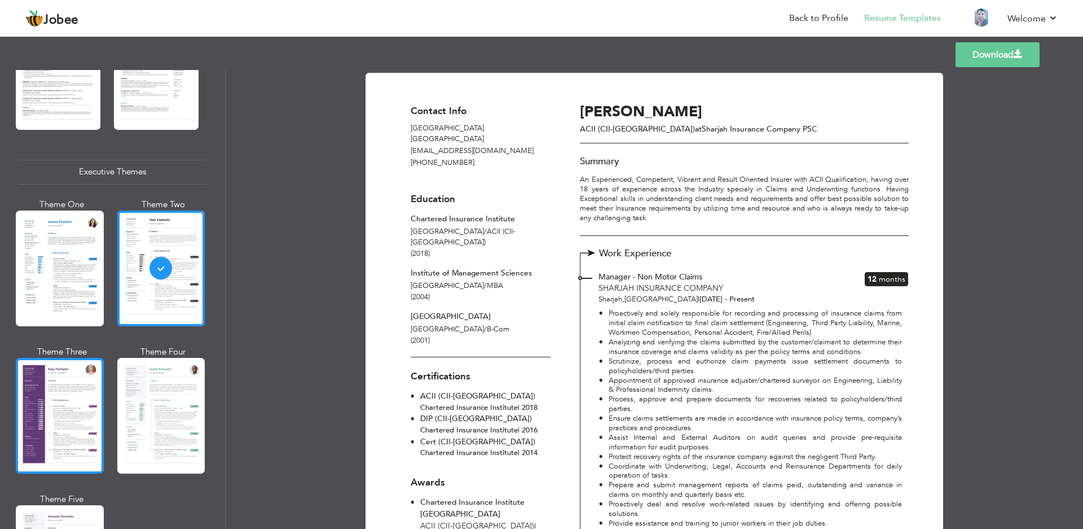
click at [62, 429] on div at bounding box center [60, 416] width 88 height 116
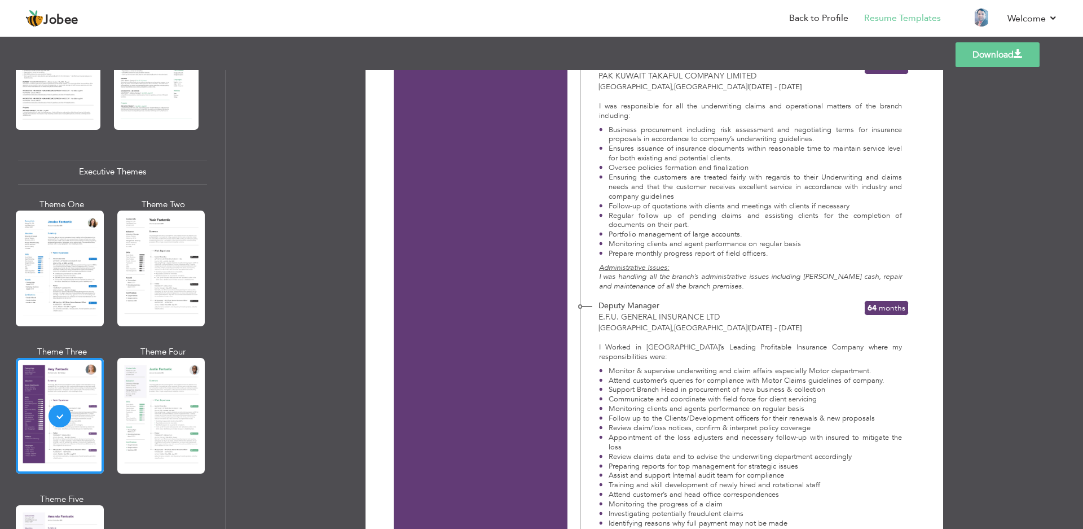
scroll to position [1249, 0]
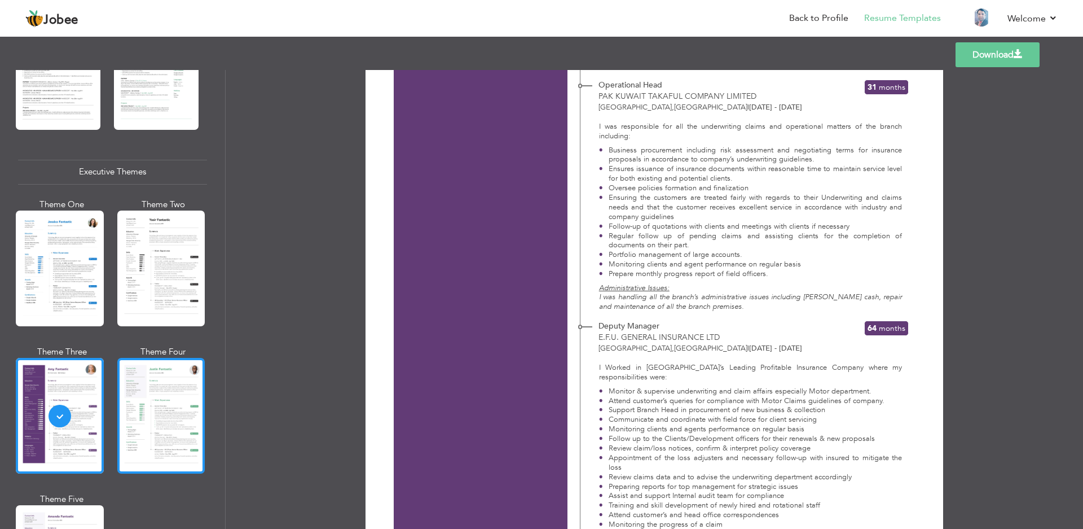
click at [178, 420] on div at bounding box center [161, 416] width 88 height 116
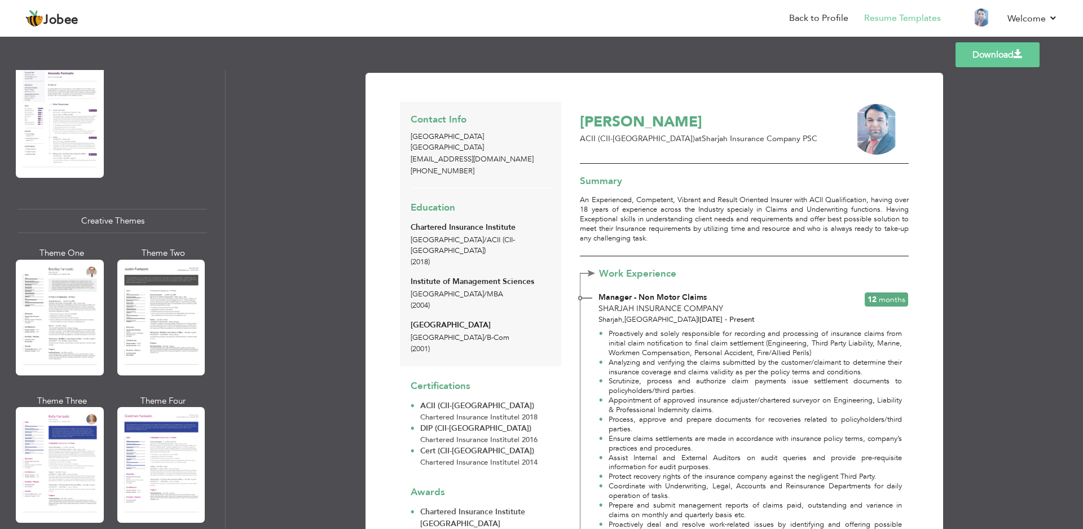
scroll to position [1264, 0]
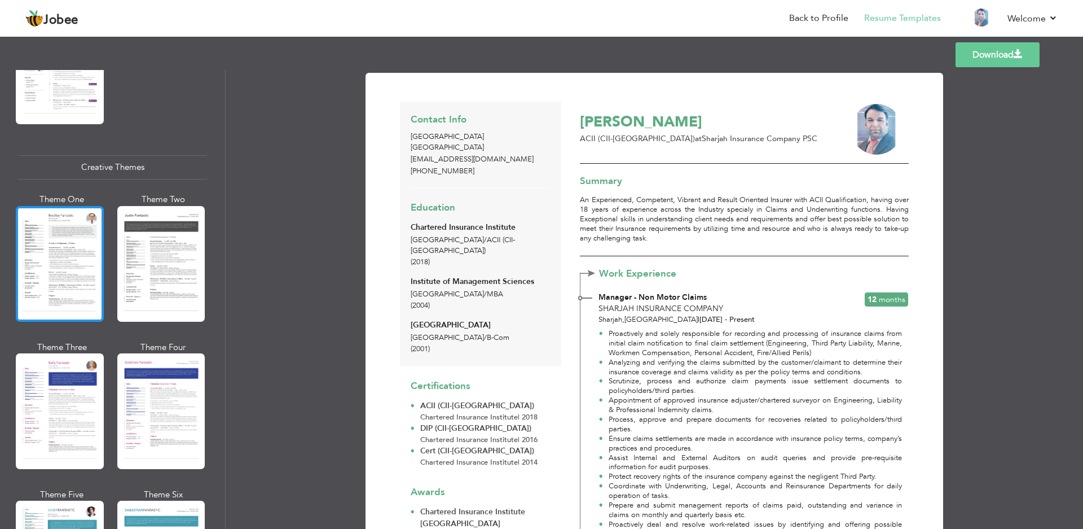
click at [53, 258] on div at bounding box center [60, 264] width 88 height 116
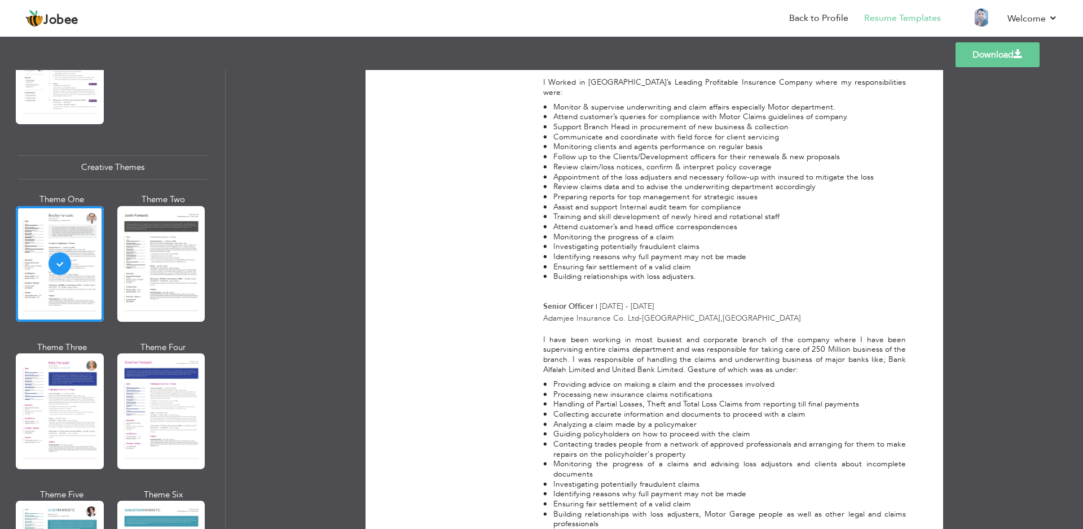
scroll to position [1531, 0]
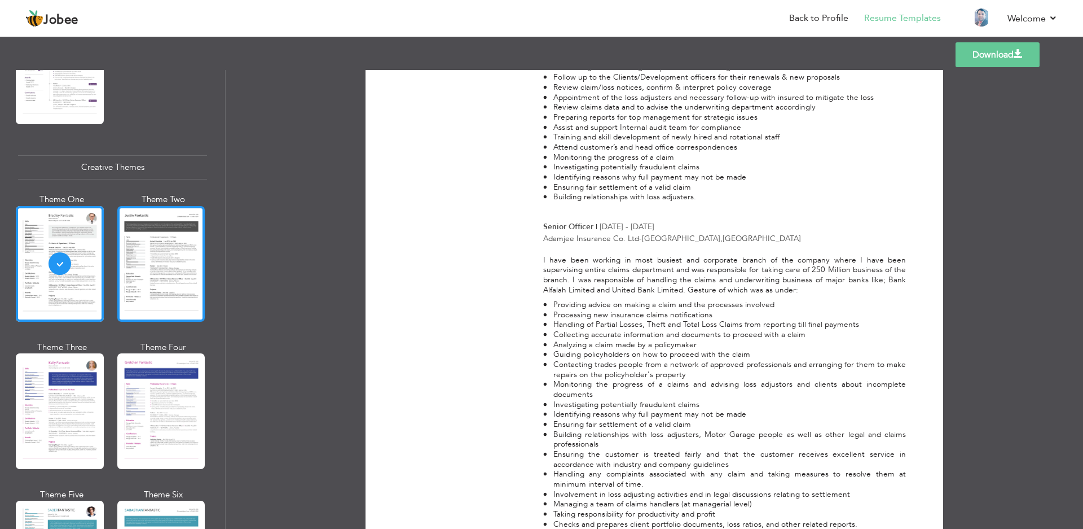
click at [146, 271] on div at bounding box center [161, 264] width 88 height 116
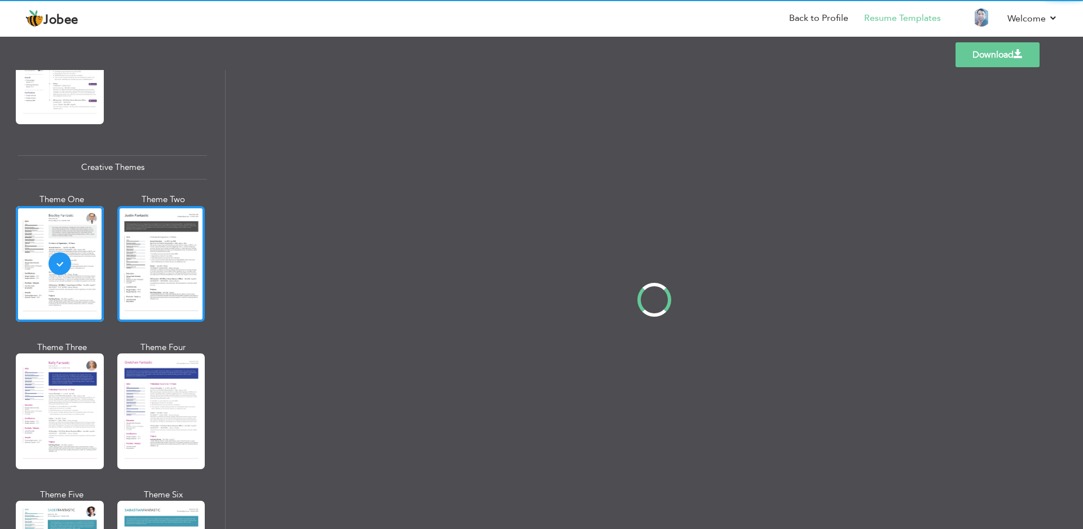
scroll to position [0, 0]
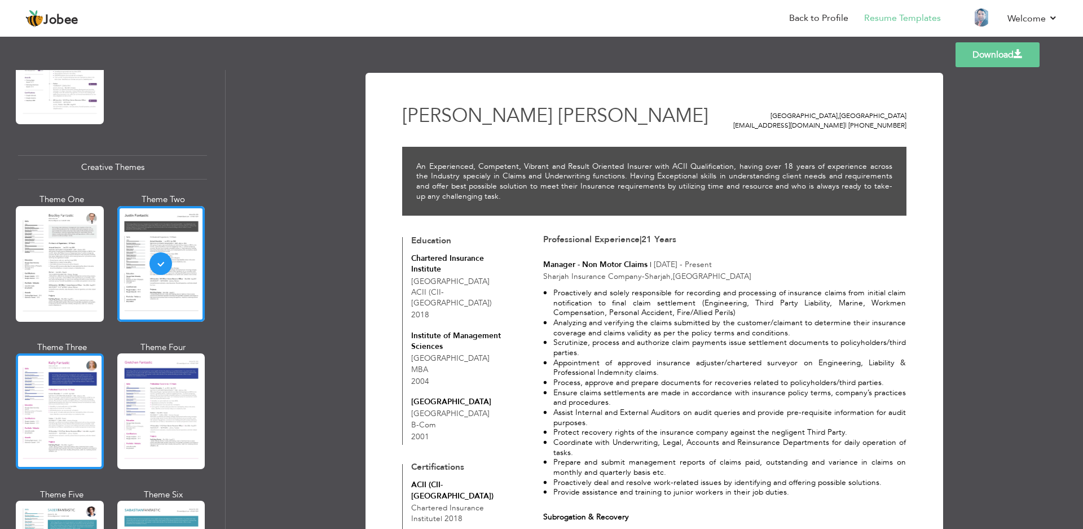
click at [50, 375] on div at bounding box center [60, 411] width 88 height 116
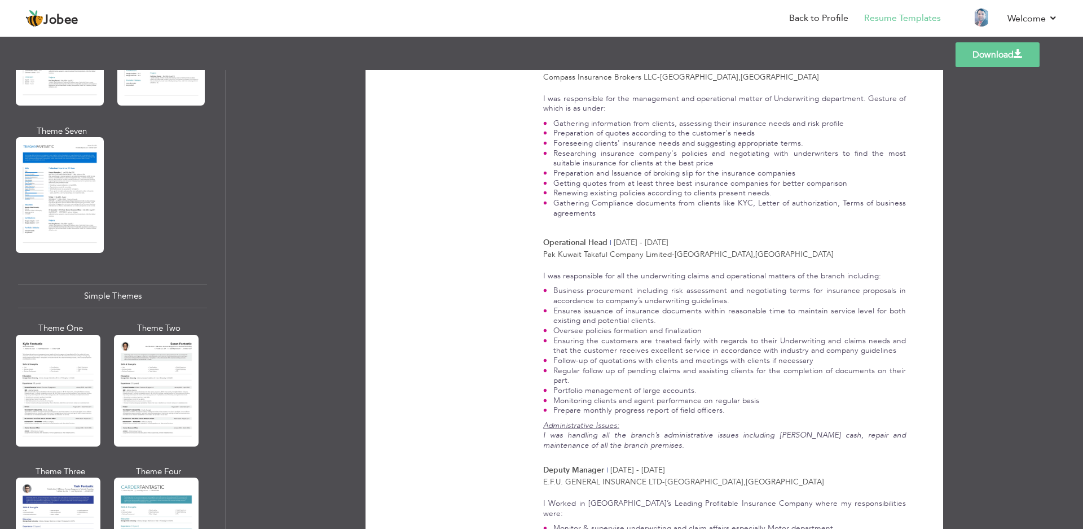
scroll to position [1837, 0]
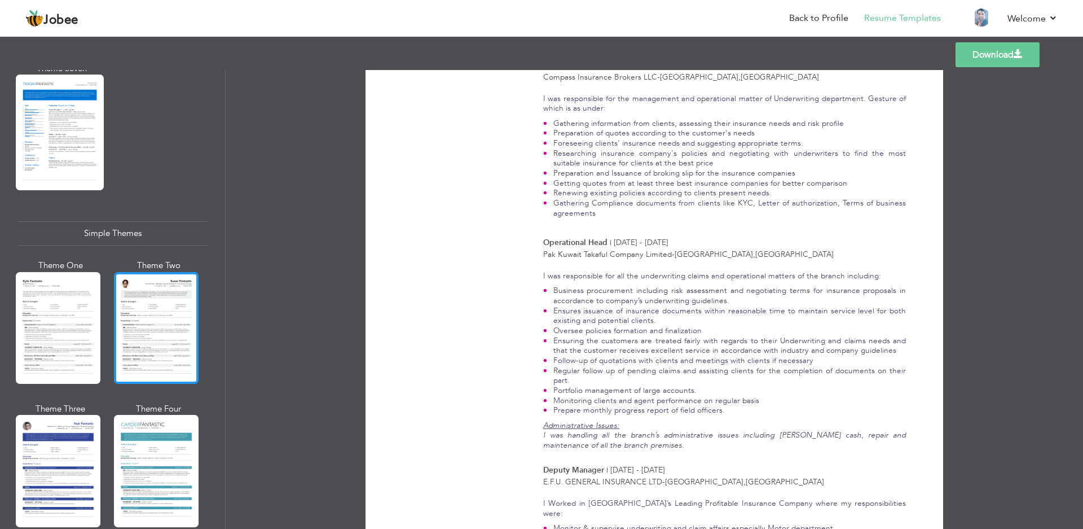
click at [129, 303] on div at bounding box center [156, 328] width 85 height 112
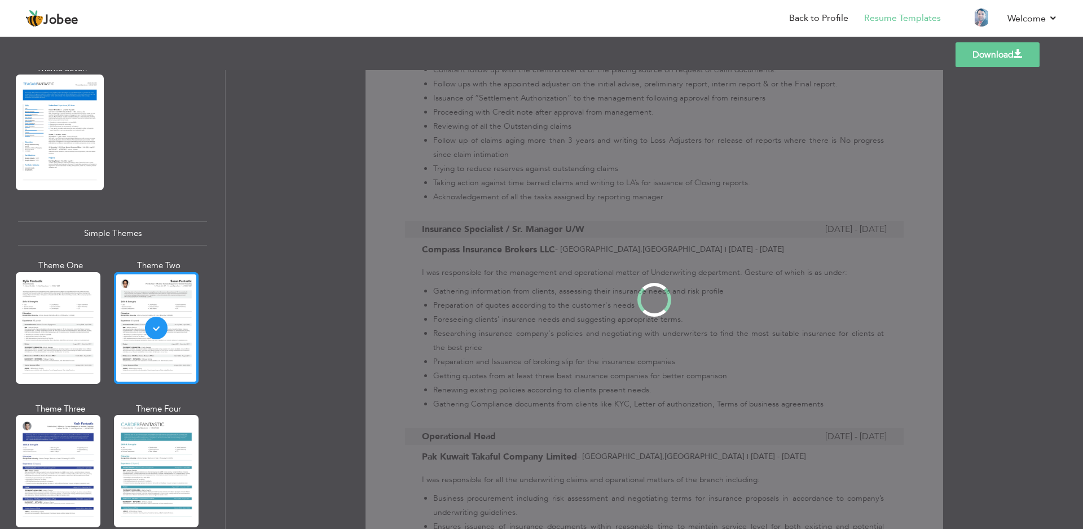
scroll to position [0, 0]
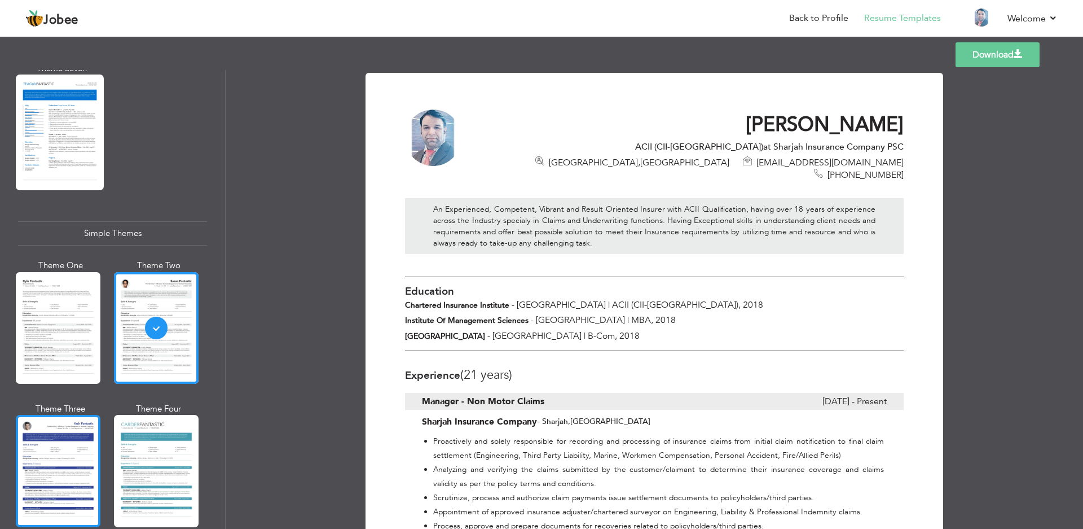
click at [67, 440] on div at bounding box center [58, 471] width 85 height 112
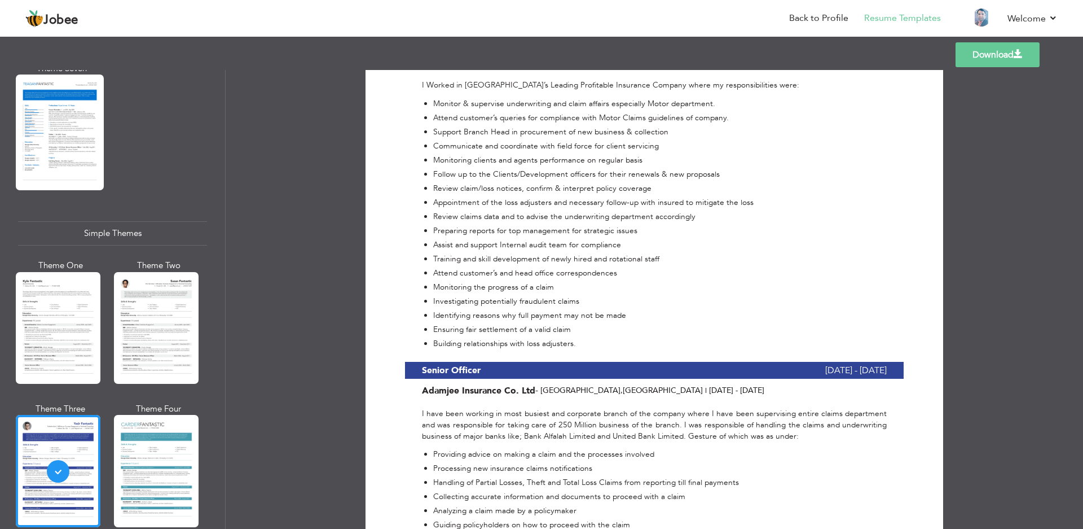
scroll to position [1746, 0]
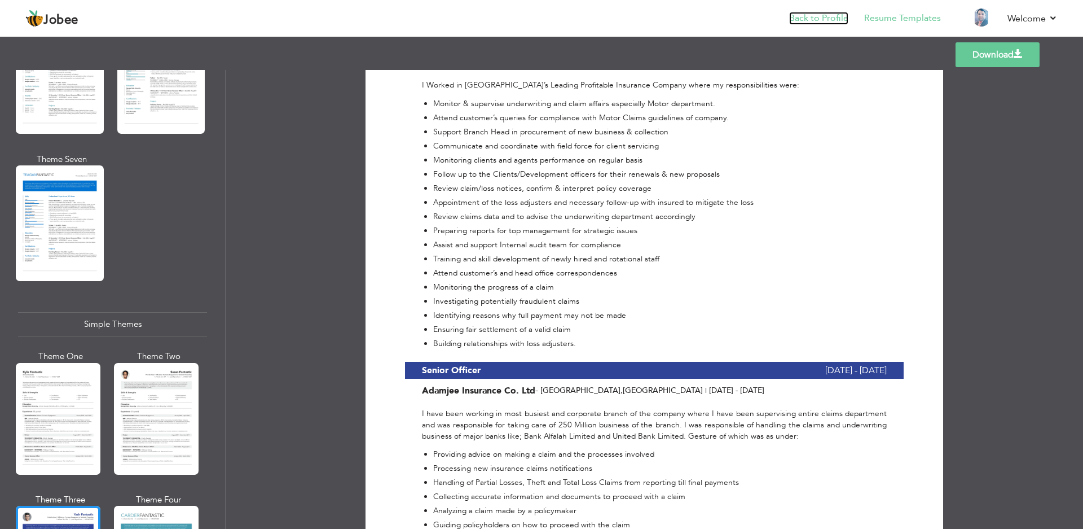
click at [824, 13] on link "Back to Profile" at bounding box center [818, 18] width 59 height 13
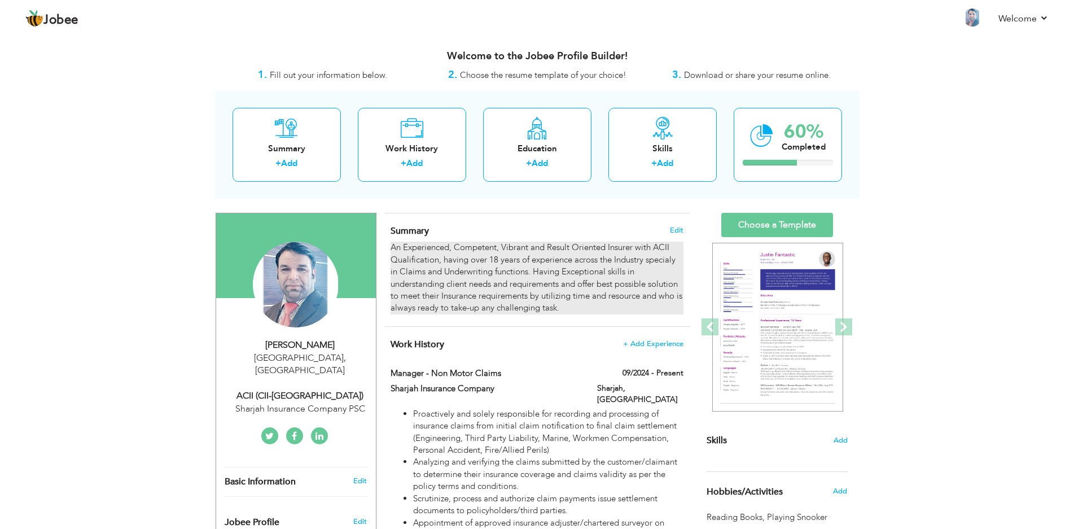
click at [650, 261] on div "An Experienced, Competent, Vibrant and Result Oriented Insurer with ACII Qualif…" at bounding box center [536, 278] width 292 height 73
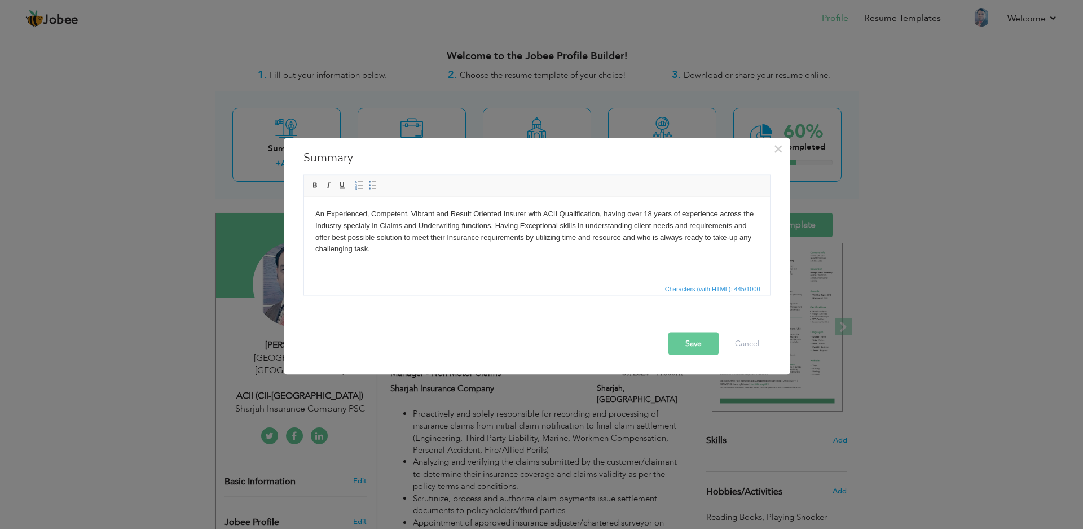
click at [649, 212] on body "An Experienced, Competent, Vibrant and Result Oriented Insurer with ACII Qualif…" at bounding box center [537, 231] width 444 height 47
click at [686, 345] on button "Save" at bounding box center [694, 343] width 50 height 23
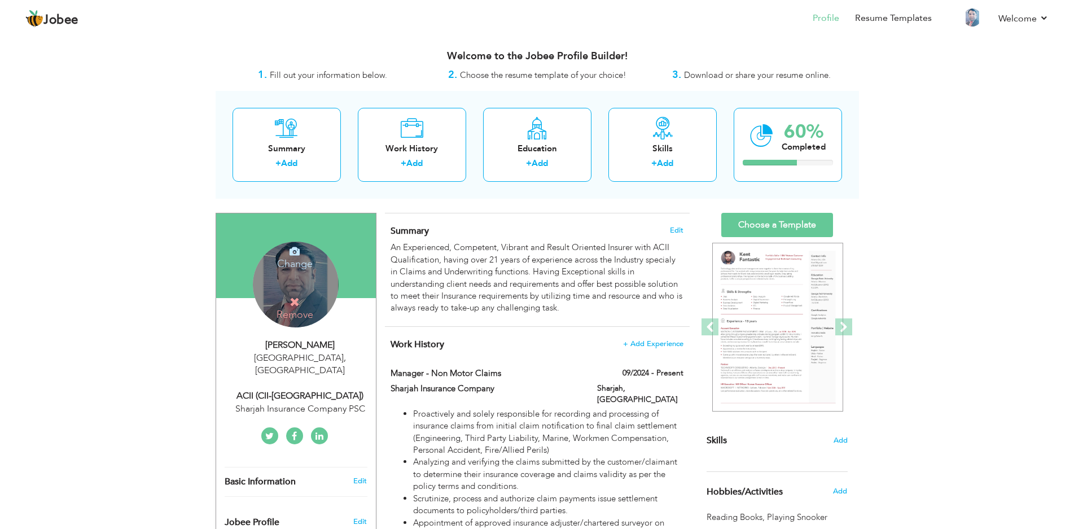
click at [297, 258] on h4 "Change" at bounding box center [294, 256] width 81 height 27
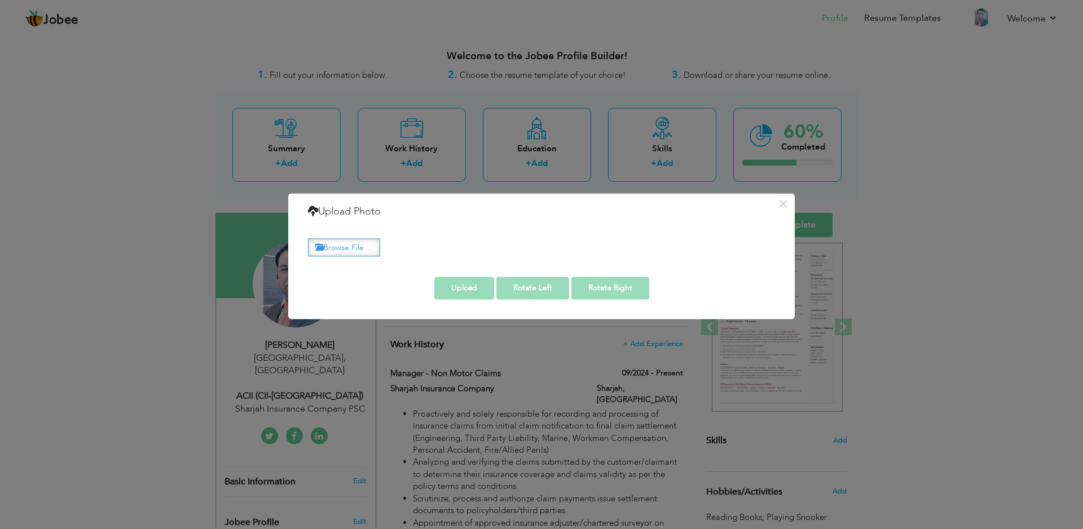
click at [365, 244] on label "Browse File ..." at bounding box center [344, 247] width 72 height 17
click at [0, 0] on input "Browse File ..." at bounding box center [0, 0] width 0 height 0
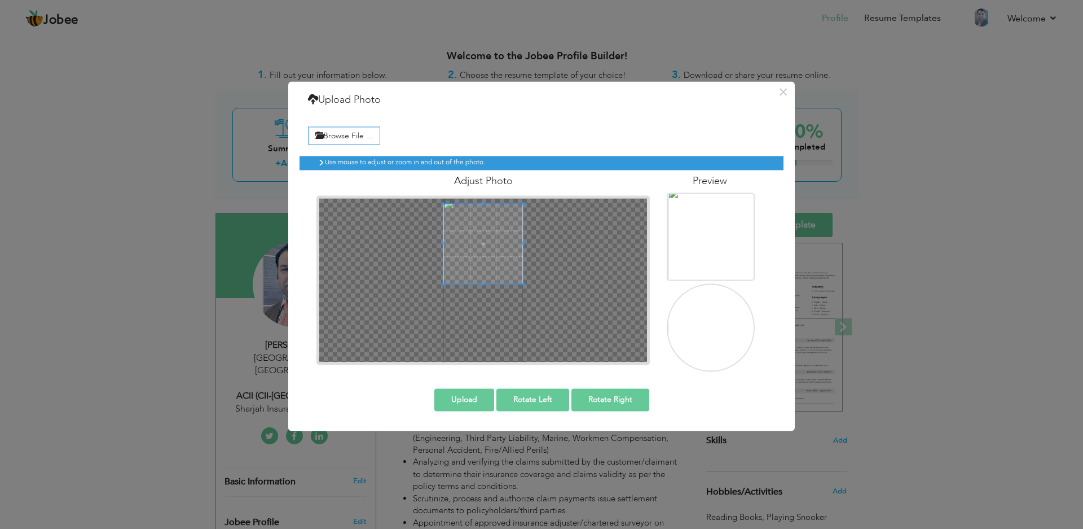
click at [501, 269] on span at bounding box center [484, 244] width 80 height 80
click at [521, 308] on div at bounding box center [483, 280] width 328 height 164
click at [444, 292] on div at bounding box center [483, 280] width 328 height 164
click at [477, 258] on span at bounding box center [484, 245] width 80 height 80
click at [698, 227] on img at bounding box center [712, 276] width 88 height 181
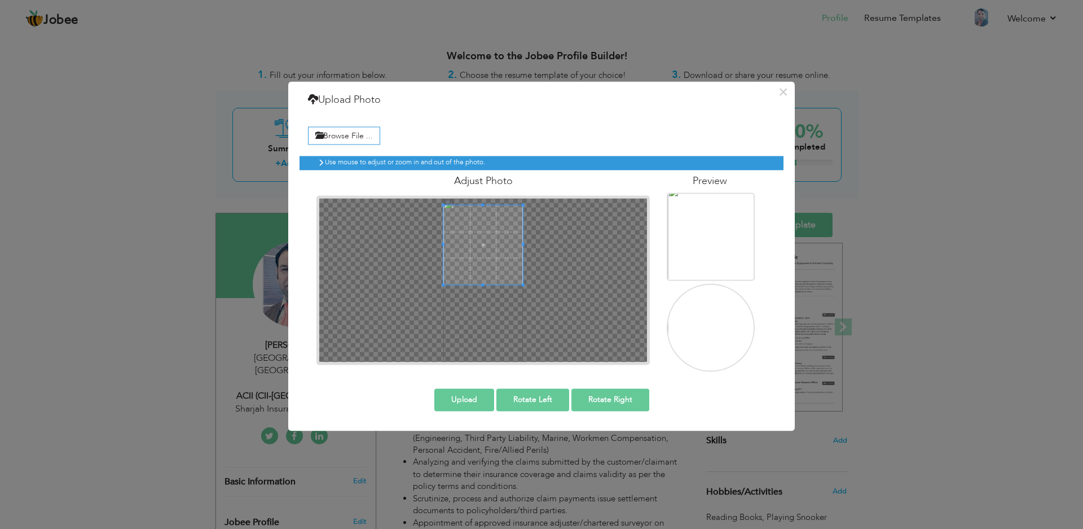
click at [531, 393] on button "Rotate Left" at bounding box center [533, 399] width 73 height 23
click at [608, 397] on button "Rotate Right" at bounding box center [611, 399] width 78 height 23
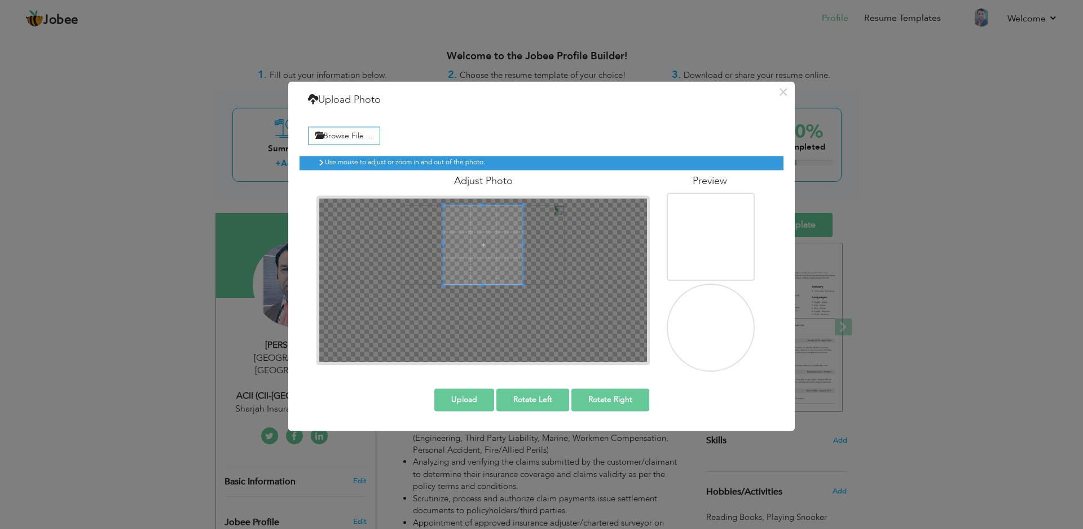
click at [608, 397] on button "Rotate Right" at bounding box center [611, 399] width 78 height 23
click at [484, 230] on span at bounding box center [484, 239] width 80 height 80
click at [354, 139] on label "Browse File ..." at bounding box center [344, 135] width 72 height 17
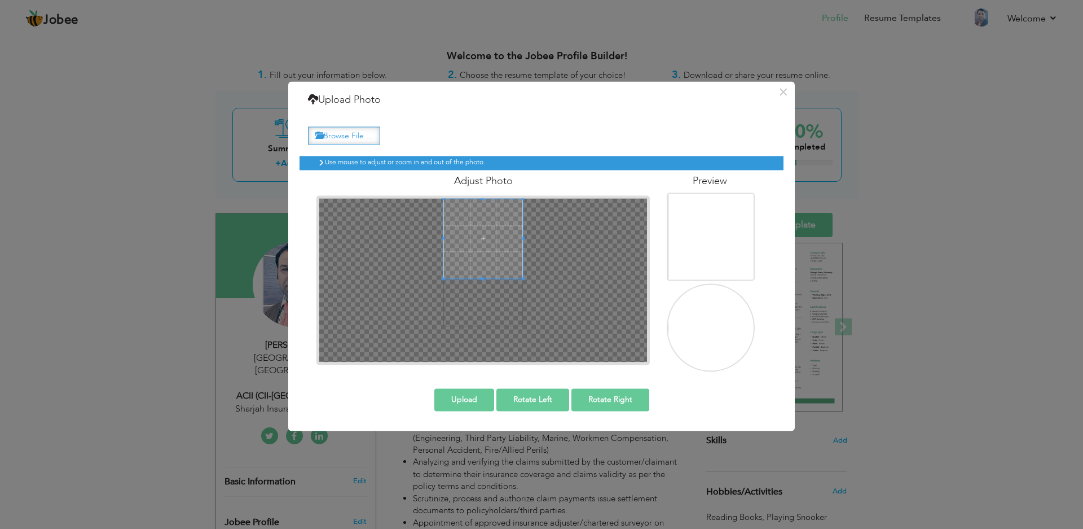
click at [0, 0] on input "Browse File ..." at bounding box center [0, 0] width 0 height 0
click at [489, 245] on span at bounding box center [484, 238] width 80 height 80
click at [489, 270] on span at bounding box center [484, 242] width 80 height 80
click at [784, 93] on button "×" at bounding box center [783, 92] width 18 height 18
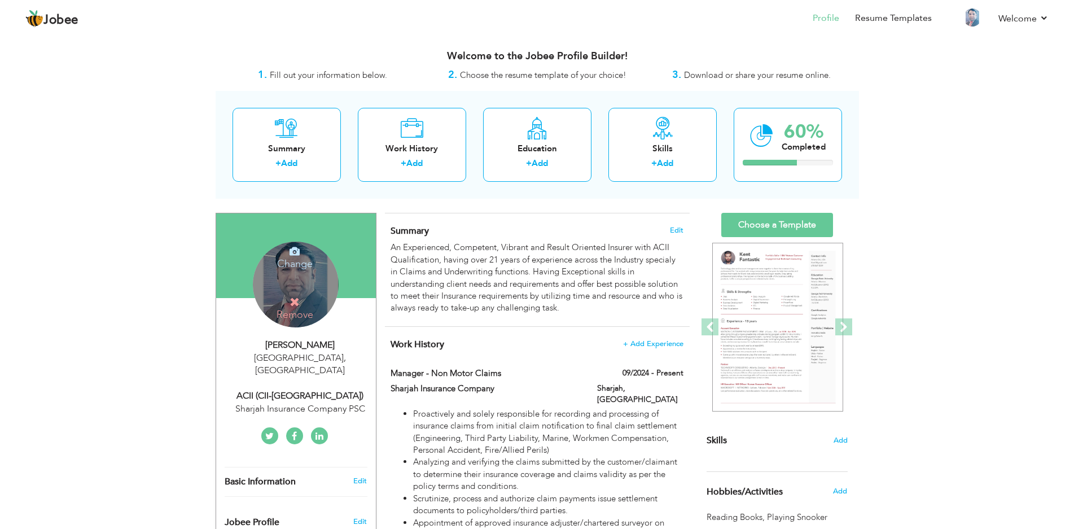
click at [305, 283] on div "Change Remove" at bounding box center [296, 285] width 86 height 86
click at [293, 246] on icon at bounding box center [294, 251] width 10 height 10
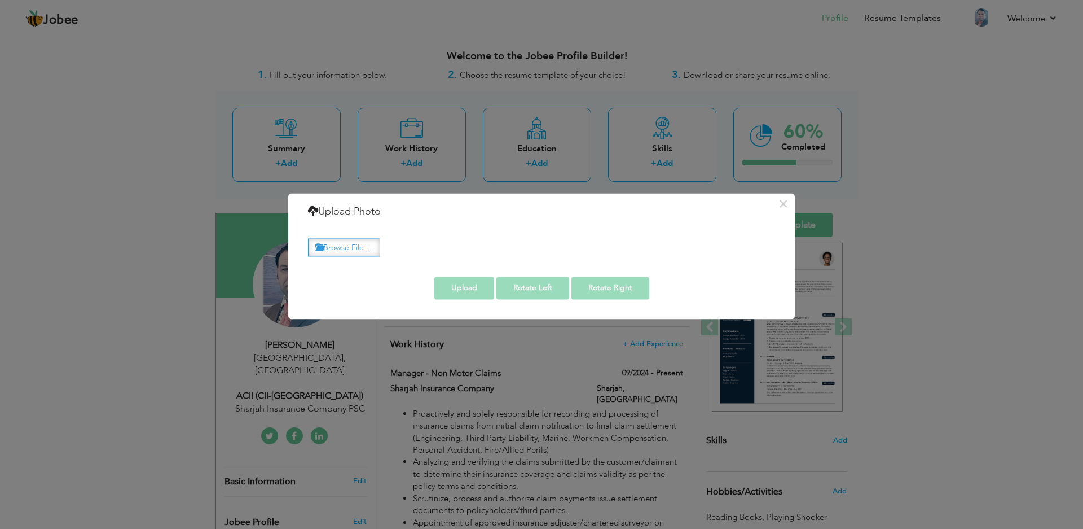
click at [328, 248] on label "Browse File ..." at bounding box center [344, 247] width 72 height 17
click at [0, 0] on input "Browse File ..." at bounding box center [0, 0] width 0 height 0
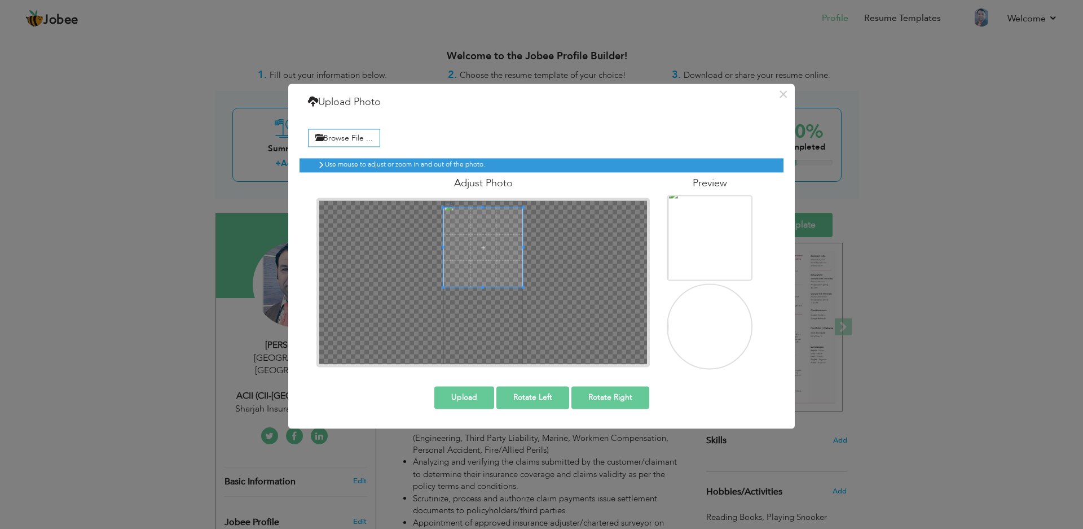
click at [499, 255] on span at bounding box center [484, 247] width 80 height 80
click at [516, 284] on div at bounding box center [484, 247] width 80 height 80
click at [515, 247] on div at bounding box center [484, 247] width 80 height 80
click at [454, 274] on div at bounding box center [484, 247] width 80 height 80
click at [497, 264] on span at bounding box center [484, 246] width 80 height 80
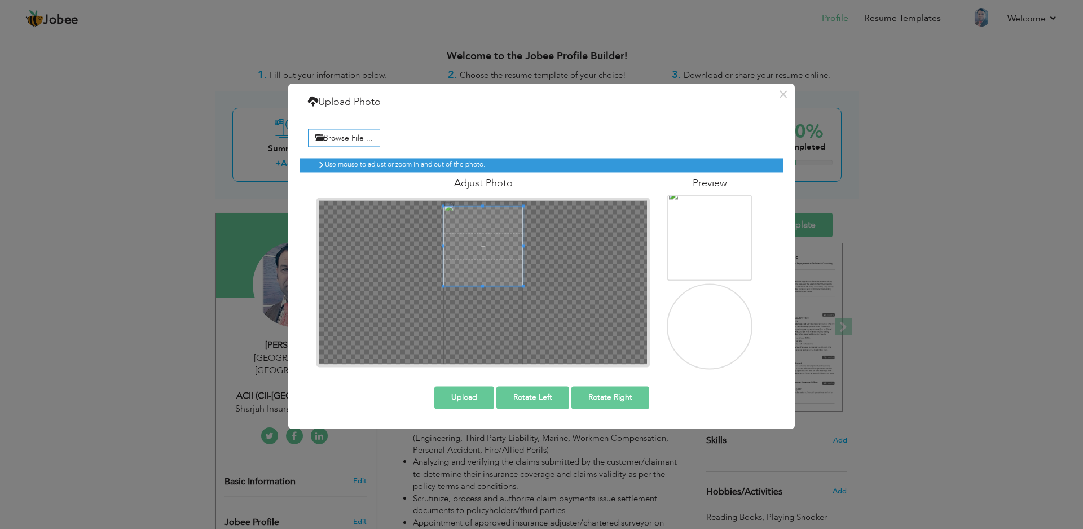
click at [515, 211] on div at bounding box center [484, 246] width 80 height 80
click at [492, 262] on span at bounding box center [484, 246] width 80 height 80
click at [475, 267] on span at bounding box center [484, 247] width 80 height 80
click at [464, 398] on button "Upload" at bounding box center [465, 397] width 60 height 23
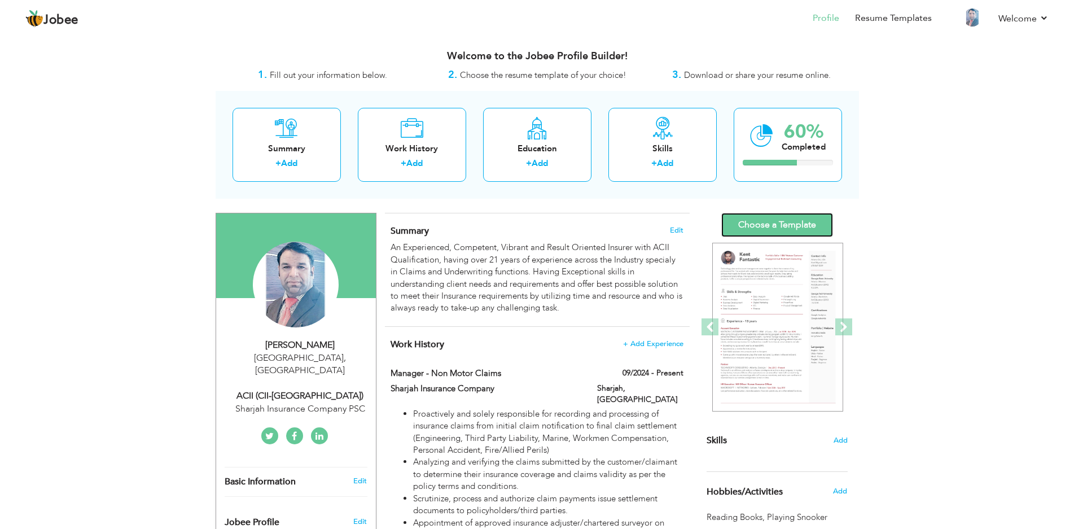
click at [752, 220] on link "Choose a Template" at bounding box center [777, 225] width 112 height 24
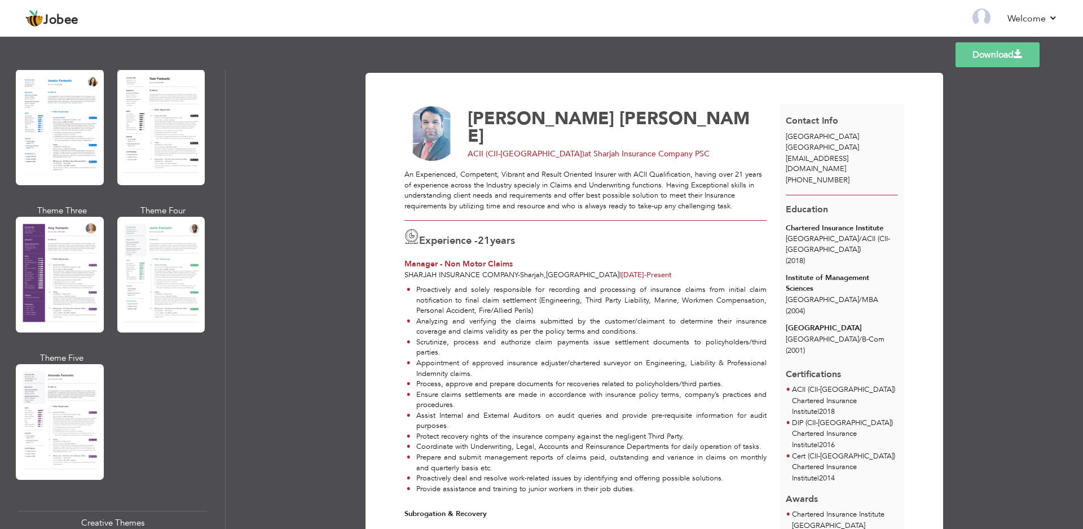
scroll to position [903, 0]
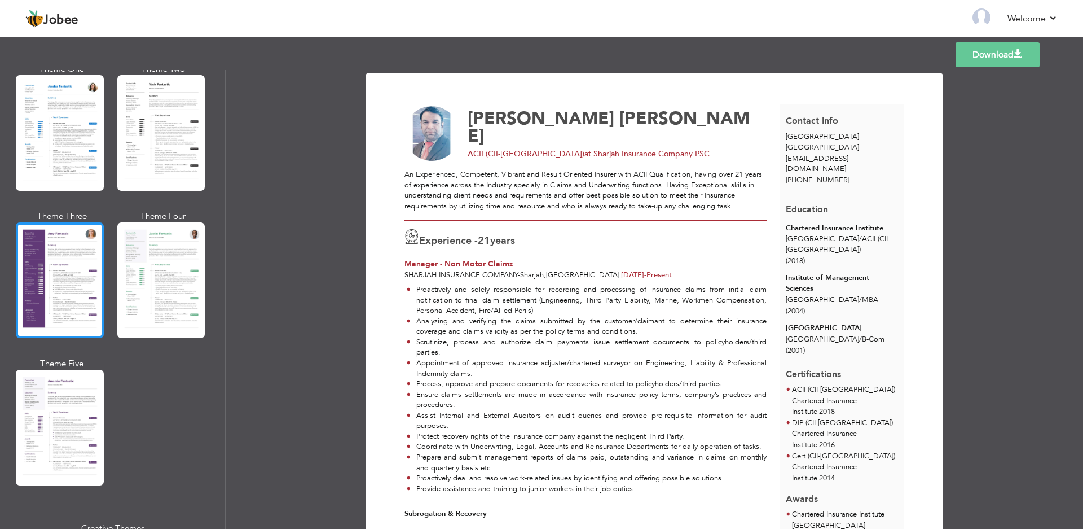
click at [50, 302] on div at bounding box center [60, 280] width 88 height 116
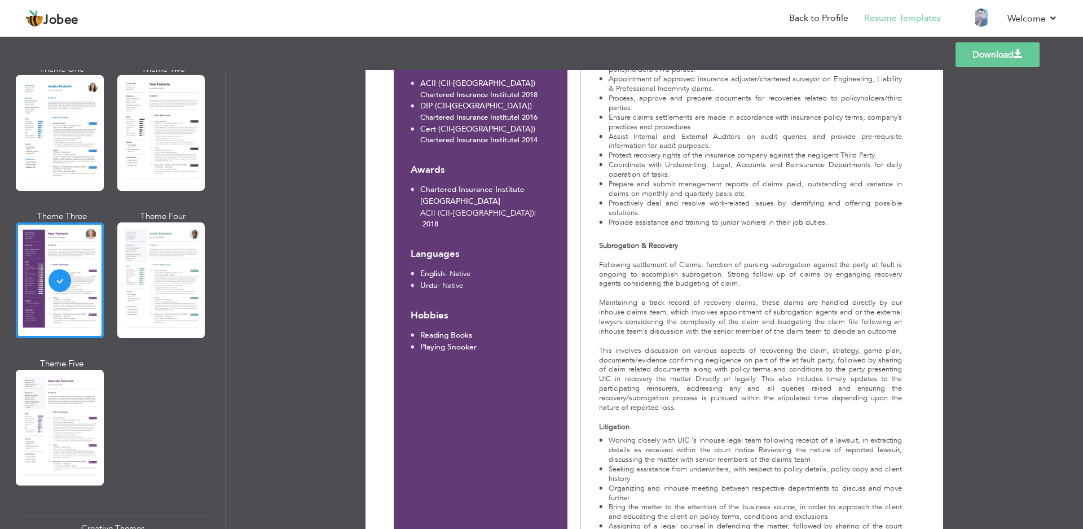
scroll to position [0, 0]
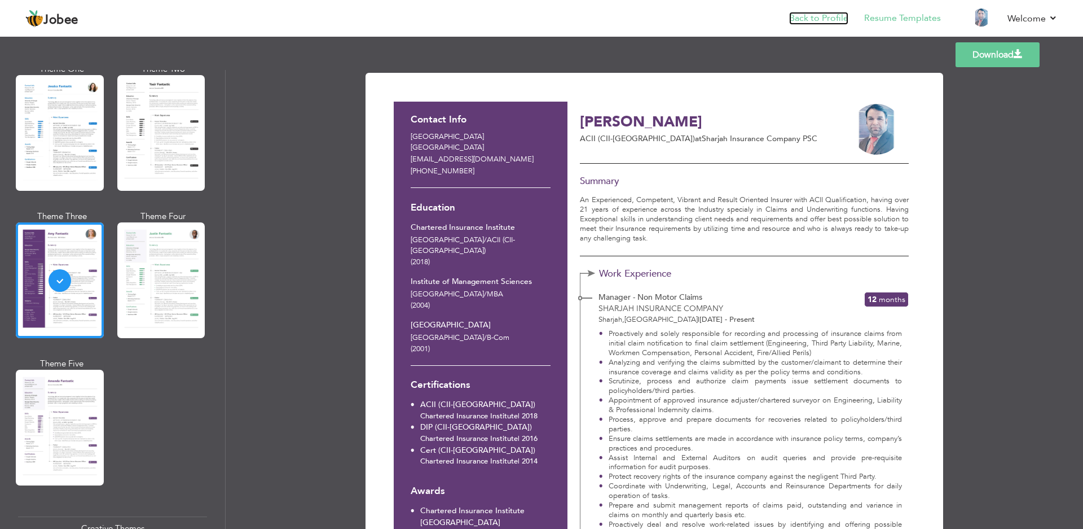
click at [811, 20] on link "Back to Profile" at bounding box center [818, 18] width 59 height 13
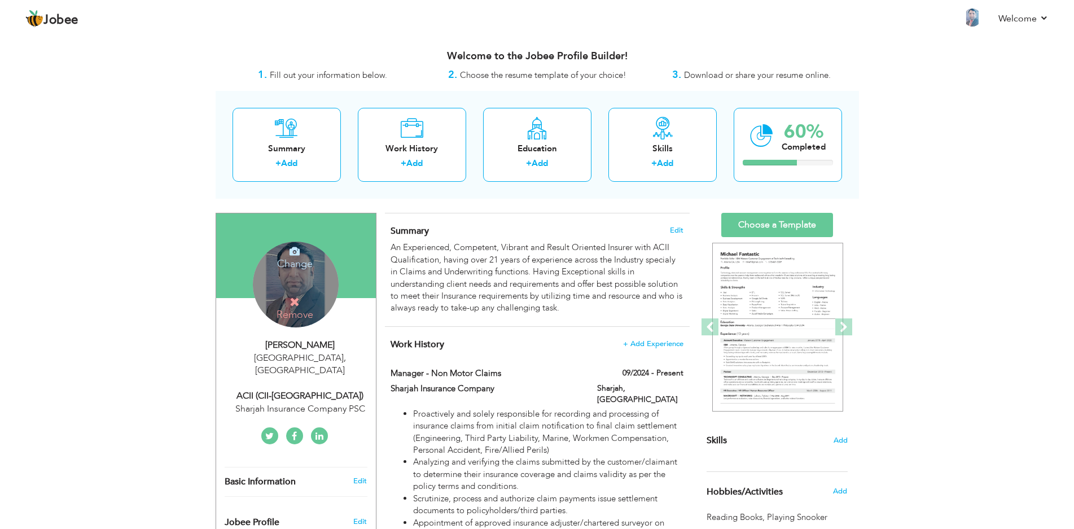
click at [301, 344] on div "[PERSON_NAME]" at bounding box center [300, 345] width 151 height 13
type input "[PERSON_NAME]"
type input "[PHONE_NUMBER]"
select select "number:228"
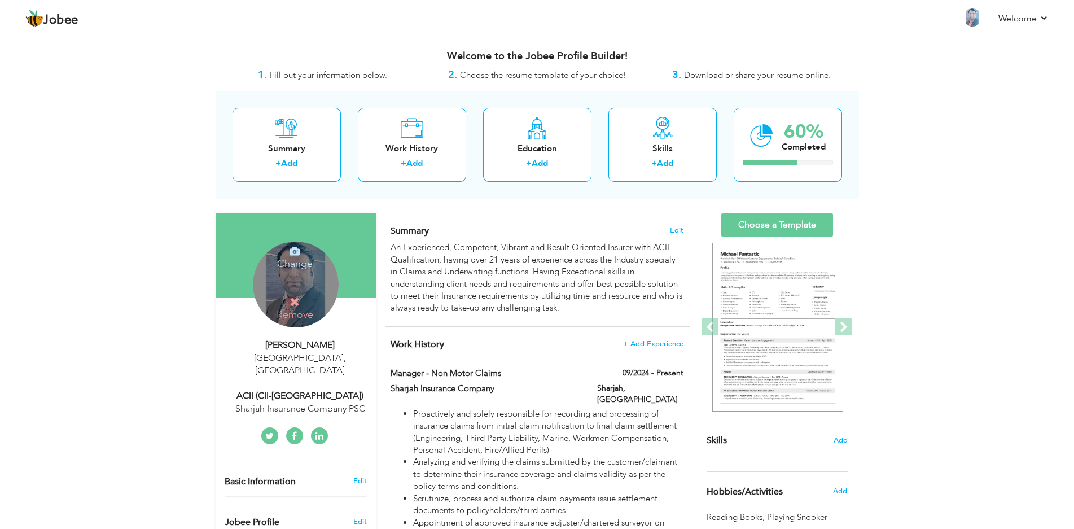
type input "[GEOGRAPHIC_DATA]"
select select "number:23"
type input "Sharjah Insurance Company PSC"
type input "ACII (CII-[GEOGRAPHIC_DATA])"
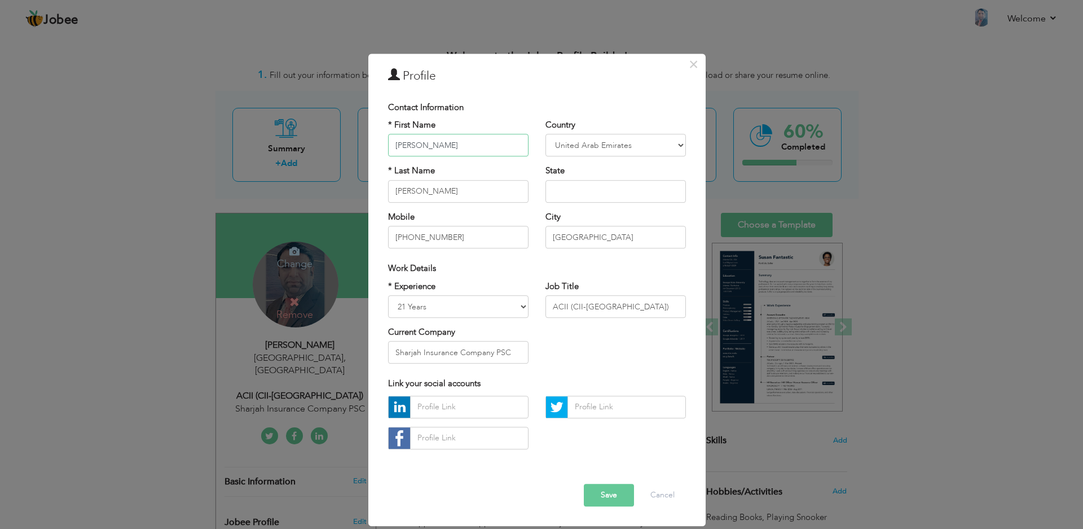
click at [442, 143] on input "[PERSON_NAME]" at bounding box center [458, 145] width 141 height 23
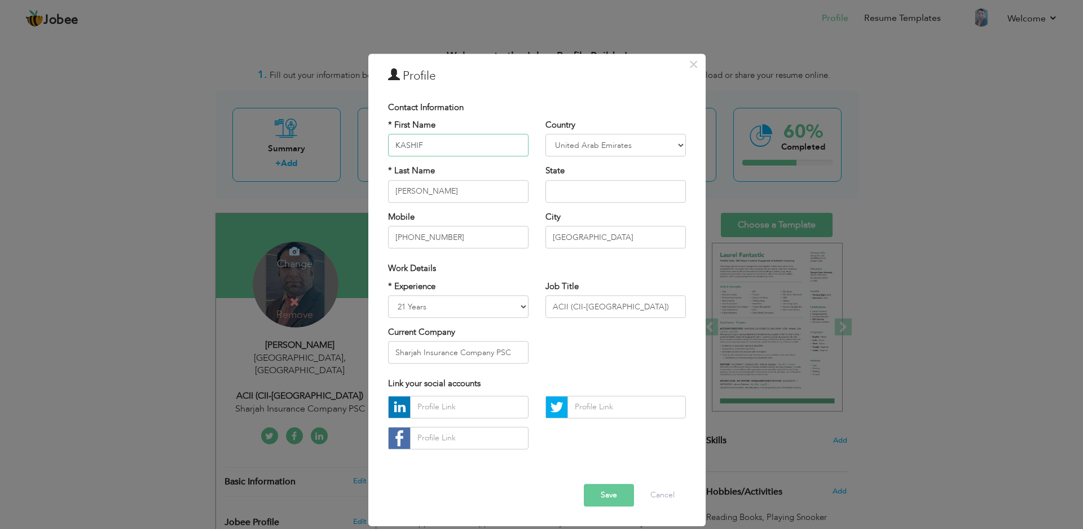
type input "KASHIF"
type input "[PERSON_NAME]"
click at [460, 232] on input "[PHONE_NUMBER]" at bounding box center [458, 237] width 141 height 23
type input "[PHONE_NUMBER]"
click at [606, 488] on button "Save" at bounding box center [609, 495] width 50 height 23
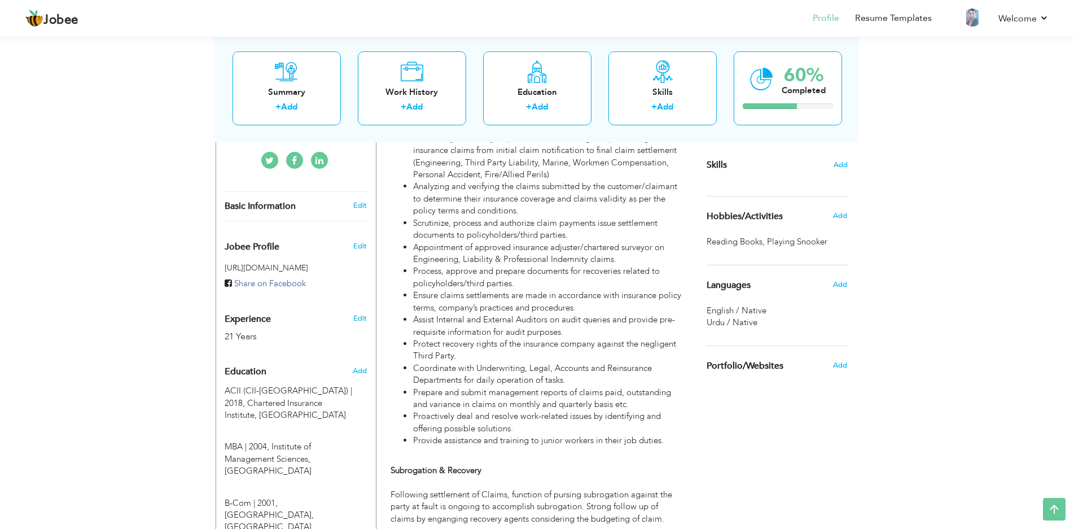
scroll to position [20, 0]
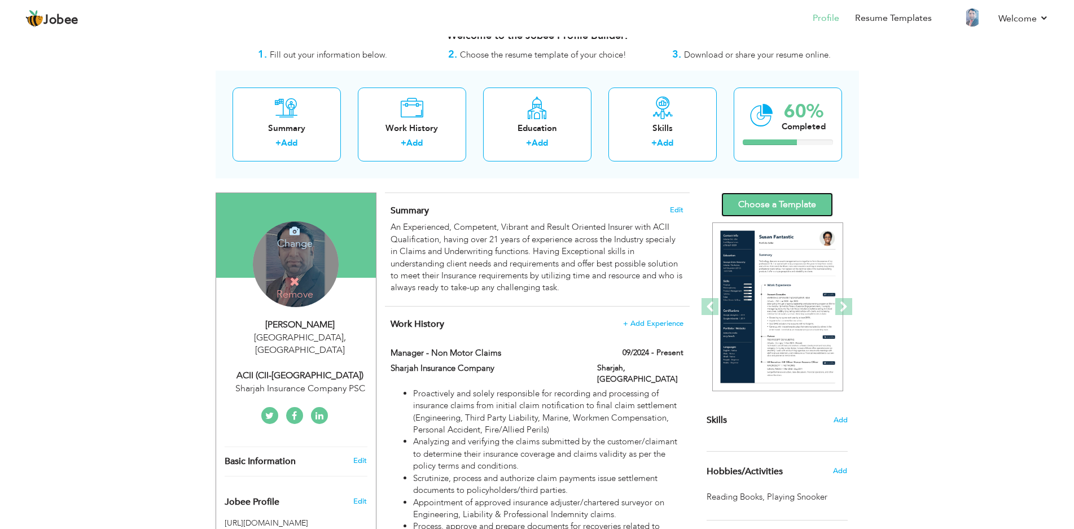
click at [783, 200] on link "Choose a Template" at bounding box center [777, 204] width 112 height 24
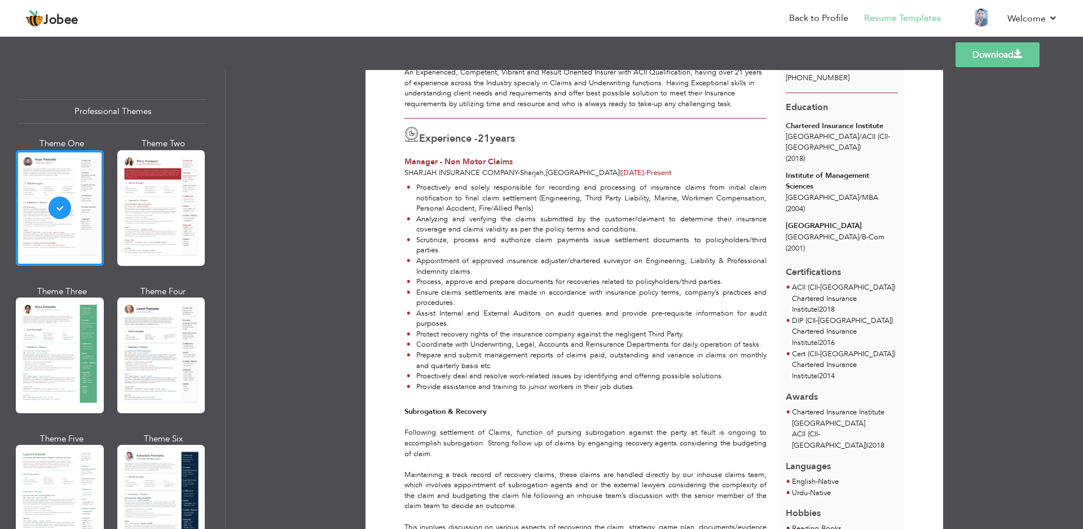
scroll to position [105, 0]
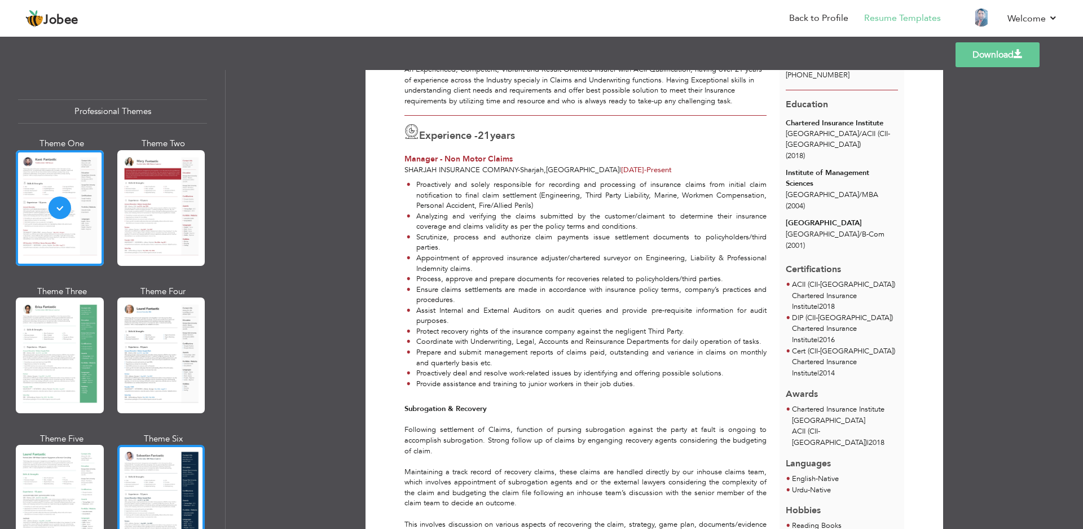
click at [172, 483] on div at bounding box center [161, 503] width 88 height 116
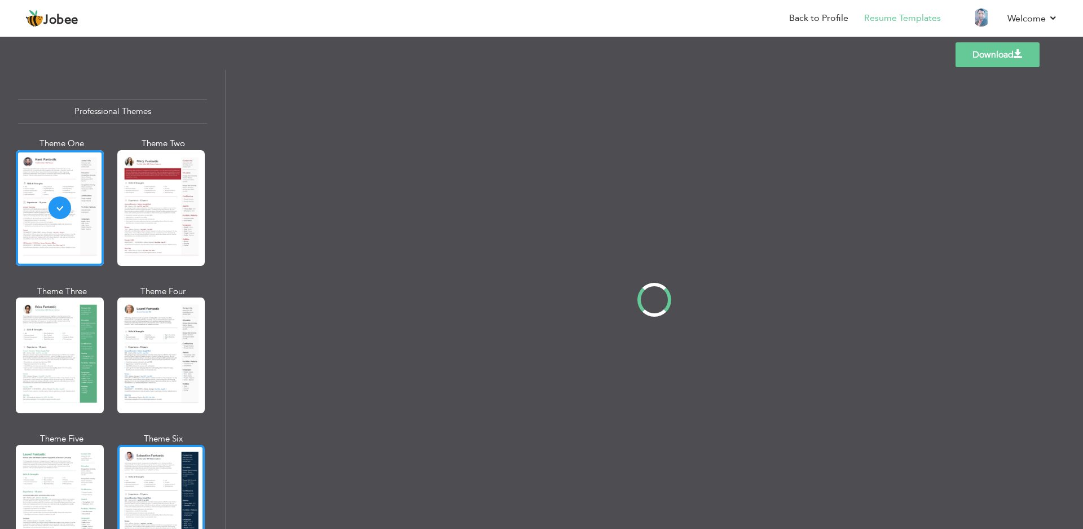
scroll to position [0, 0]
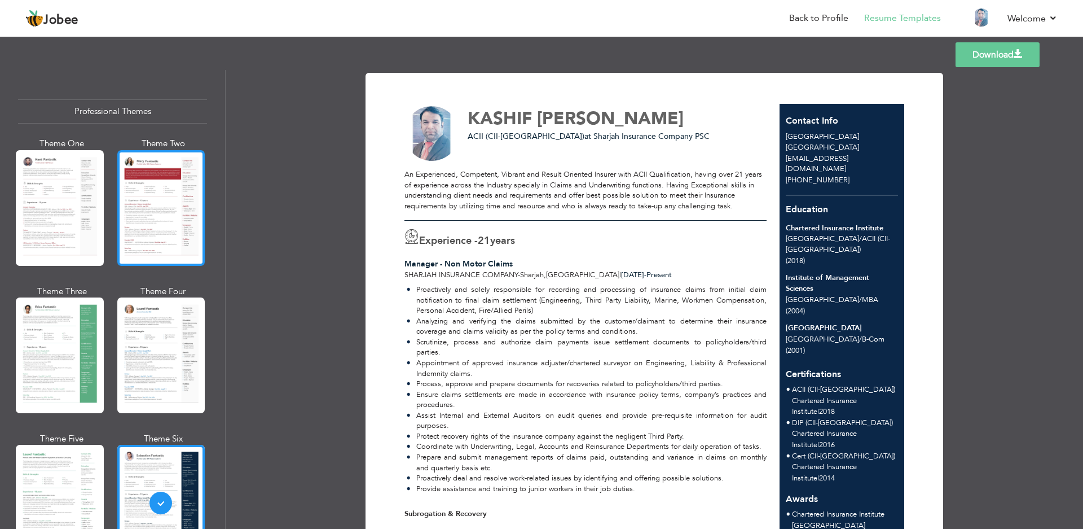
click at [143, 203] on div at bounding box center [161, 208] width 88 height 116
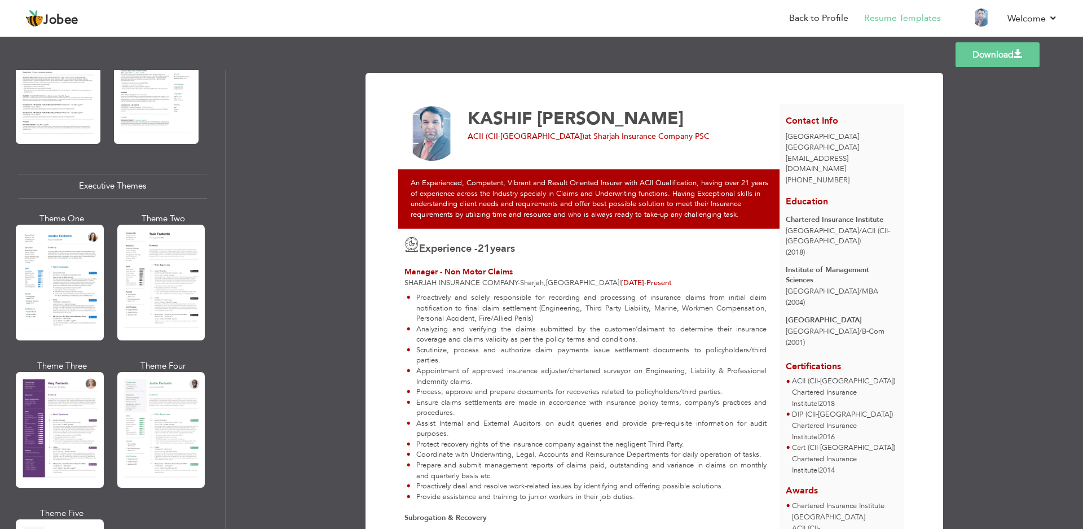
scroll to position [793, 0]
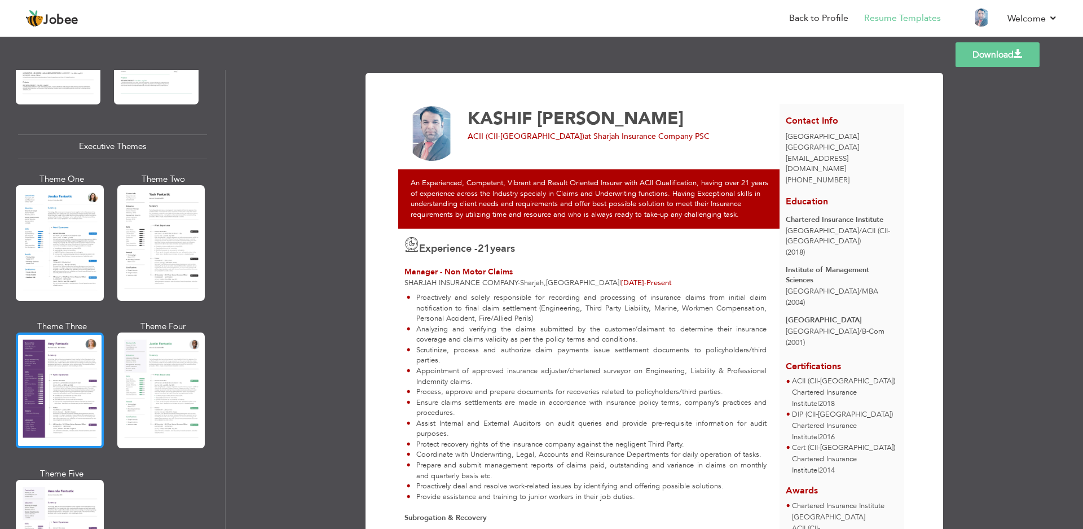
click at [53, 378] on div at bounding box center [60, 390] width 88 height 116
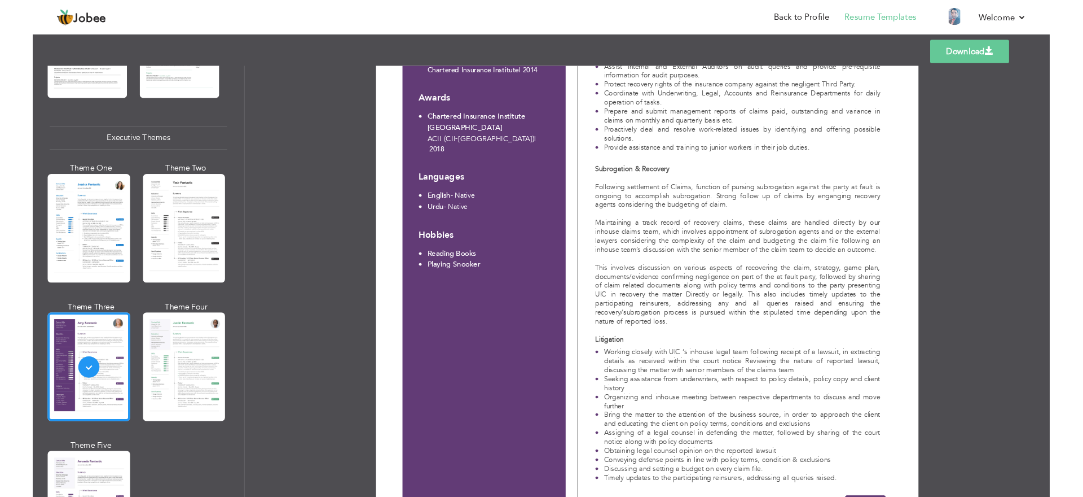
scroll to position [25, 0]
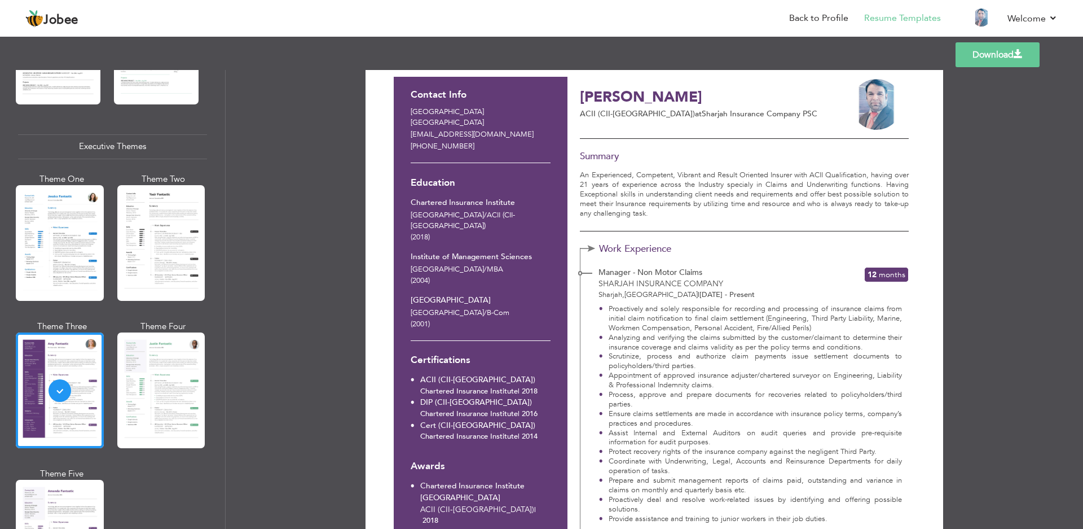
click at [1018, 52] on span at bounding box center [1018, 54] width 9 height 9
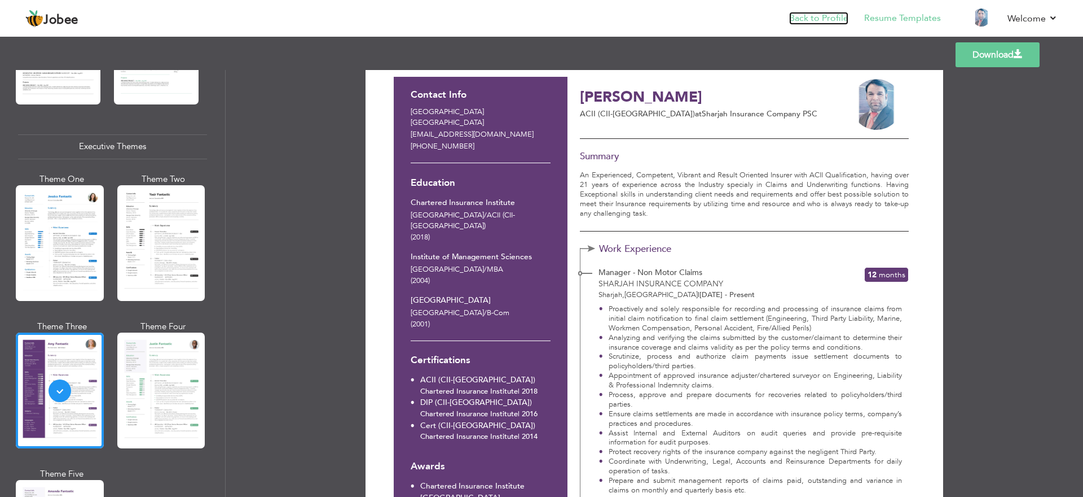
click at [816, 15] on link "Back to Profile" at bounding box center [818, 18] width 59 height 13
